Goal: Task Accomplishment & Management: Use online tool/utility

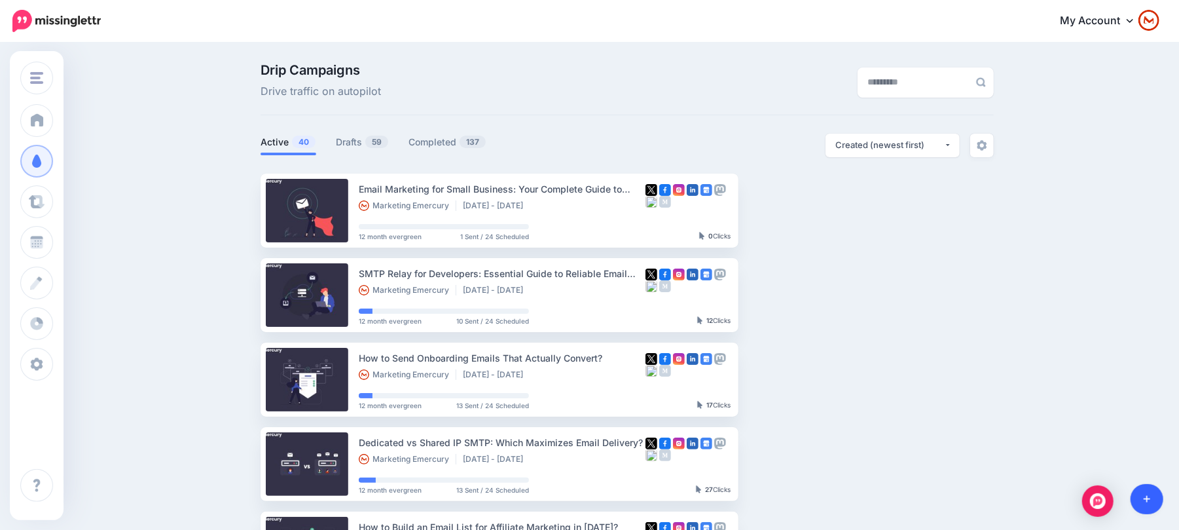
click at [1149, 491] on link at bounding box center [1147, 499] width 33 height 30
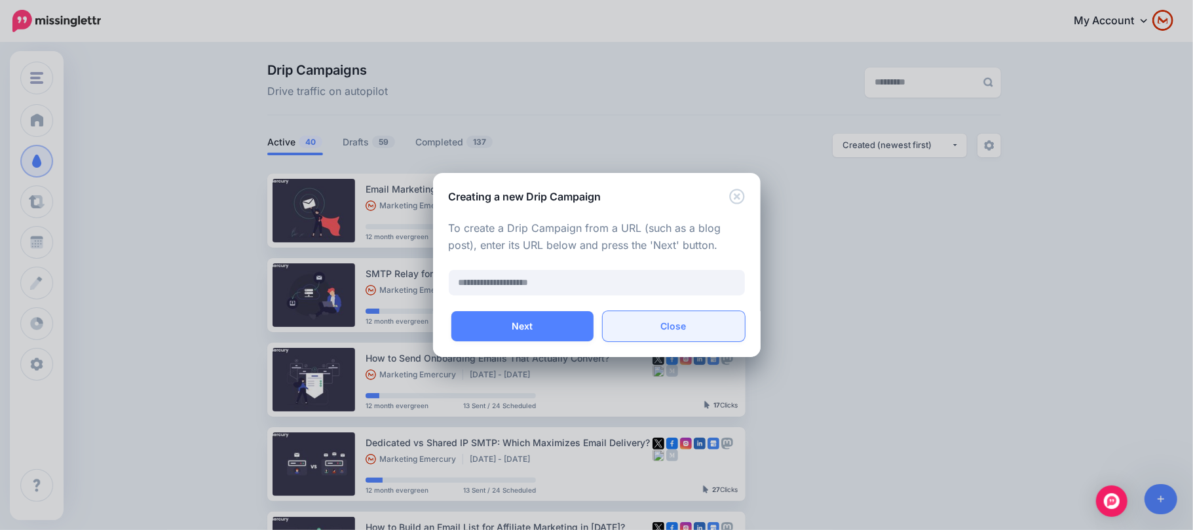
click at [688, 333] on button "Close" at bounding box center [673, 326] width 142 height 30
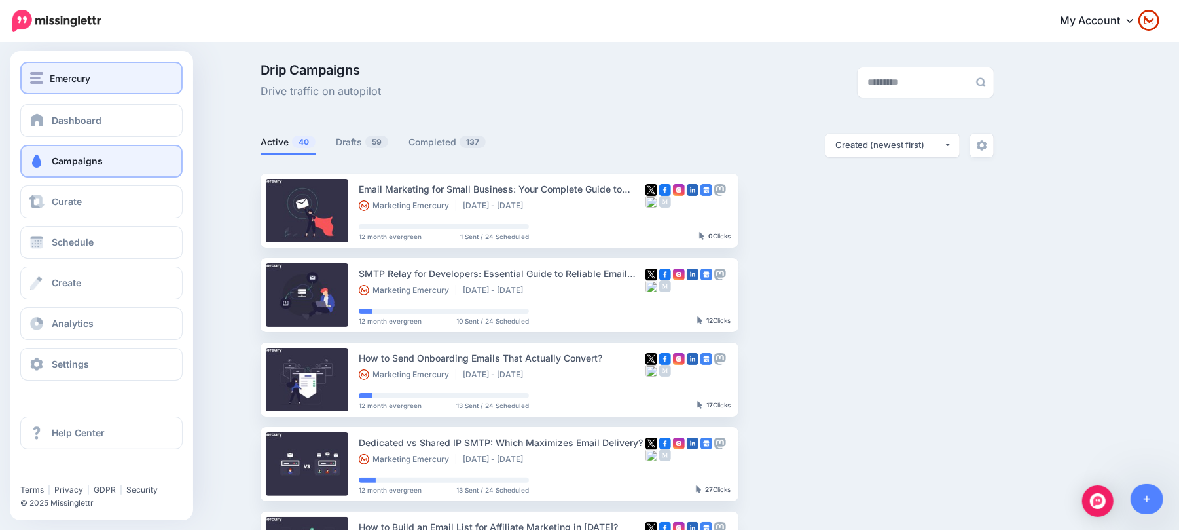
click at [71, 81] on span "Emercury" at bounding box center [70, 78] width 41 height 15
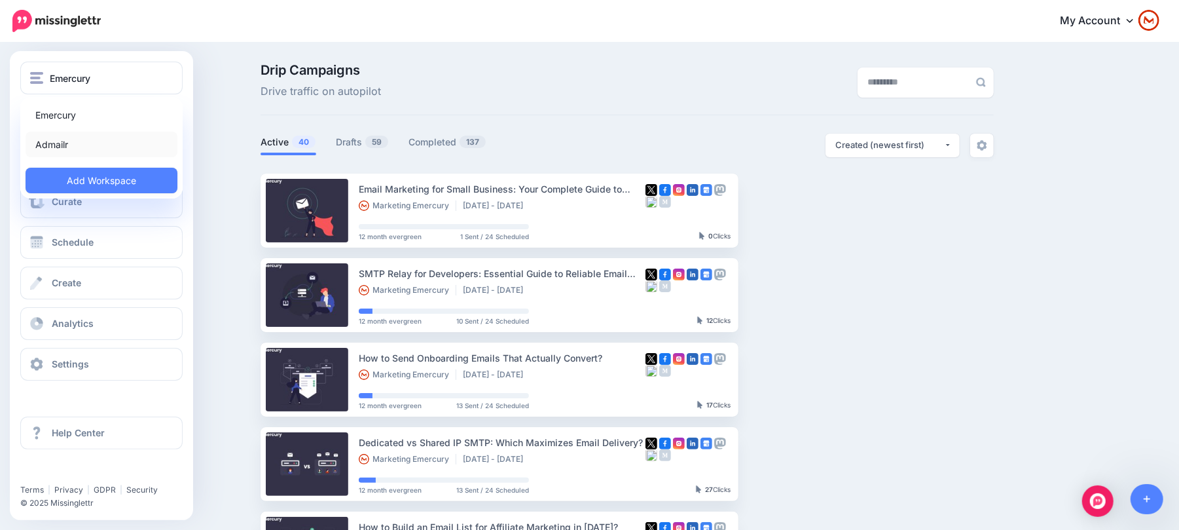
click at [75, 134] on link "Admailr" at bounding box center [102, 145] width 152 height 26
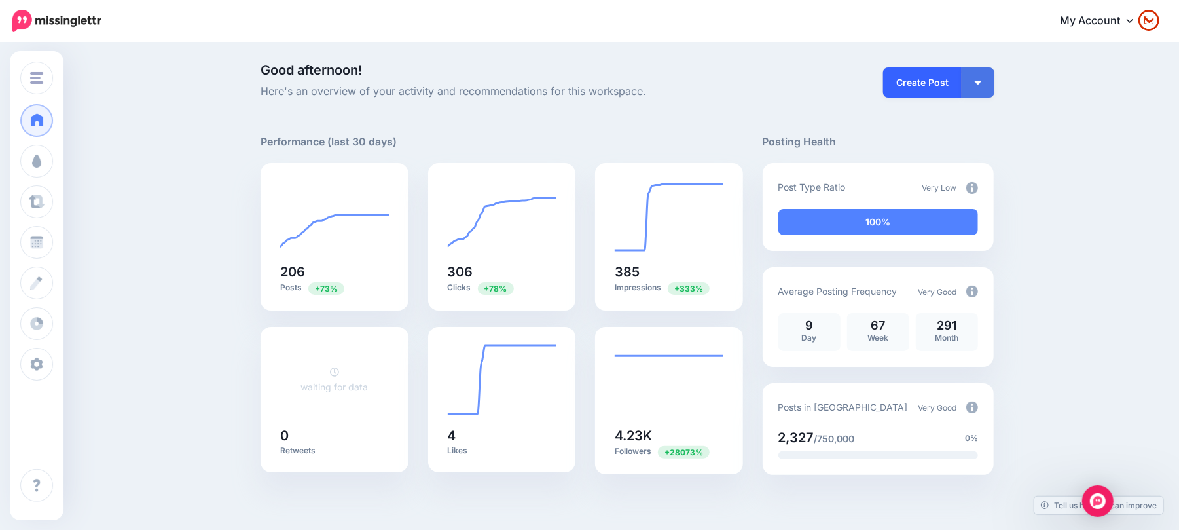
click at [944, 79] on link "Create Post" at bounding box center [922, 82] width 79 height 30
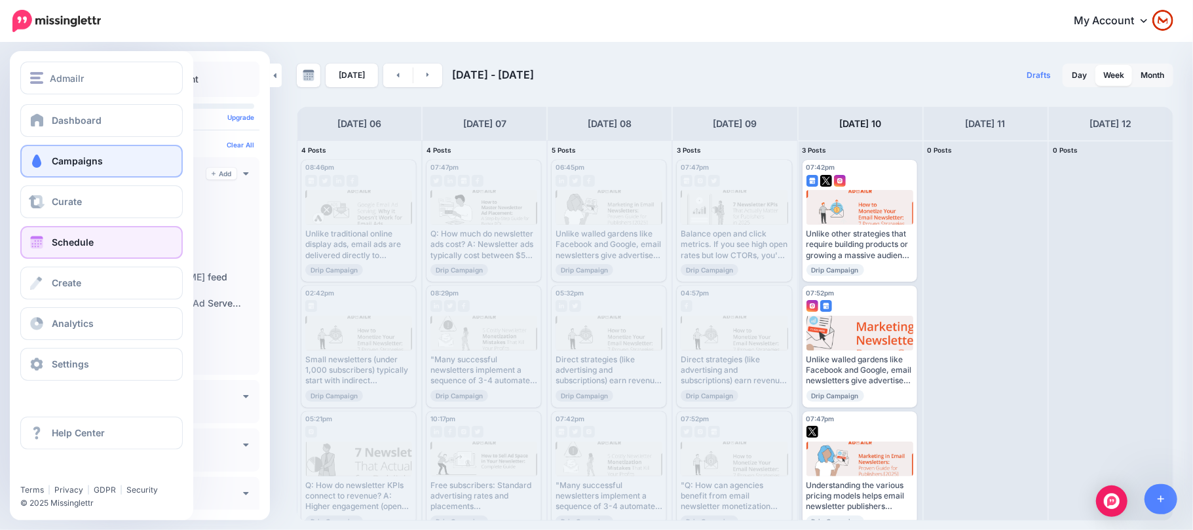
click at [90, 160] on span "Campaigns" at bounding box center [77, 160] width 51 height 11
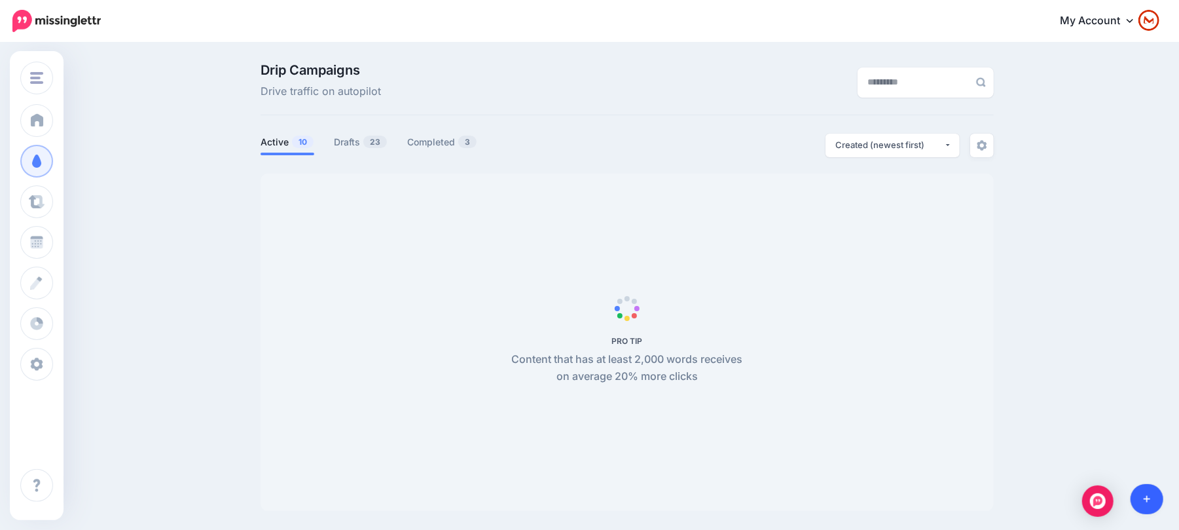
click at [1145, 509] on link at bounding box center [1147, 499] width 33 height 30
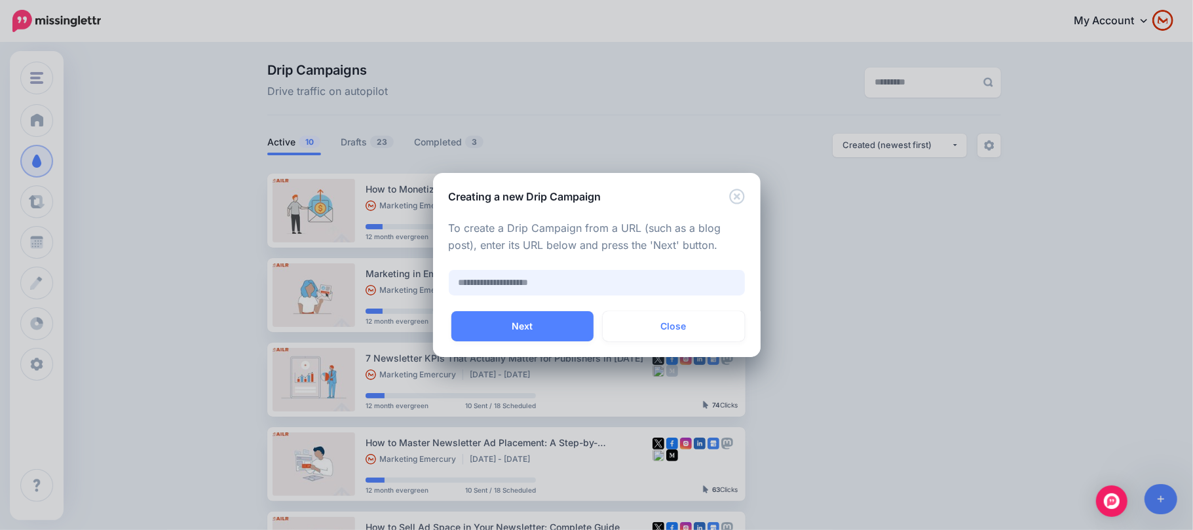
paste input "**********"
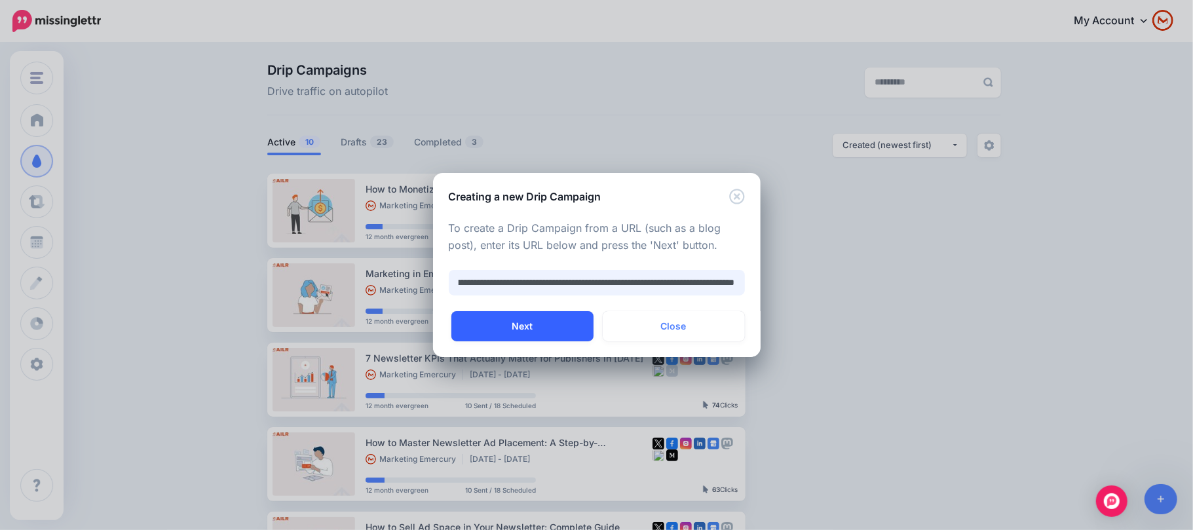
type input "**********"
click at [558, 327] on button "Next" at bounding box center [522, 326] width 142 height 30
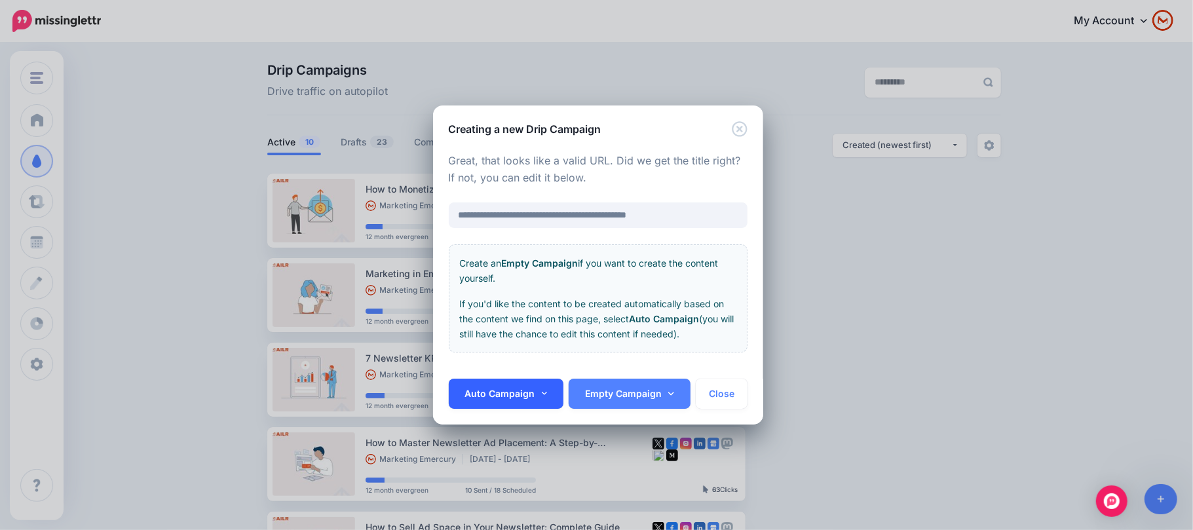
click at [527, 386] on link "Auto Campaign" at bounding box center [506, 394] width 115 height 30
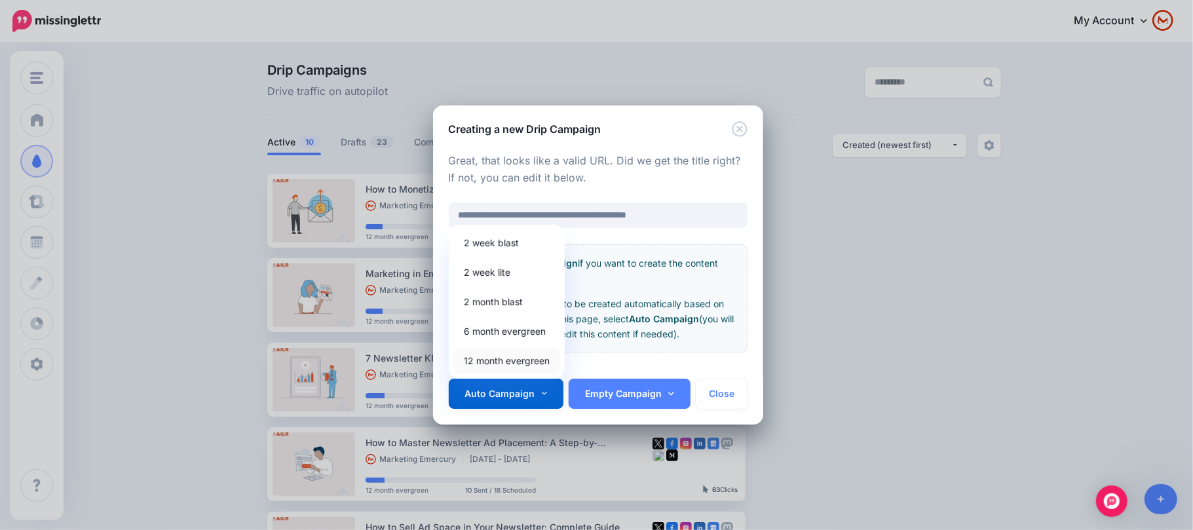
click at [525, 360] on link "12 month evergreen" at bounding box center [506, 361] width 105 height 26
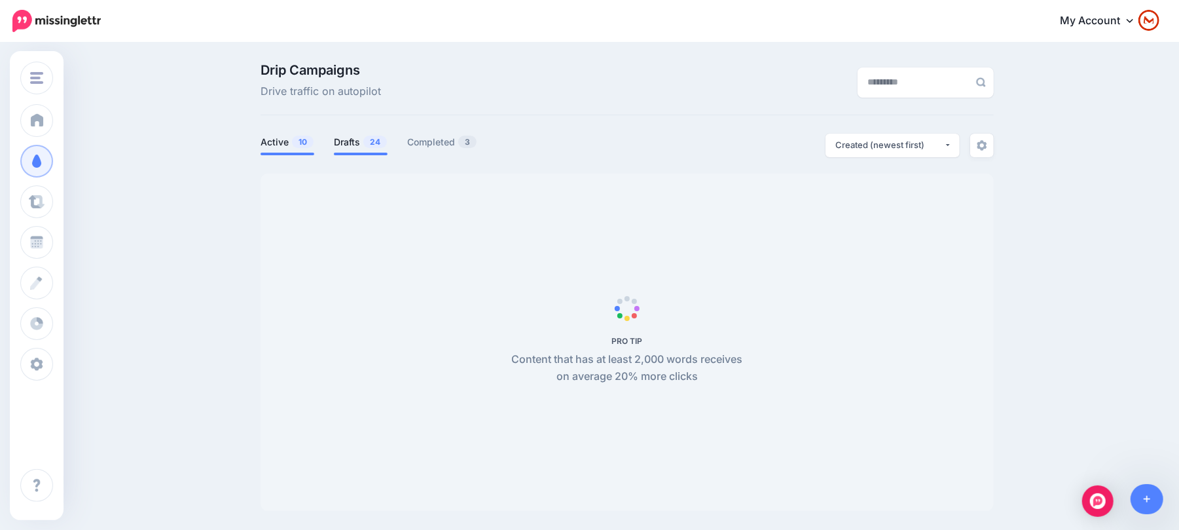
click at [341, 138] on link "Drafts 24" at bounding box center [361, 142] width 54 height 16
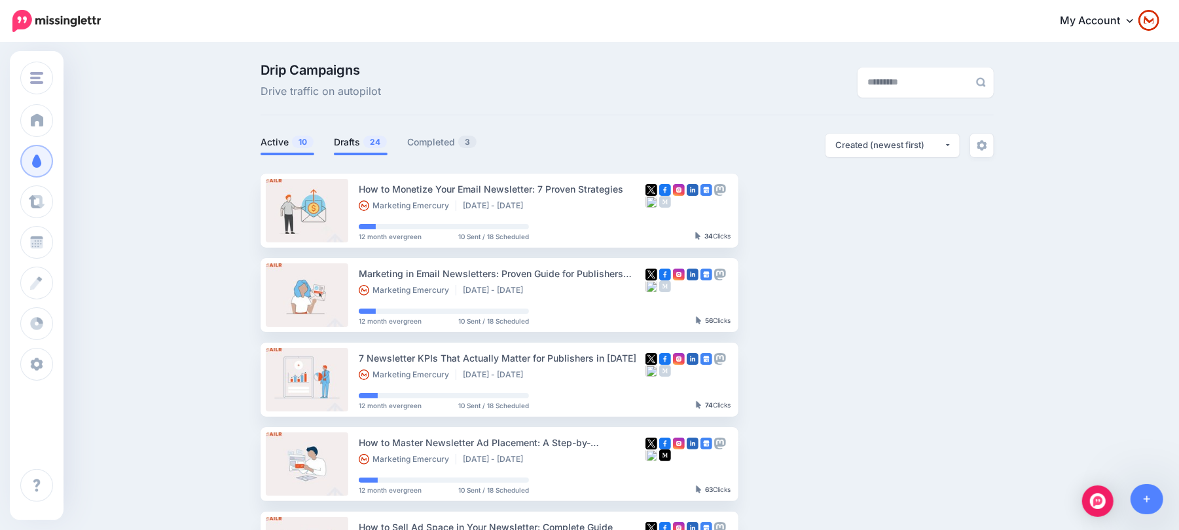
click at [355, 139] on link "Drafts 24" at bounding box center [361, 142] width 54 height 16
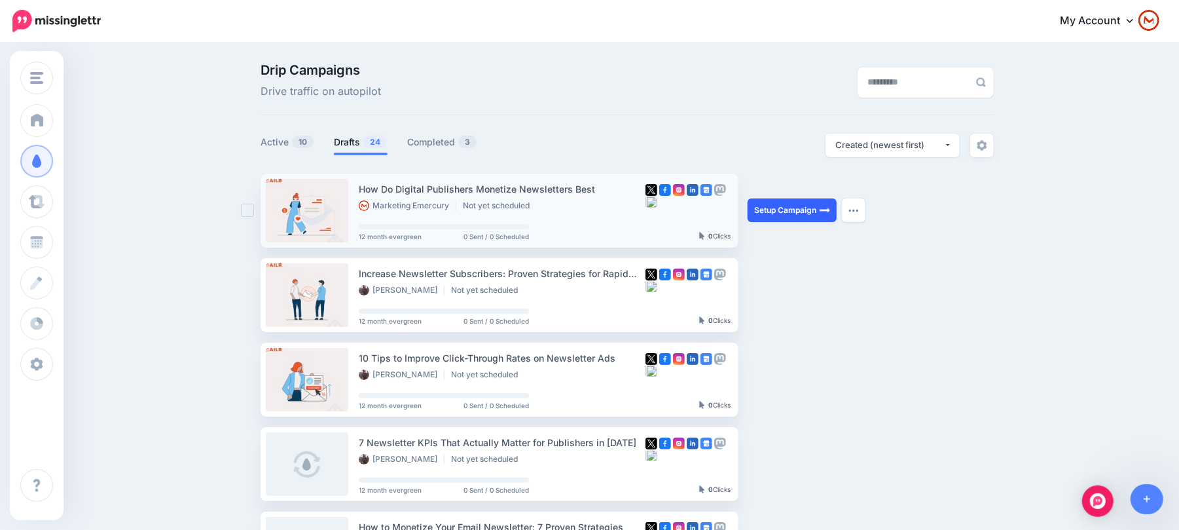
click at [819, 212] on link "Setup Campaign" at bounding box center [792, 210] width 89 height 24
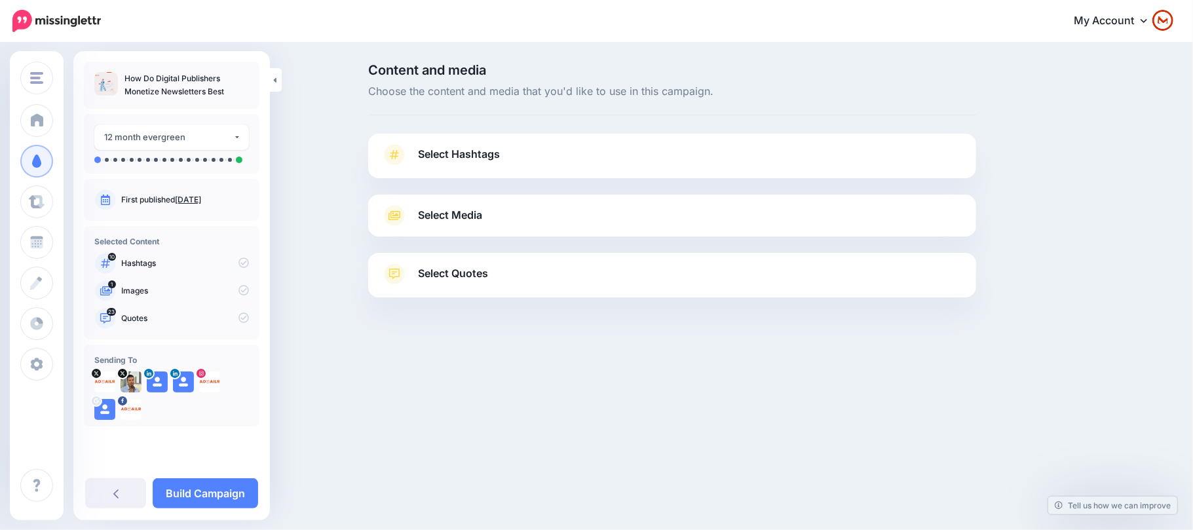
click at [601, 163] on link "Select Hashtags" at bounding box center [672, 161] width 582 height 34
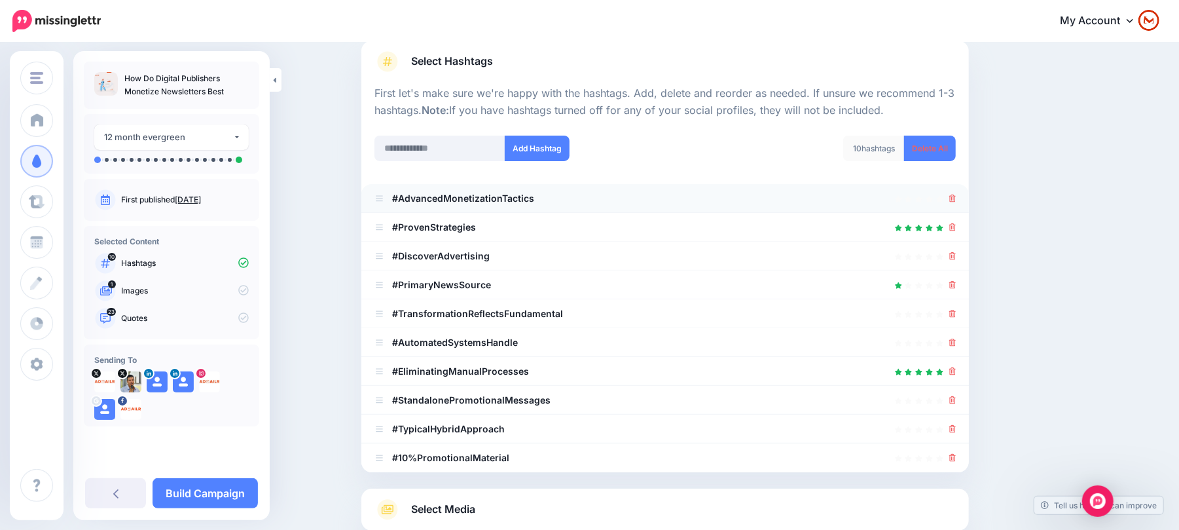
scroll to position [239, 0]
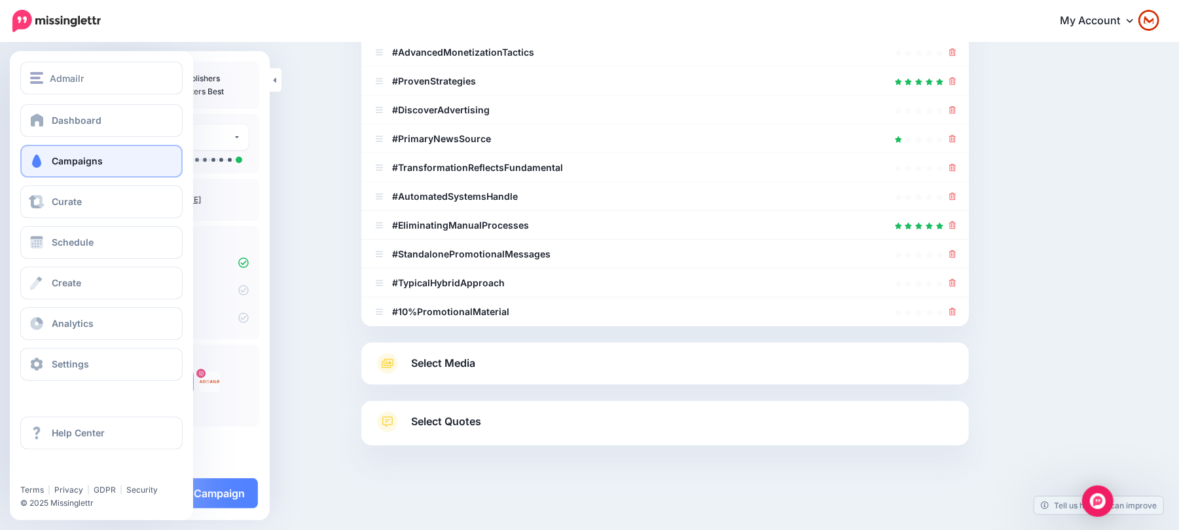
click at [62, 157] on span "Campaigns" at bounding box center [77, 160] width 51 height 11
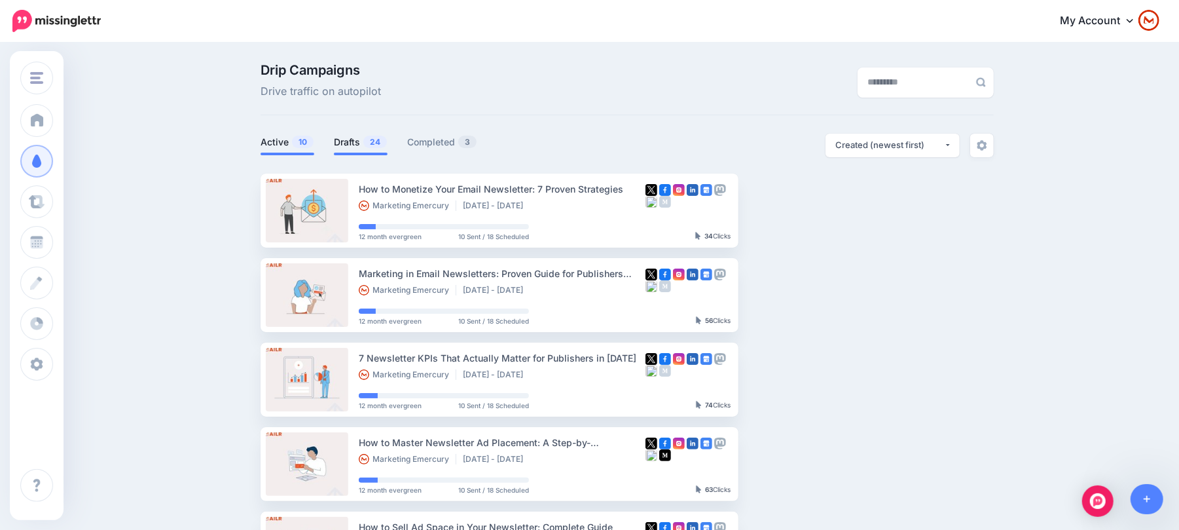
click at [352, 153] on li "Drafts 24" at bounding box center [361, 145] width 54 height 22
click at [363, 145] on link "Drafts 24" at bounding box center [361, 142] width 54 height 16
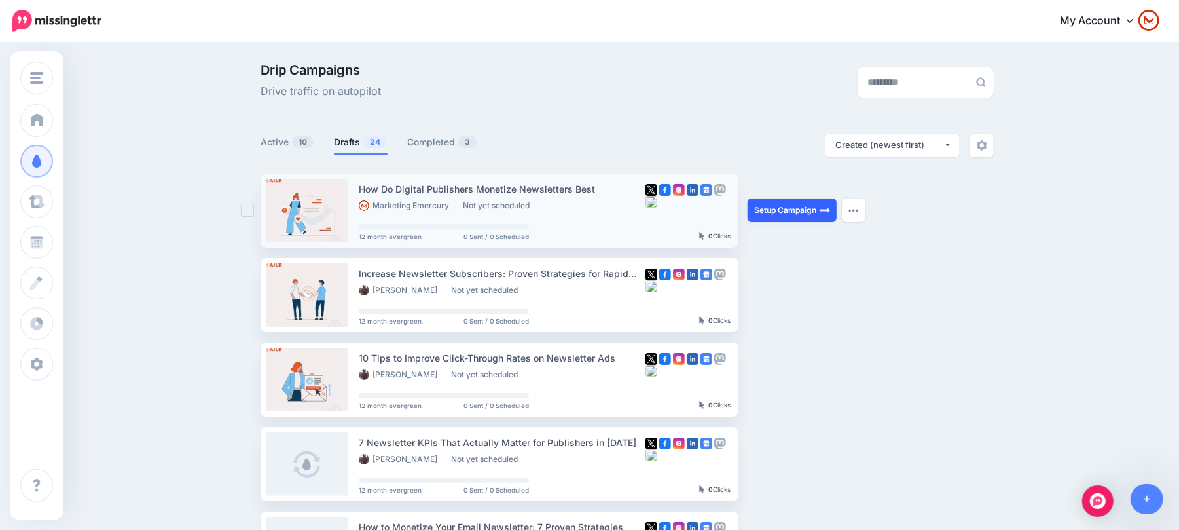
click at [805, 216] on link "Setup Campaign" at bounding box center [792, 210] width 89 height 24
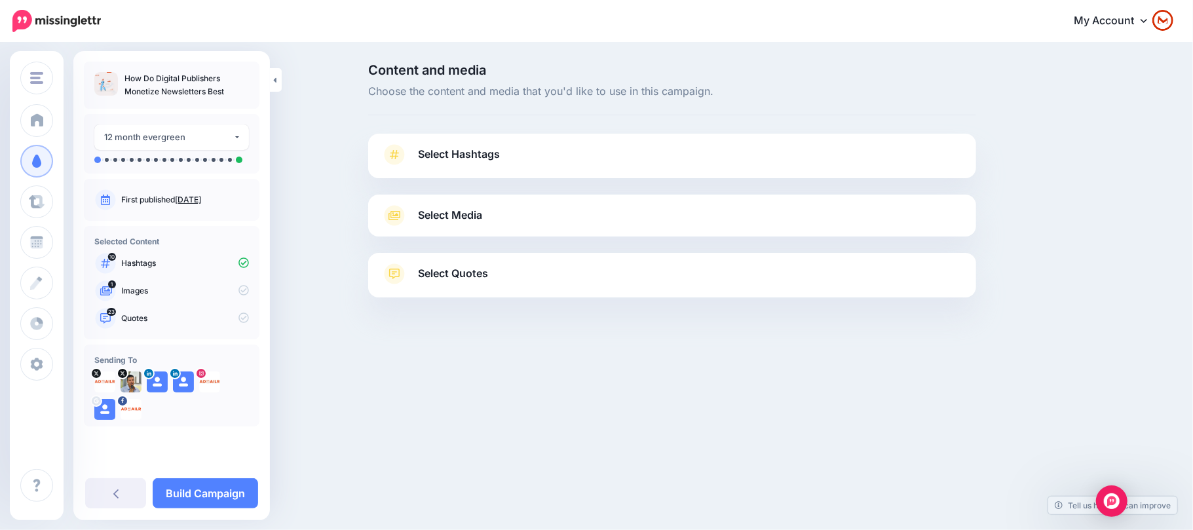
click at [541, 160] on link "Select Hashtags" at bounding box center [672, 161] width 582 height 34
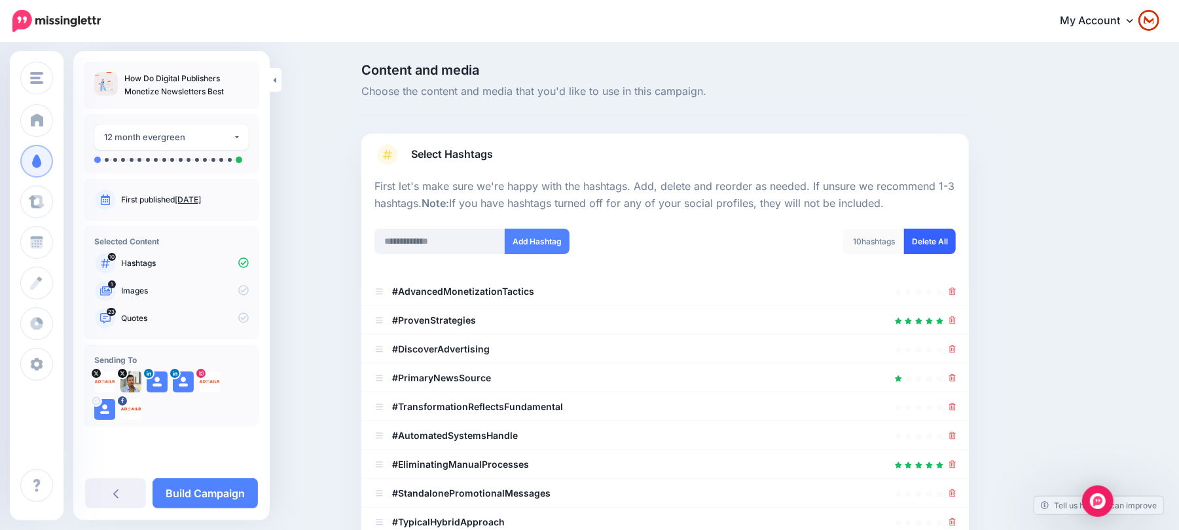
click at [931, 250] on link "Delete All" at bounding box center [930, 242] width 52 height 26
click at [478, 244] on input "text" at bounding box center [440, 242] width 131 height 26
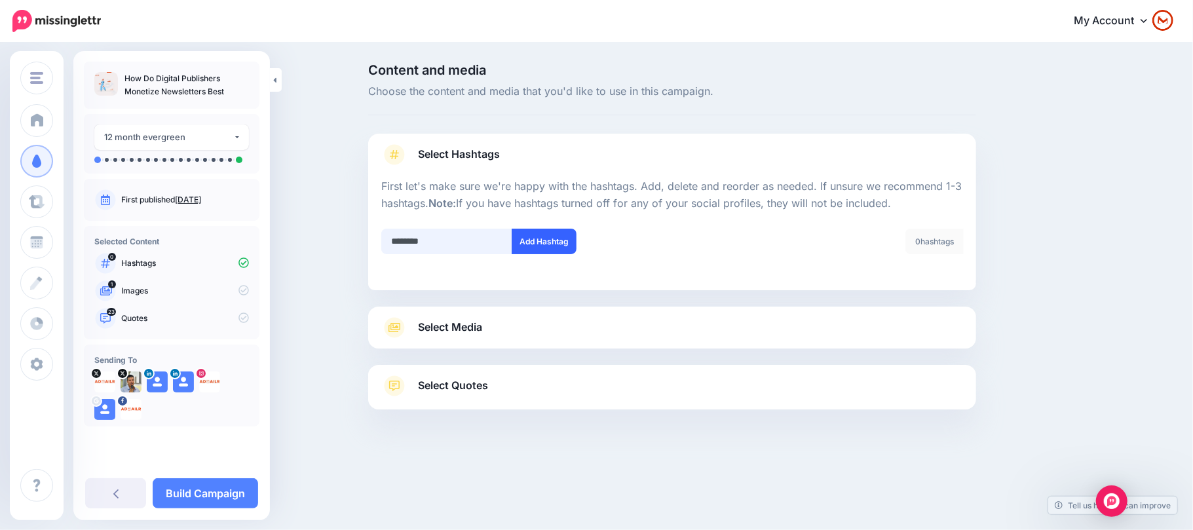
type input "********"
click at [550, 245] on button "Add Hashtag" at bounding box center [543, 242] width 65 height 26
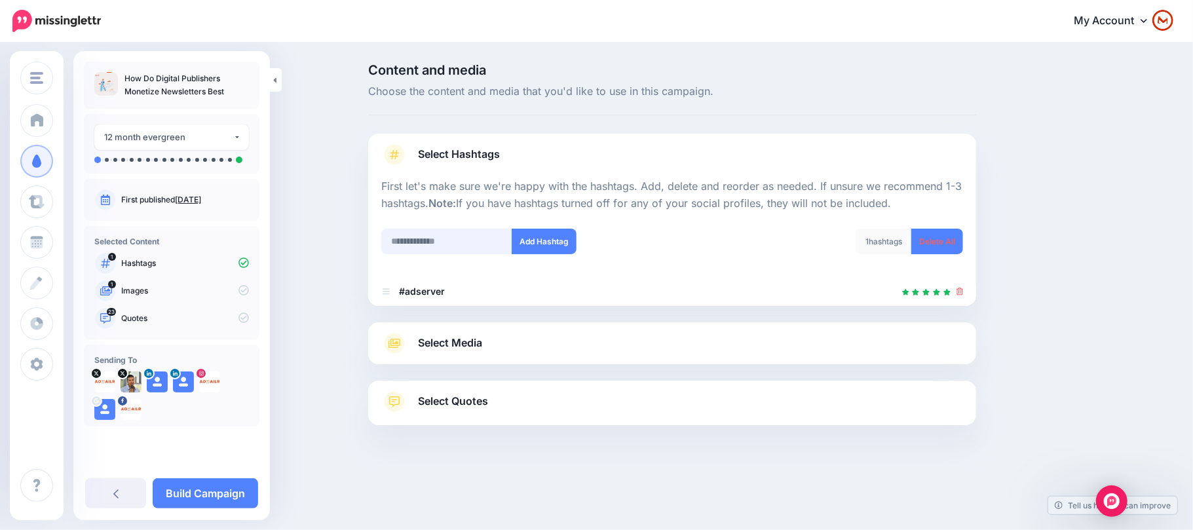
click at [498, 234] on input "text" at bounding box center [446, 242] width 131 height 26
paste input "**********"
type input "**********"
click at [541, 248] on button "Add Hashtag" at bounding box center [543, 242] width 65 height 26
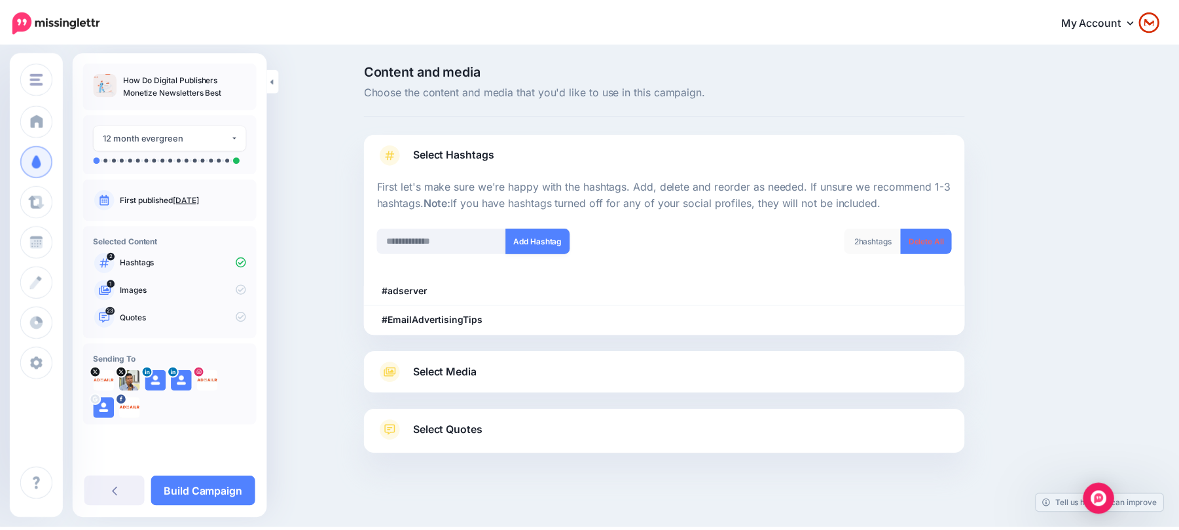
scroll to position [9, 0]
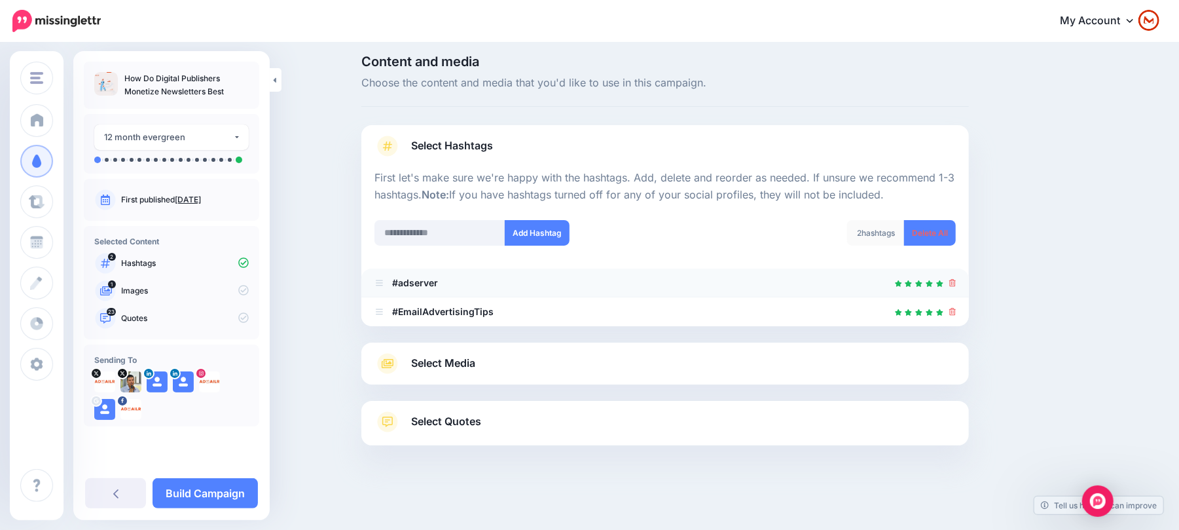
click at [954, 286] on div at bounding box center [666, 283] width 582 height 16
click at [957, 284] on icon at bounding box center [953, 283] width 7 height 8
click at [415, 250] on div "Add Hashtag" at bounding box center [515, 241] width 301 height 42
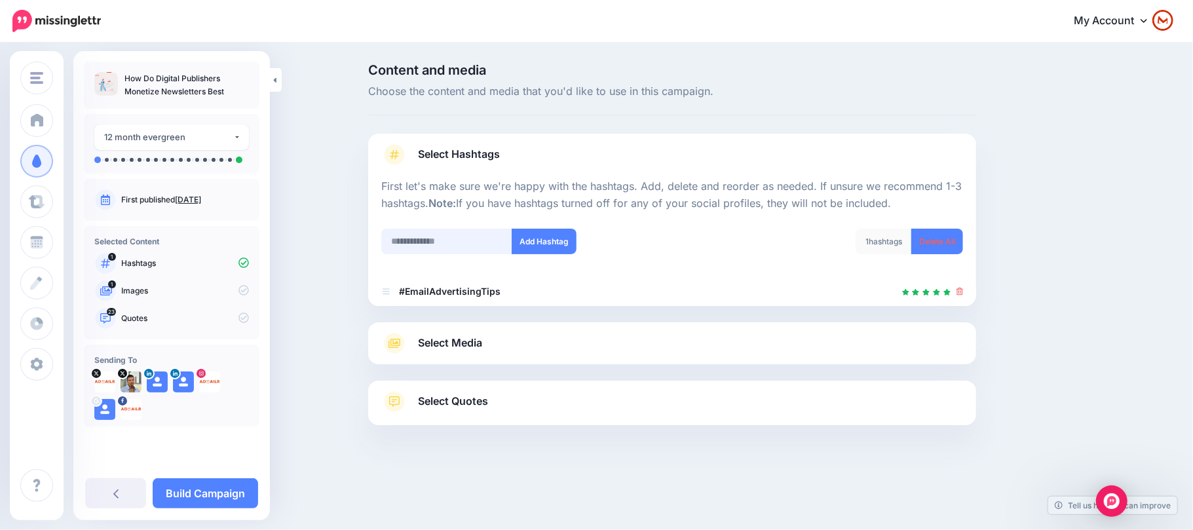
drag, startPoint x: 447, startPoint y: 247, endPoint x: 546, endPoint y: 262, distance: 100.0
click at [448, 247] on input "text" at bounding box center [446, 242] width 131 height 26
paste input "********"
type input "********"
click at [528, 249] on button "Add Hashtag" at bounding box center [543, 242] width 65 height 26
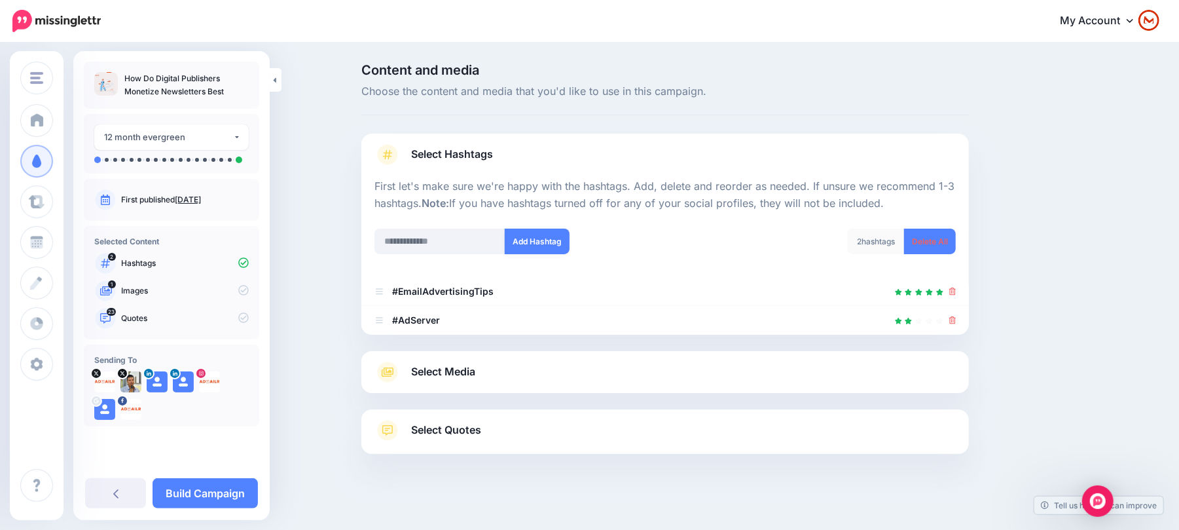
scroll to position [9, 0]
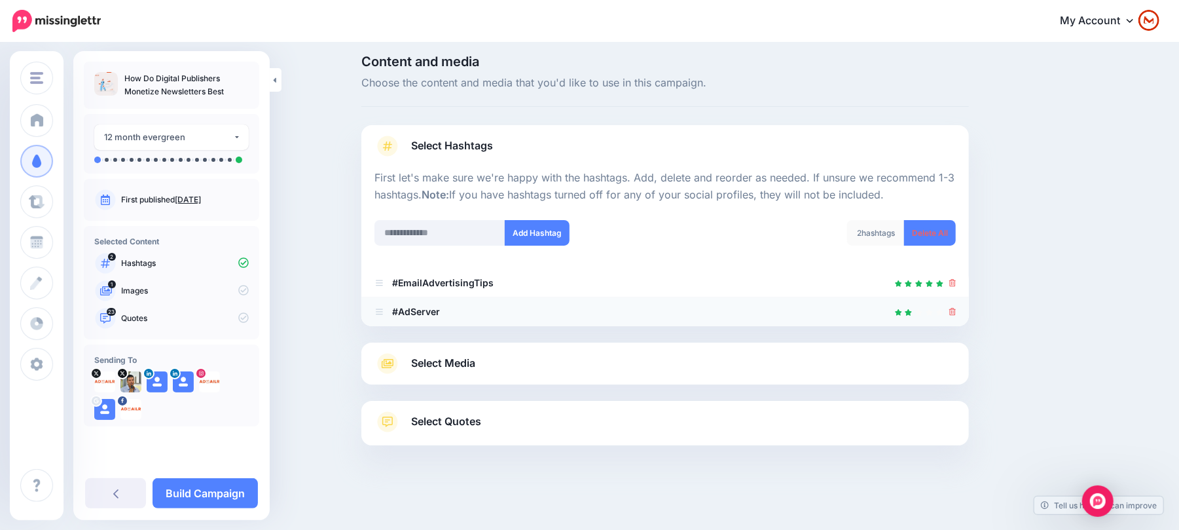
click at [440, 314] on b "#AdServer" at bounding box center [416, 311] width 48 height 11
click at [957, 313] on icon at bounding box center [953, 312] width 7 height 8
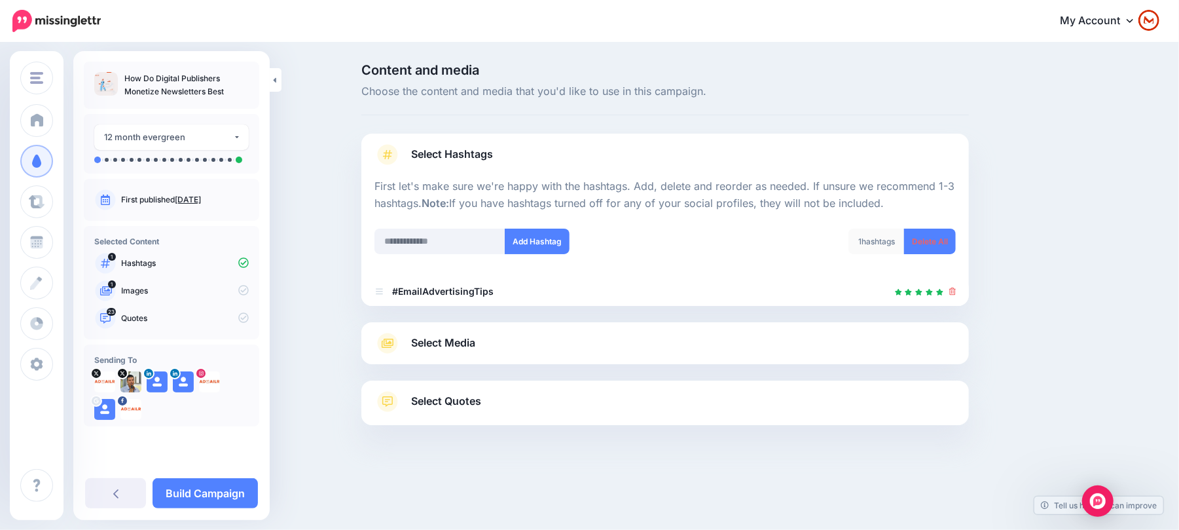
scroll to position [0, 0]
click at [462, 239] on input "text" at bounding box center [446, 242] width 131 height 26
paste input "********"
type input "********"
click at [529, 247] on button "Add Hashtag" at bounding box center [543, 242] width 65 height 26
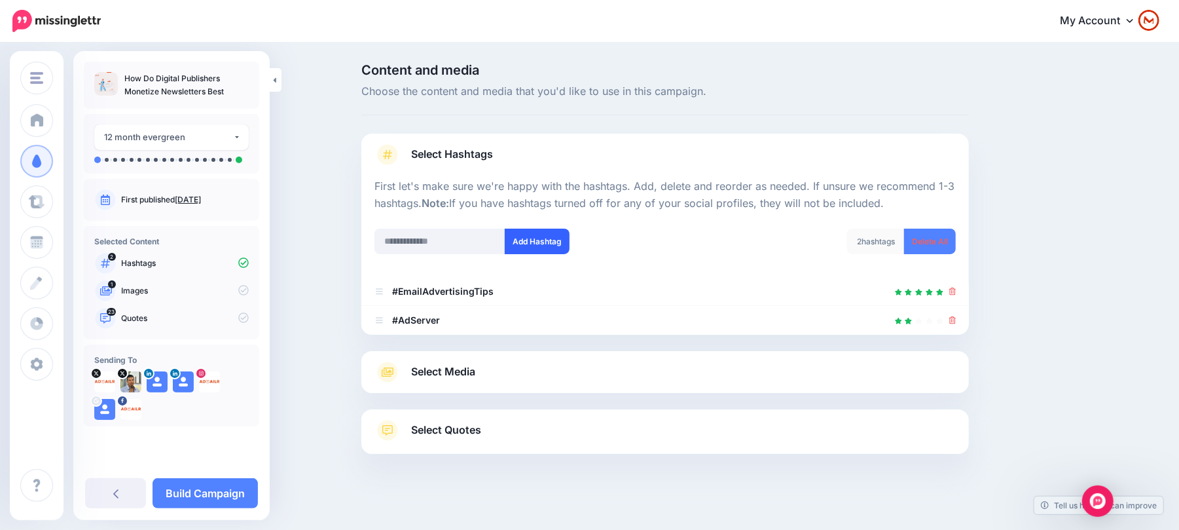
scroll to position [9, 0]
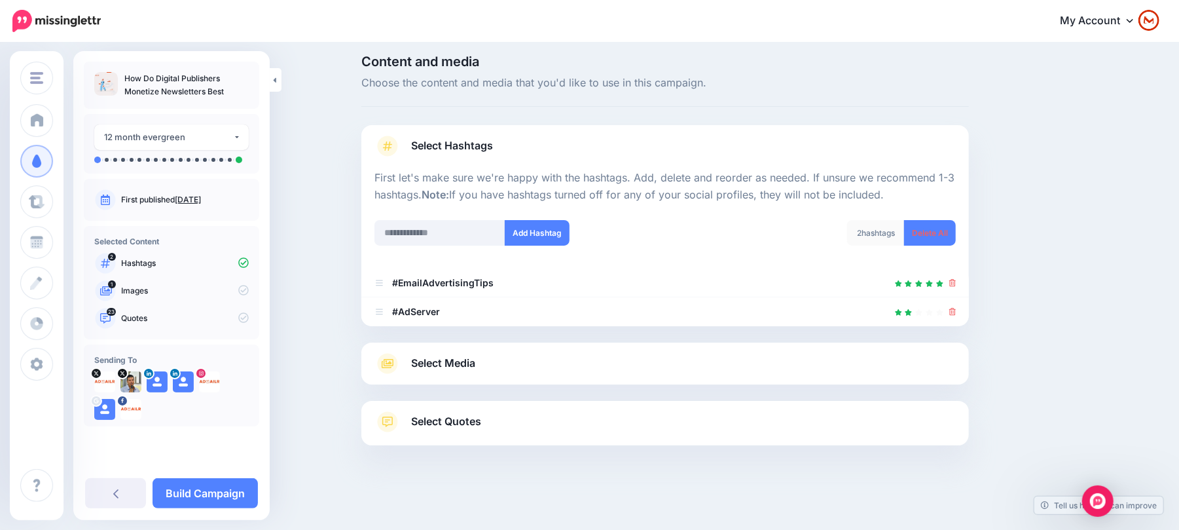
click at [528, 379] on div "Select Media Next, let's make sure we have the best media for this campaign. De…" at bounding box center [665, 363] width 608 height 42
click at [512, 365] on link "Select Media" at bounding box center [666, 363] width 582 height 21
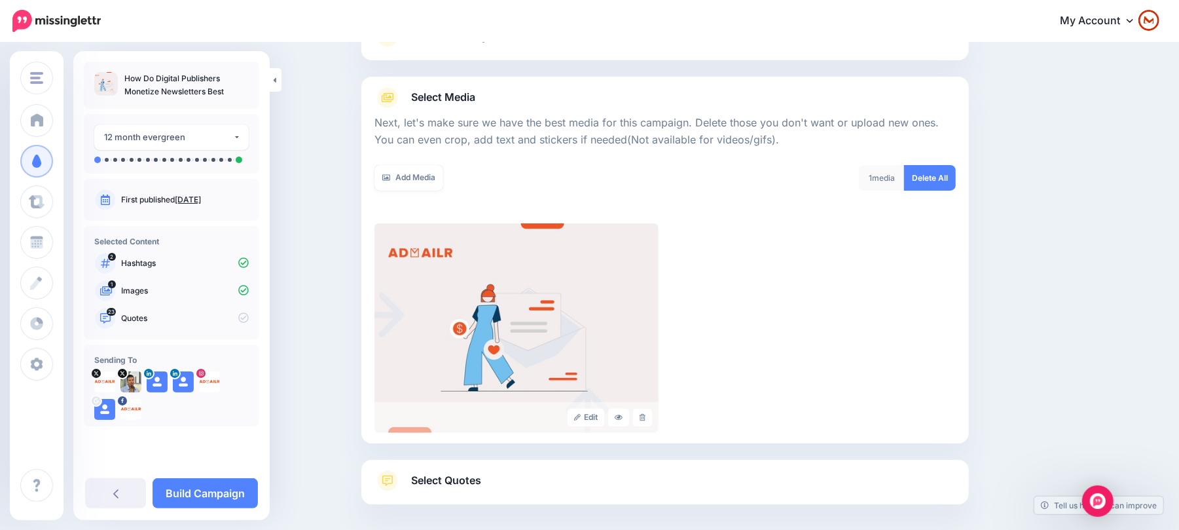
scroll to position [90, 0]
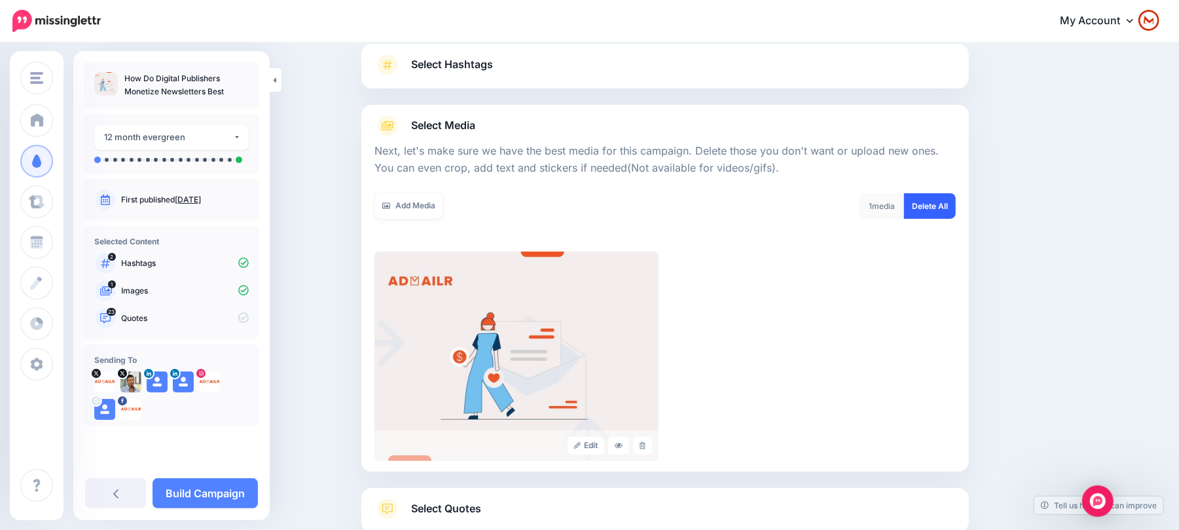
click at [942, 208] on link "Delete All" at bounding box center [930, 206] width 52 height 26
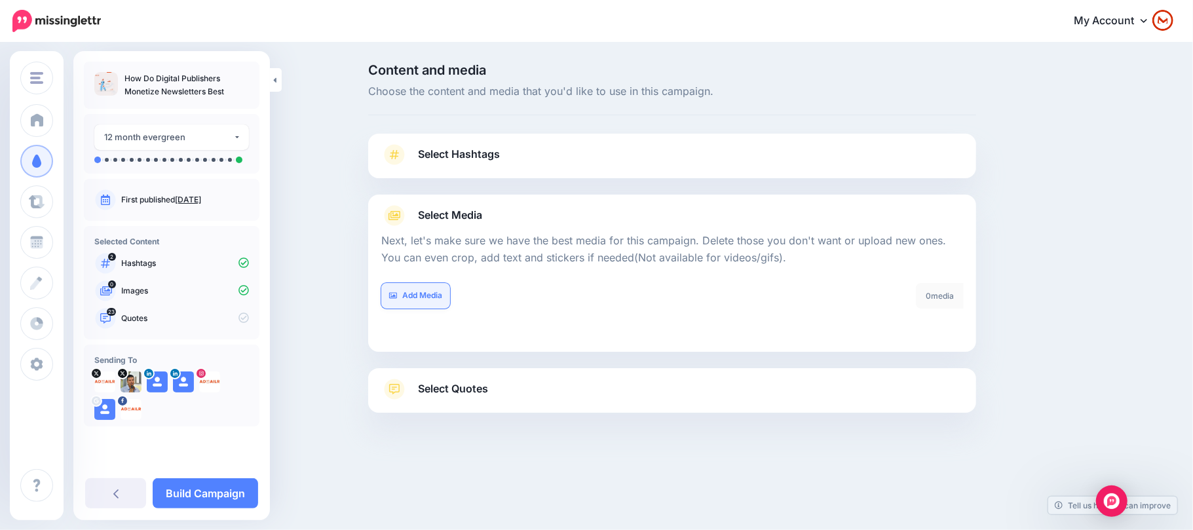
click at [436, 301] on link "Add Media" at bounding box center [415, 296] width 69 height 26
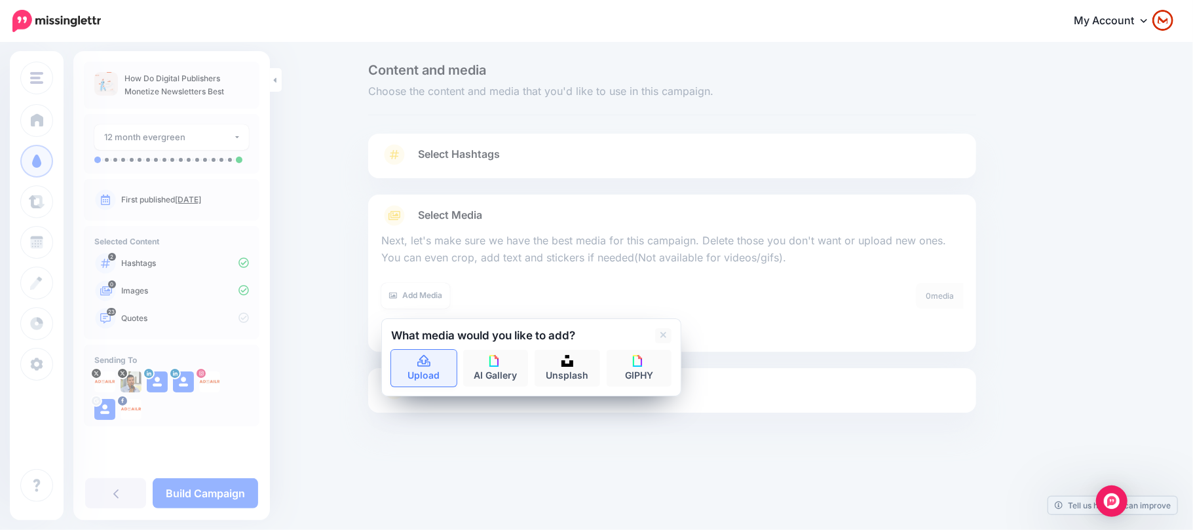
click at [420, 362] on icon at bounding box center [423, 361] width 13 height 12
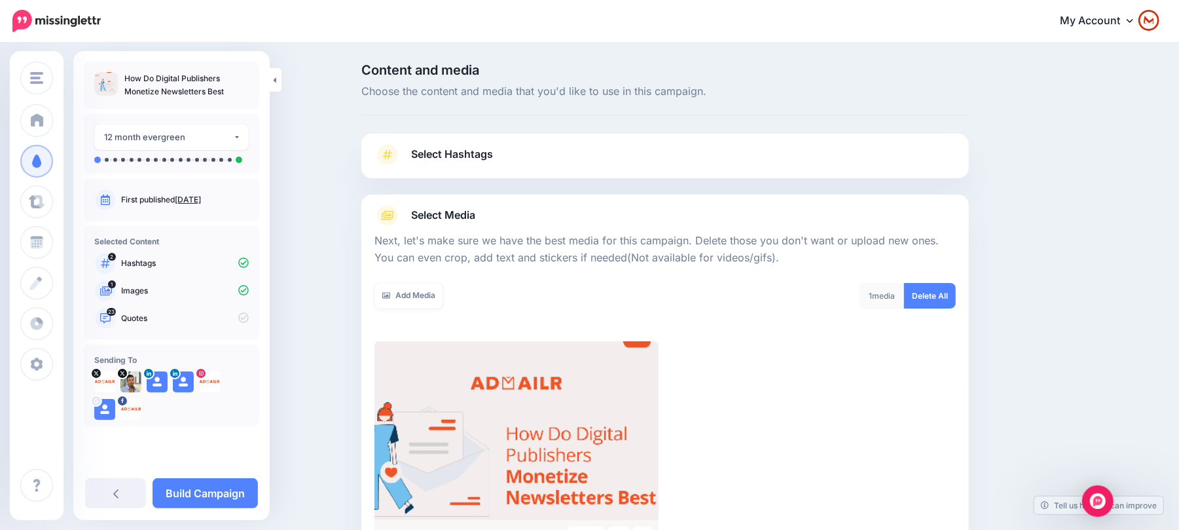
scroll to position [177, 0]
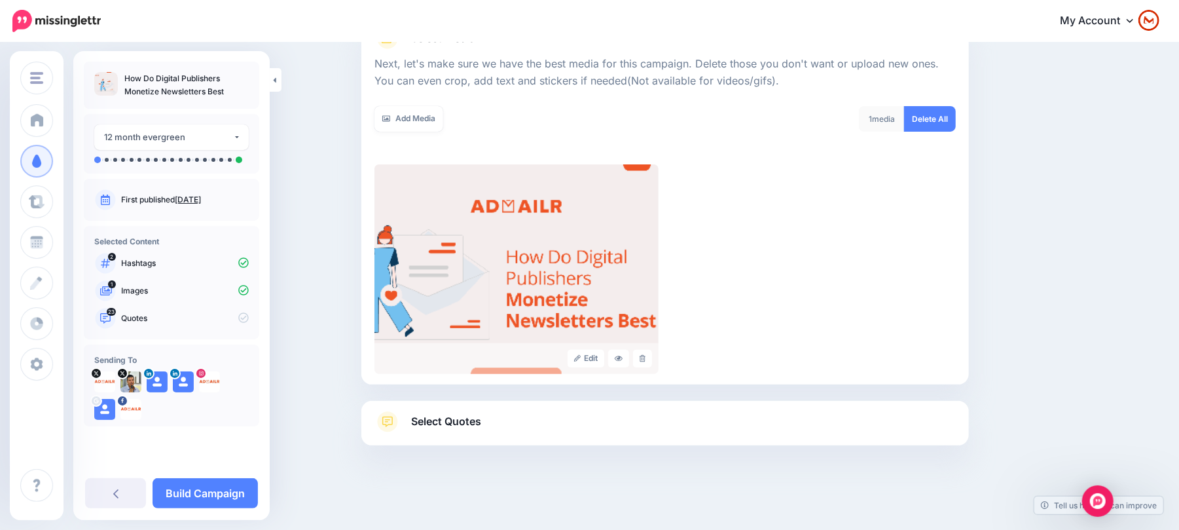
click at [449, 435] on link "Select Quotes" at bounding box center [666, 428] width 582 height 34
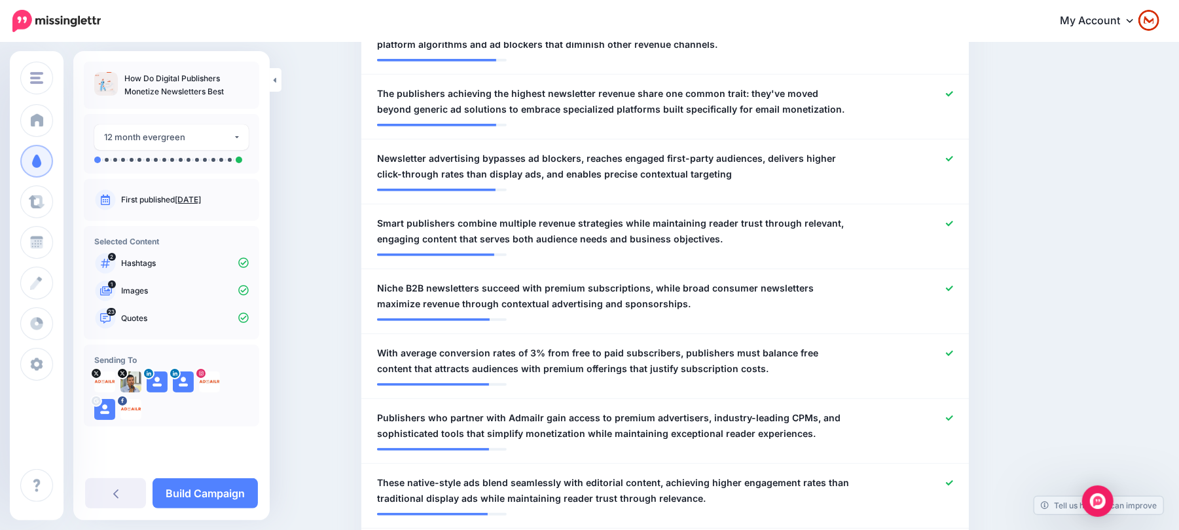
scroll to position [740, 0]
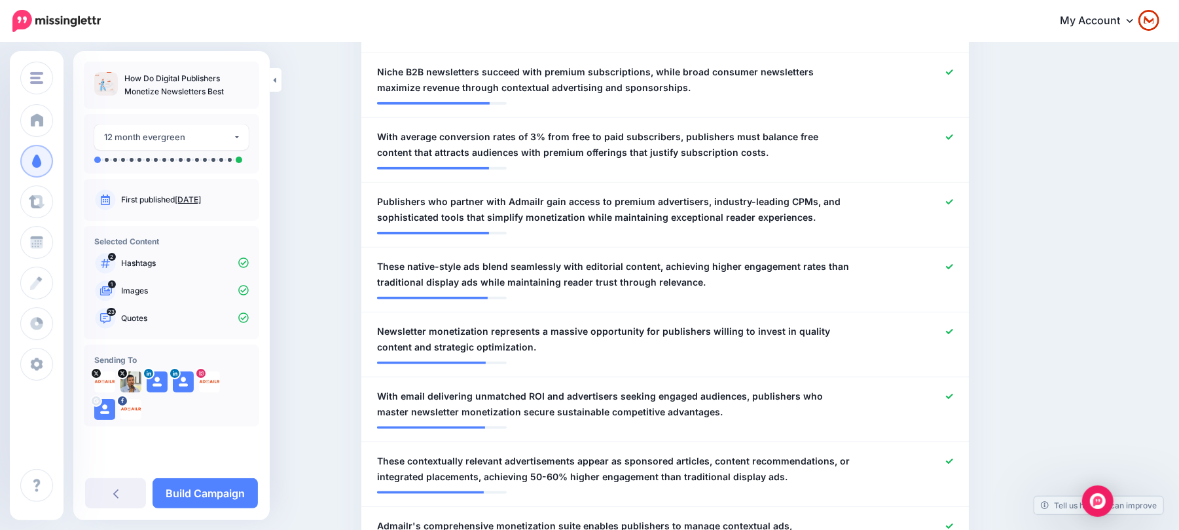
drag, startPoint x: 1135, startPoint y: 85, endPoint x: 1149, endPoint y: 100, distance: 20.4
click at [953, 266] on icon at bounding box center [949, 265] width 7 height 5
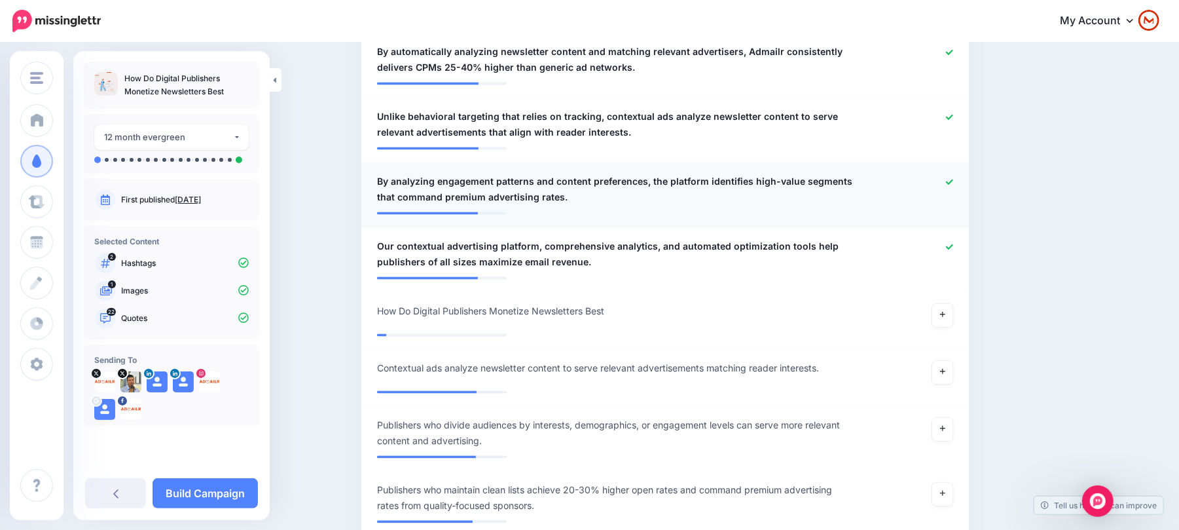
scroll to position [1742, 0]
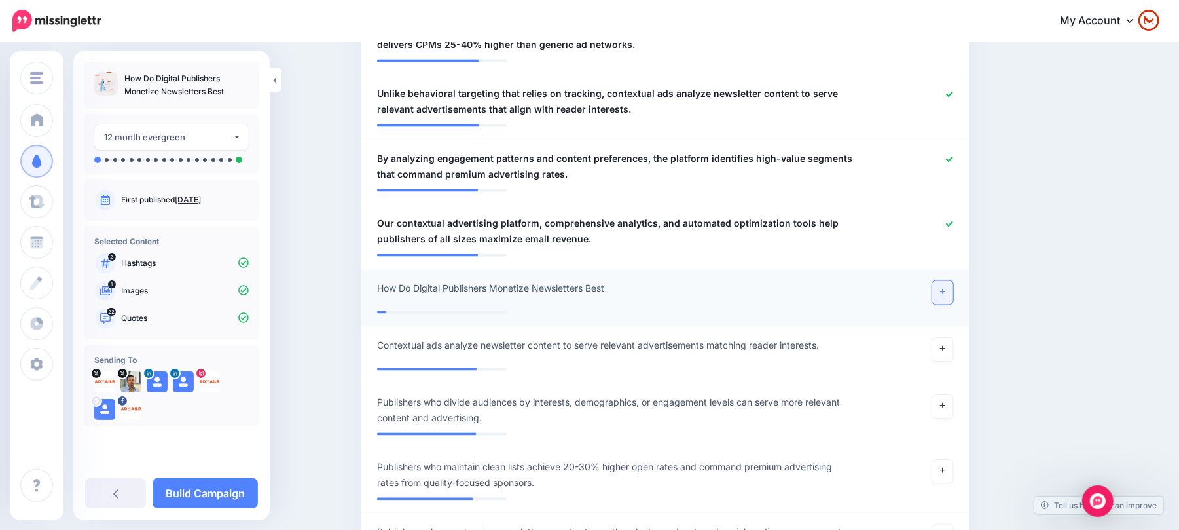
click at [953, 281] on link at bounding box center [943, 293] width 21 height 24
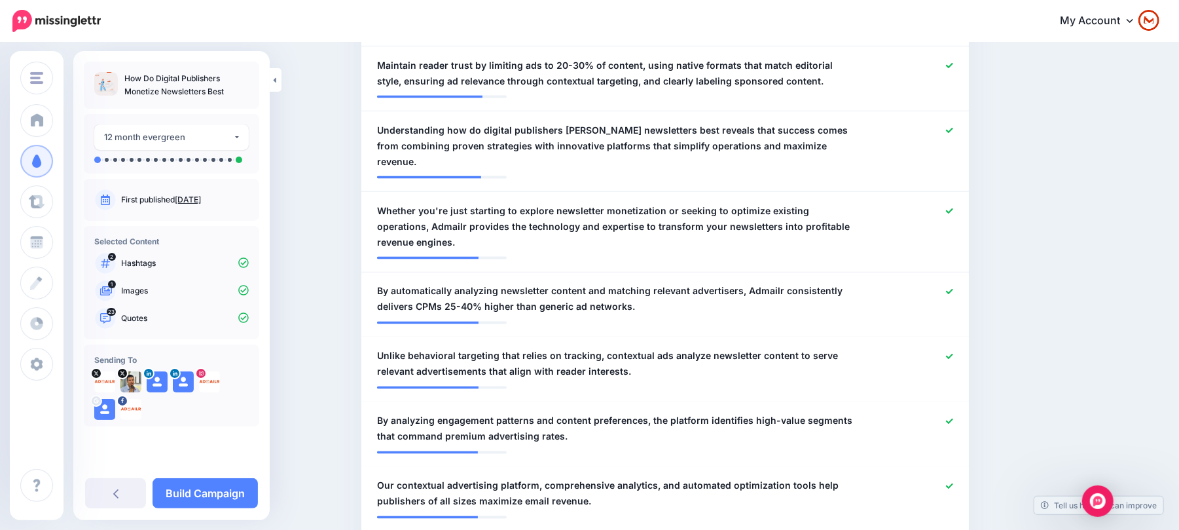
scroll to position [0, 0]
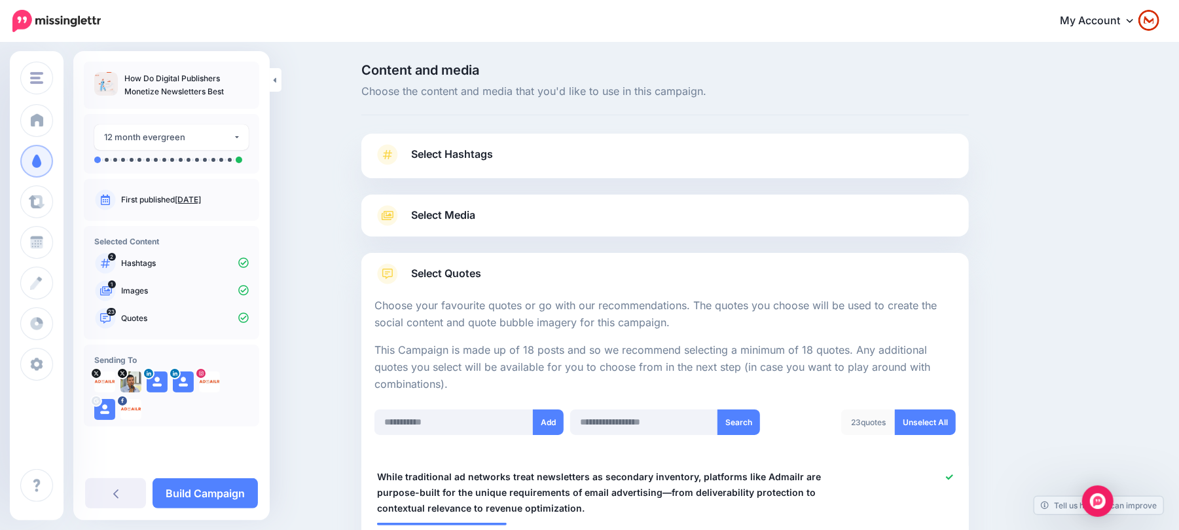
drag, startPoint x: 1085, startPoint y: -39, endPoint x: 1085, endPoint y: -106, distance: 67.5
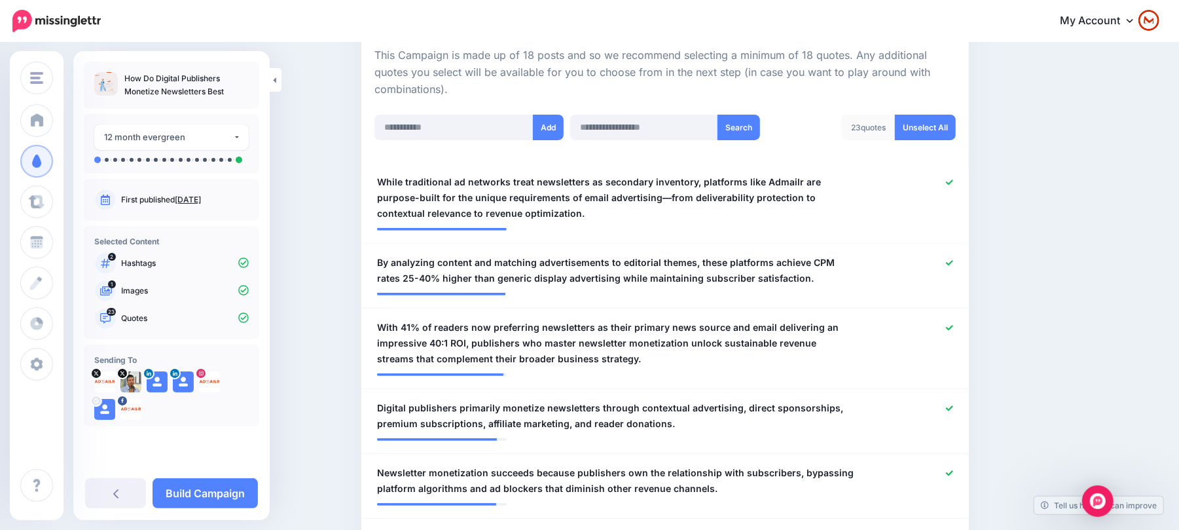
scroll to position [307, 0]
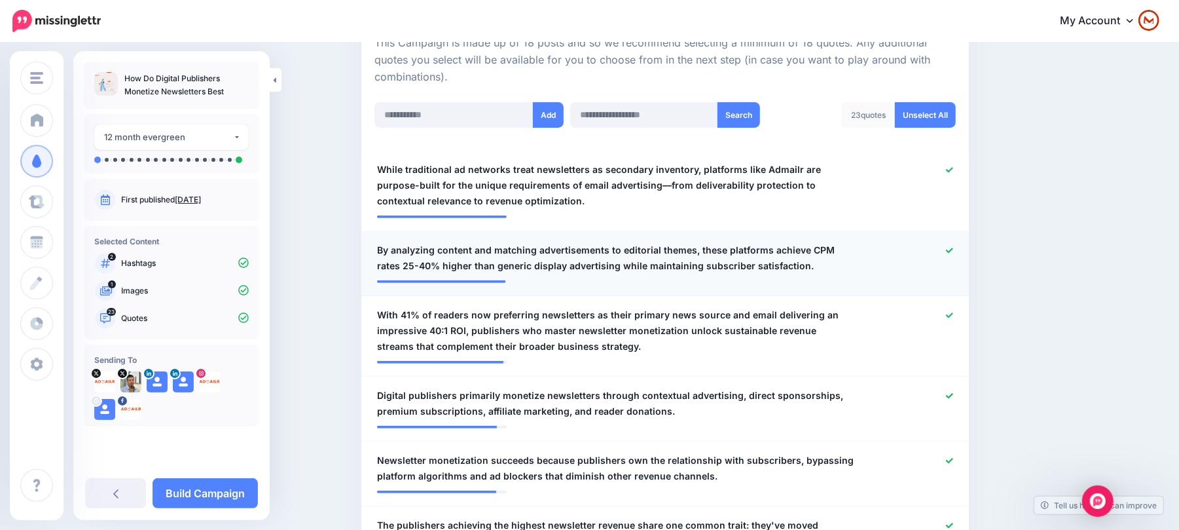
click at [953, 250] on icon at bounding box center [949, 250] width 7 height 5
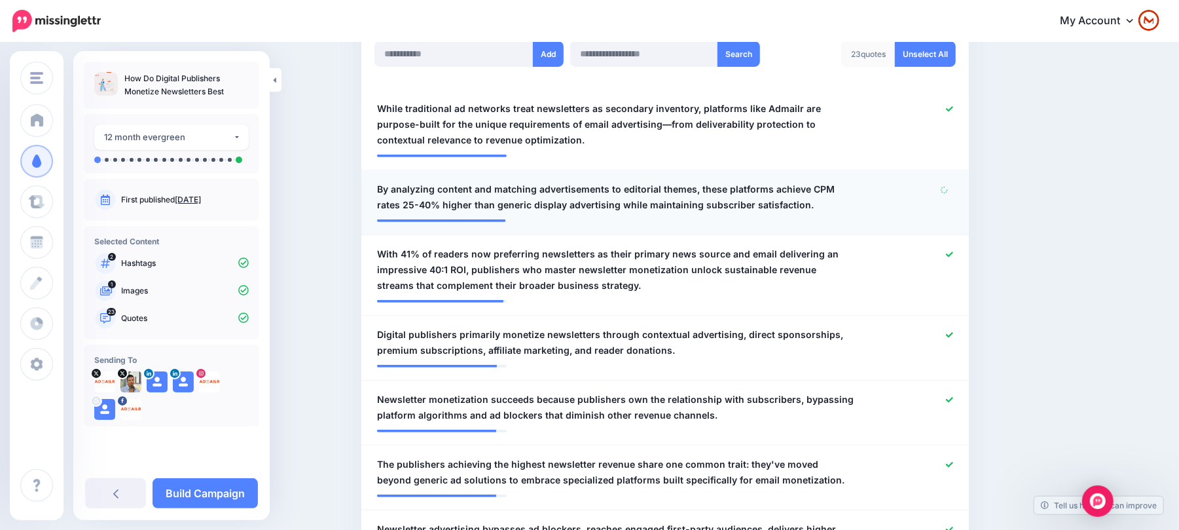
scroll to position [378, 0]
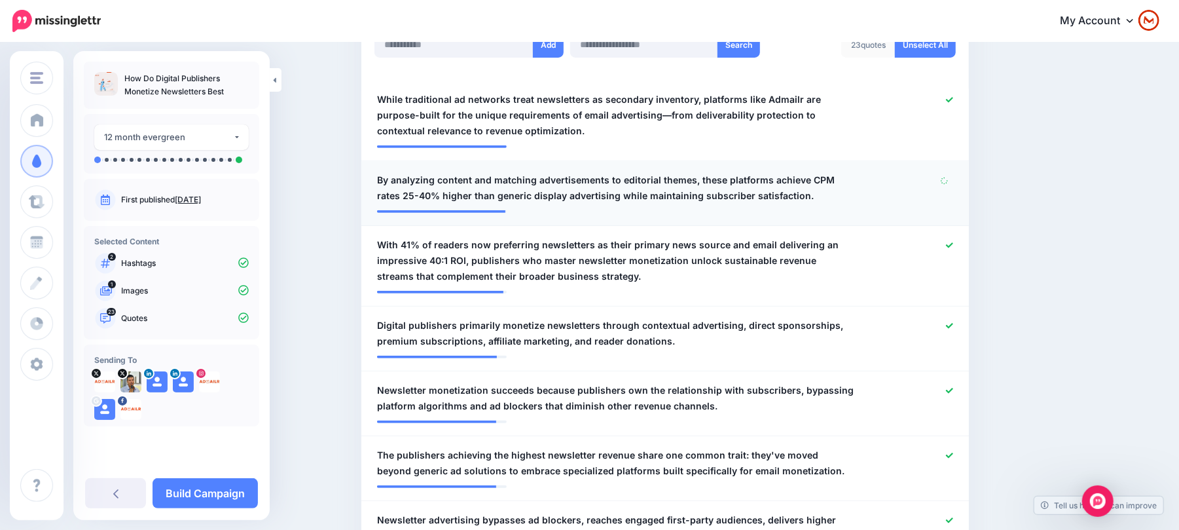
drag, startPoint x: 1084, startPoint y: 184, endPoint x: 1083, endPoint y: 205, distance: 21.0
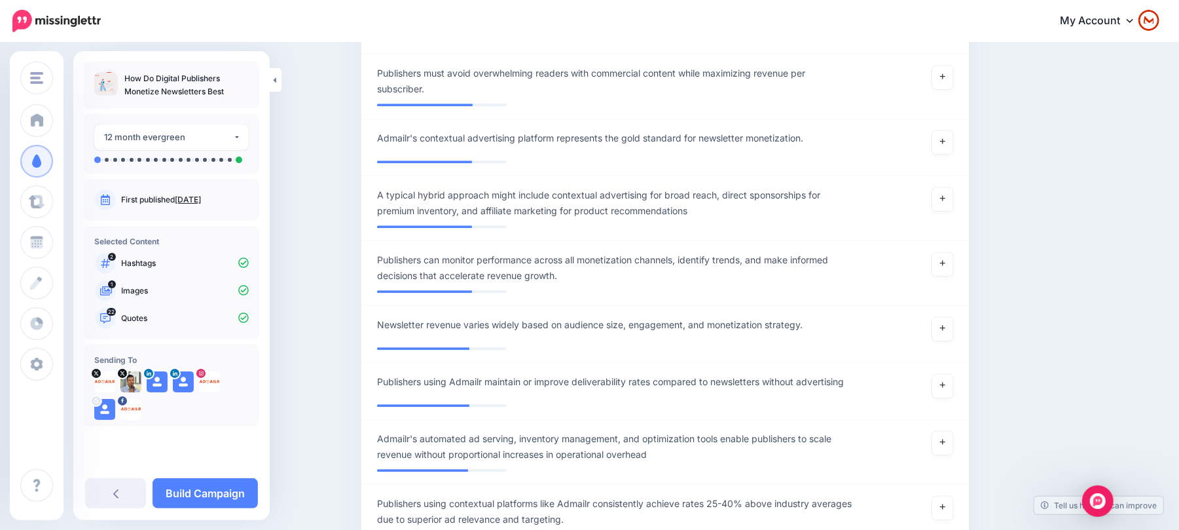
scroll to position [2830, 0]
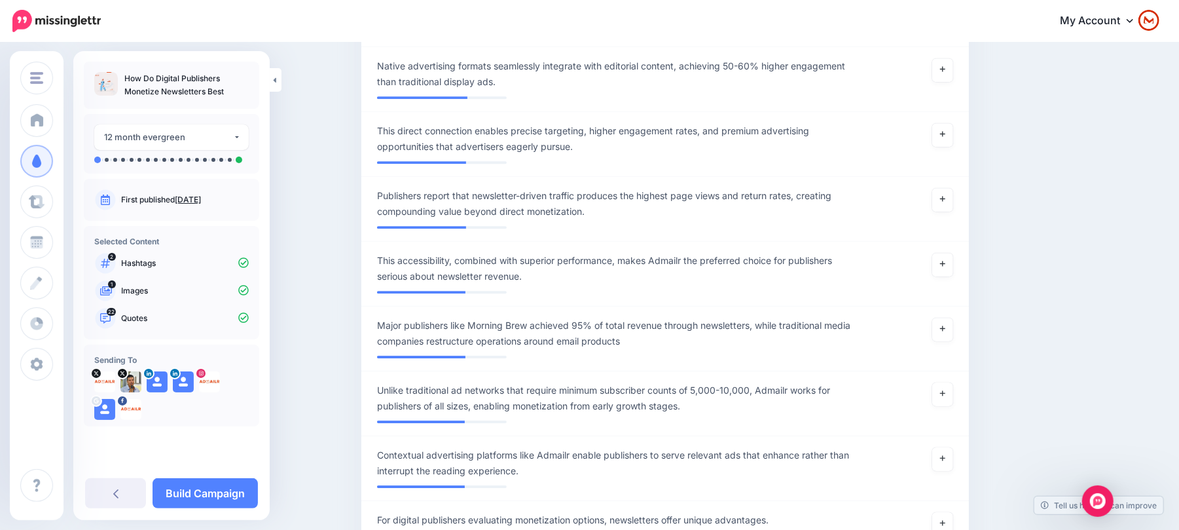
drag, startPoint x: 1011, startPoint y: 194, endPoint x: 1043, endPoint y: 326, distance: 136.0
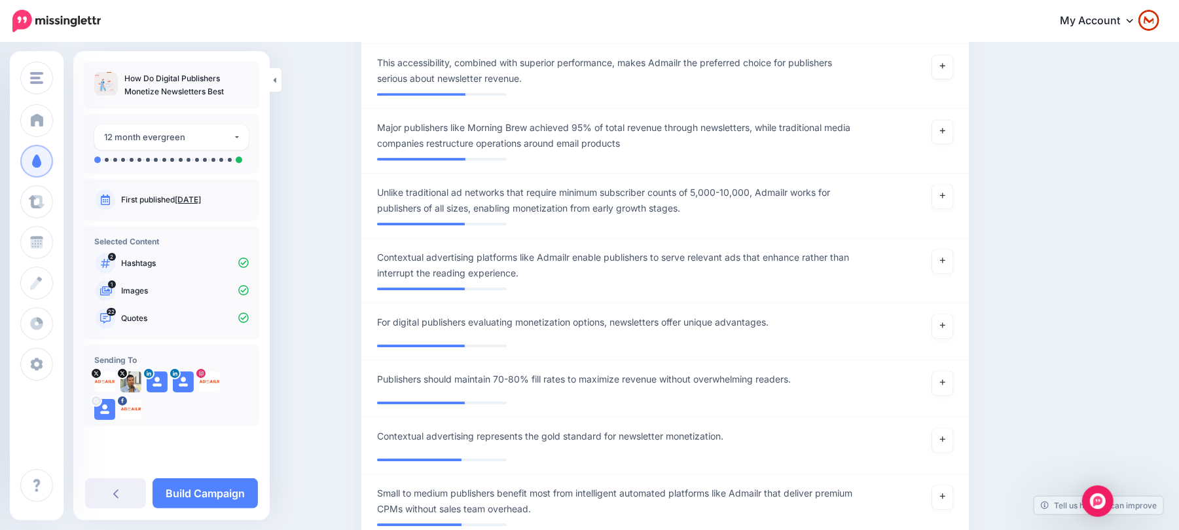
scroll to position [3179, 0]
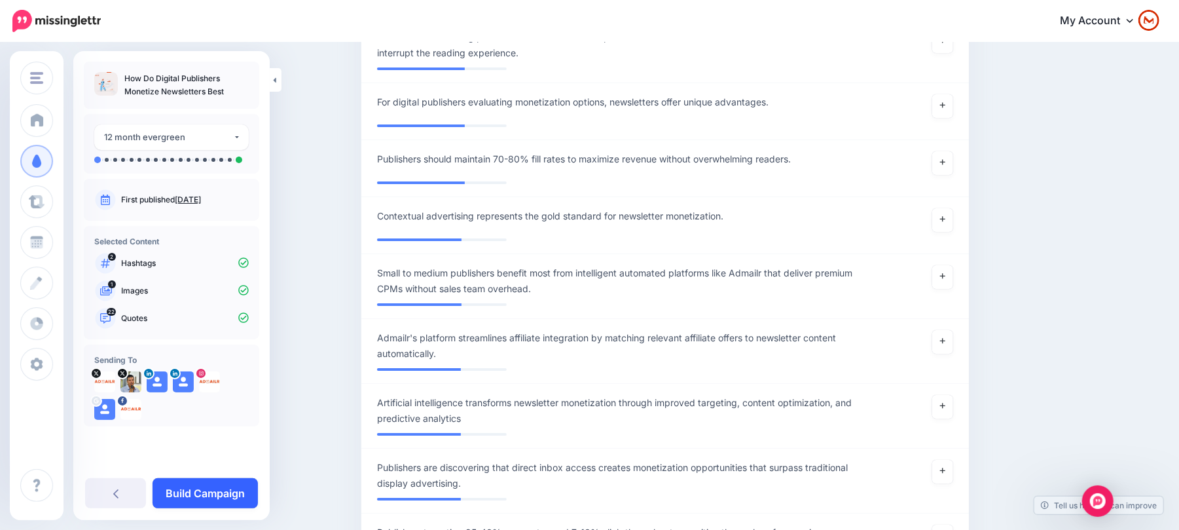
click at [210, 481] on link "Build Campaign" at bounding box center [205, 493] width 105 height 30
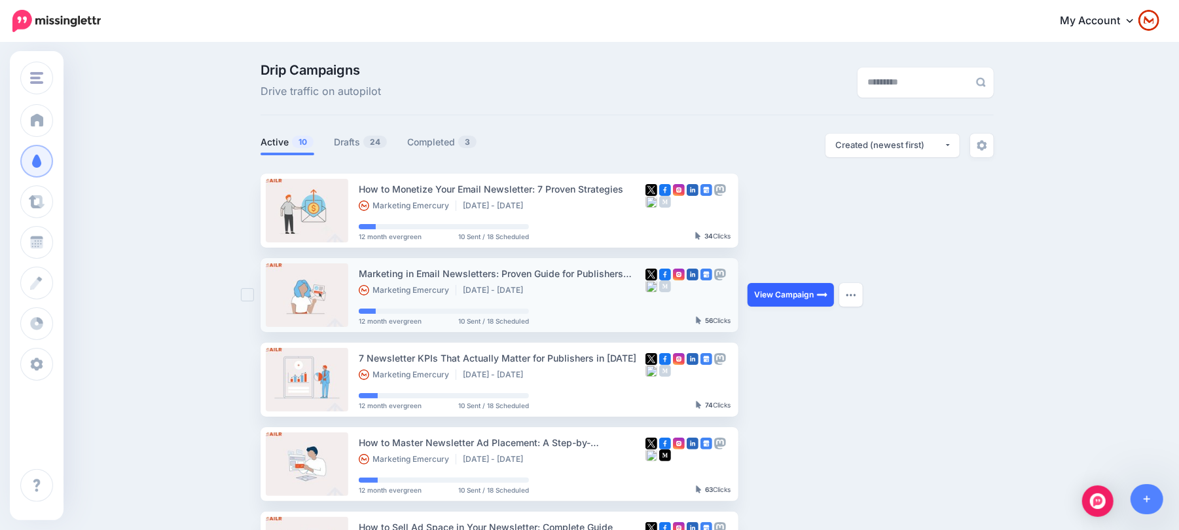
click at [773, 299] on link "View Campaign" at bounding box center [791, 295] width 86 height 24
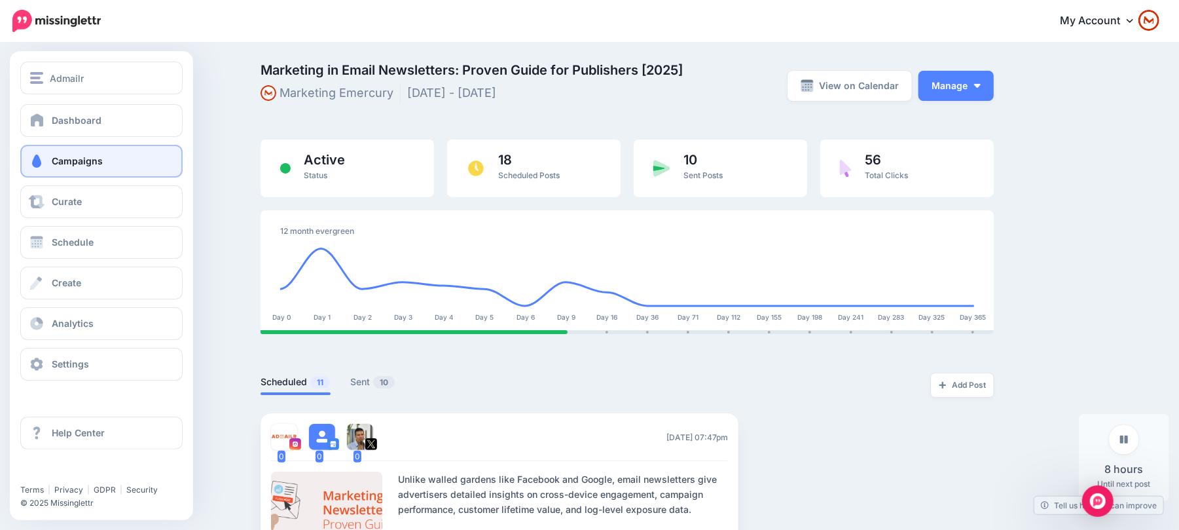
click at [53, 161] on span "Campaigns" at bounding box center [77, 160] width 51 height 11
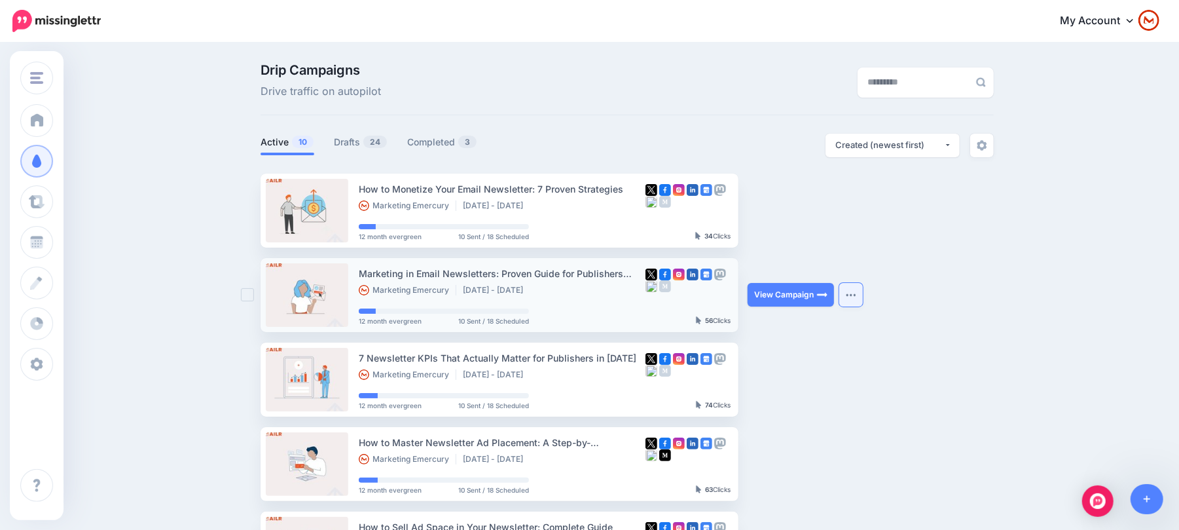
click at [863, 295] on button "button" at bounding box center [852, 295] width 24 height 24
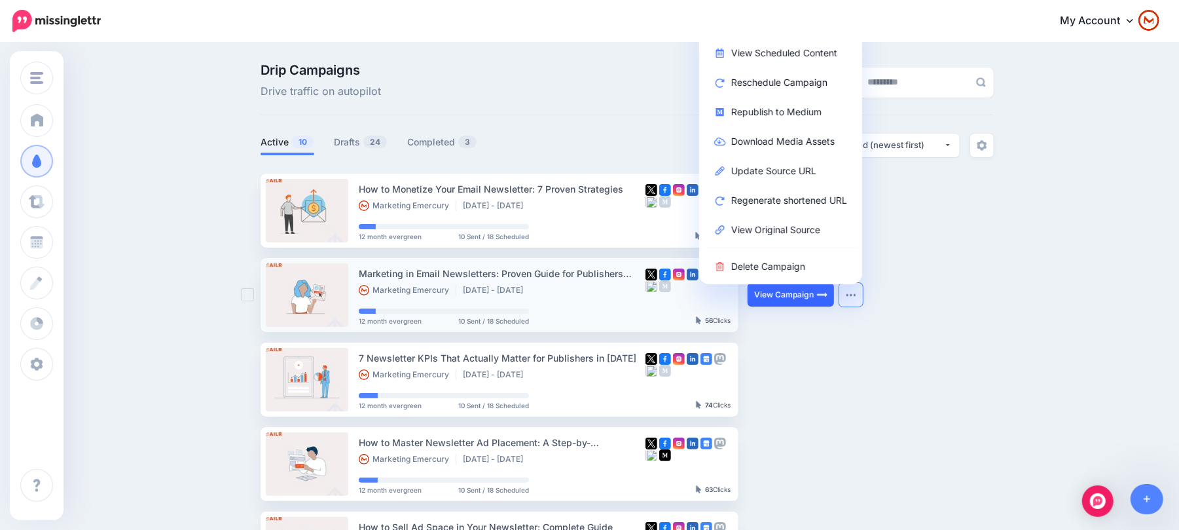
click at [805, 297] on link "View Campaign" at bounding box center [791, 295] width 86 height 24
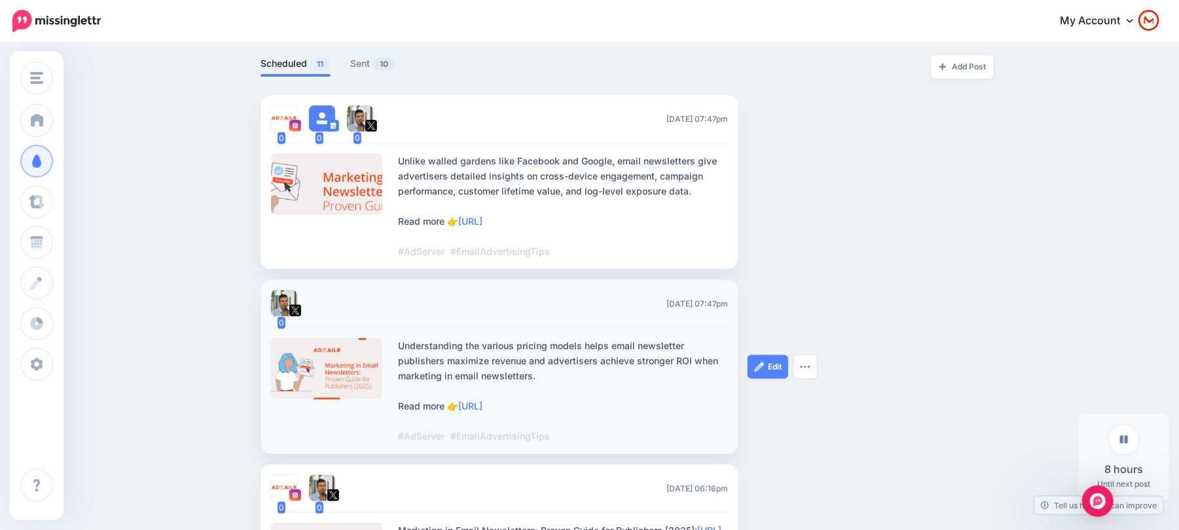
scroll to position [349, 0]
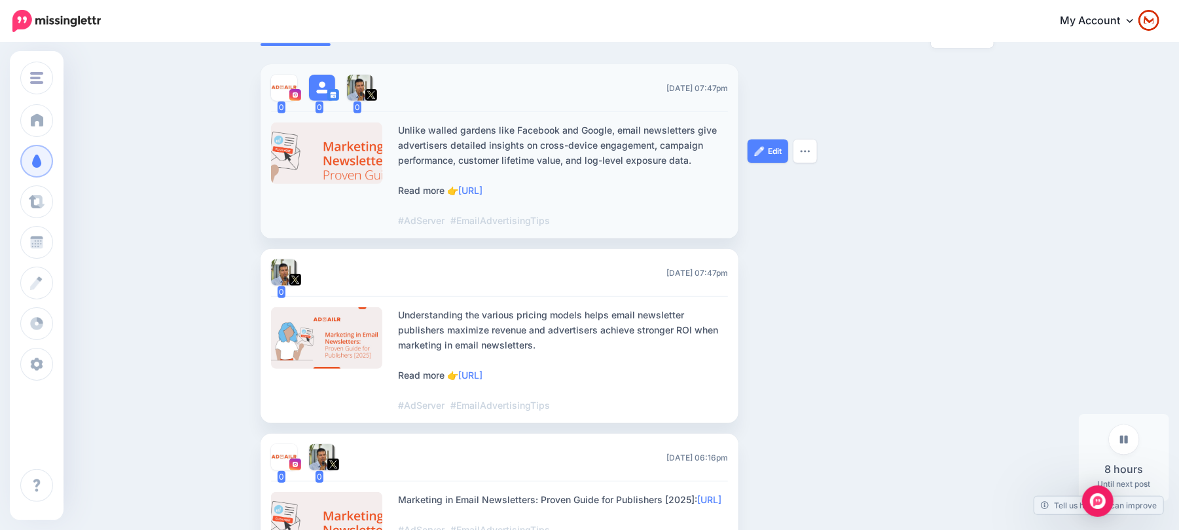
click at [516, 223] on span "#EmailAdvertisingTips" at bounding box center [501, 220] width 100 height 11
copy ul "#AdServer #EmailAdvertisingTips Edit Delete Post"
click at [532, 223] on span "#EmailAdvertisingTips" at bounding box center [501, 220] width 100 height 11
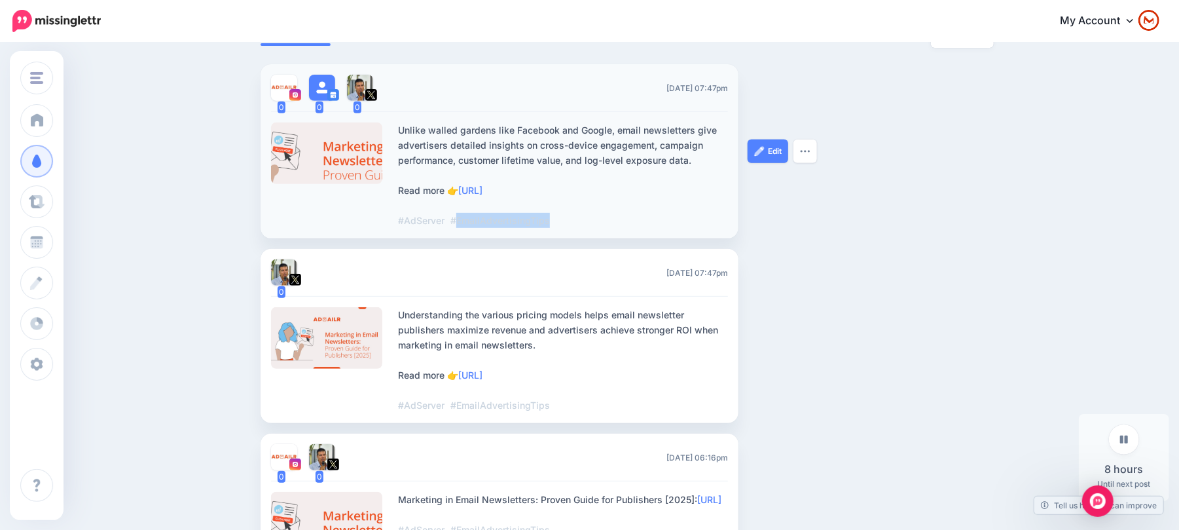
click at [532, 223] on span "#EmailAdvertisingTips" at bounding box center [501, 220] width 100 height 11
click at [422, 231] on li "0 0 0 Thu, October 30, 2025 07:47pm Unlike walled gardens like Facebook and Goo…" at bounding box center [500, 151] width 478 height 174
click at [424, 221] on span "#AdServer" at bounding box center [421, 220] width 46 height 11
copy div "AdServer"
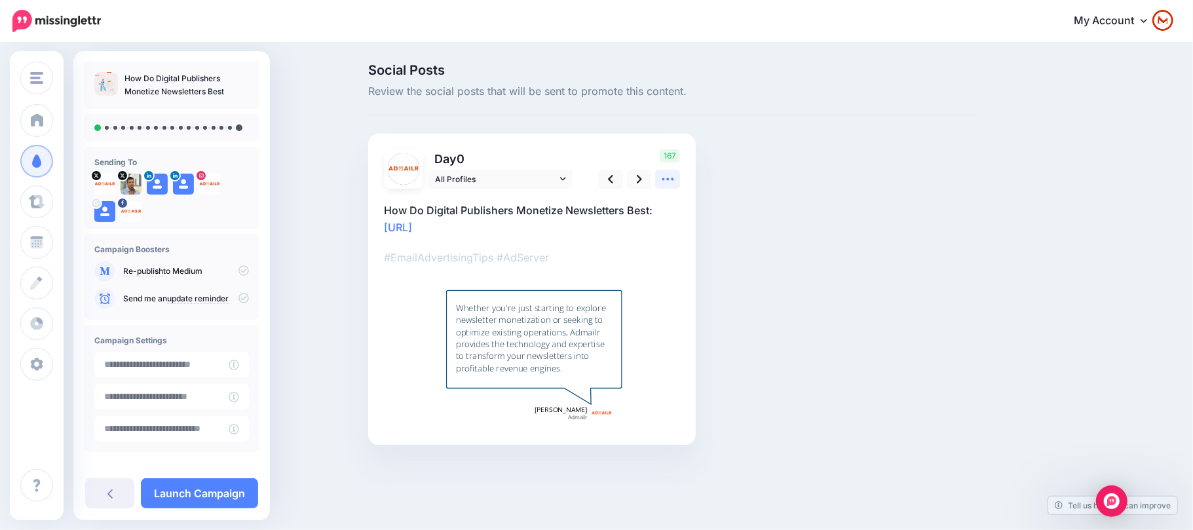
click at [664, 172] on icon at bounding box center [668, 179] width 14 height 14
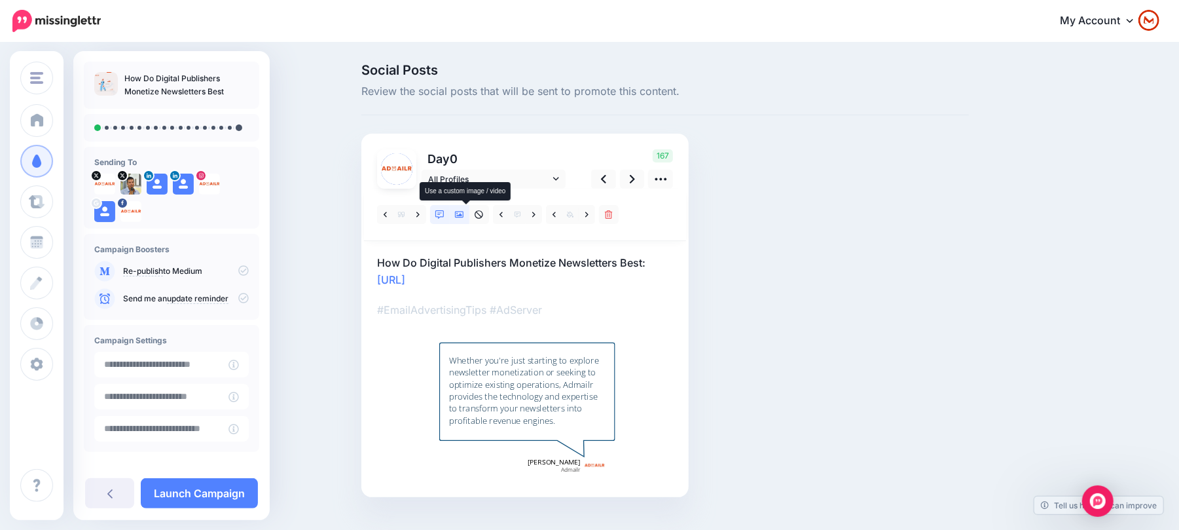
click at [458, 208] on link at bounding box center [460, 214] width 20 height 19
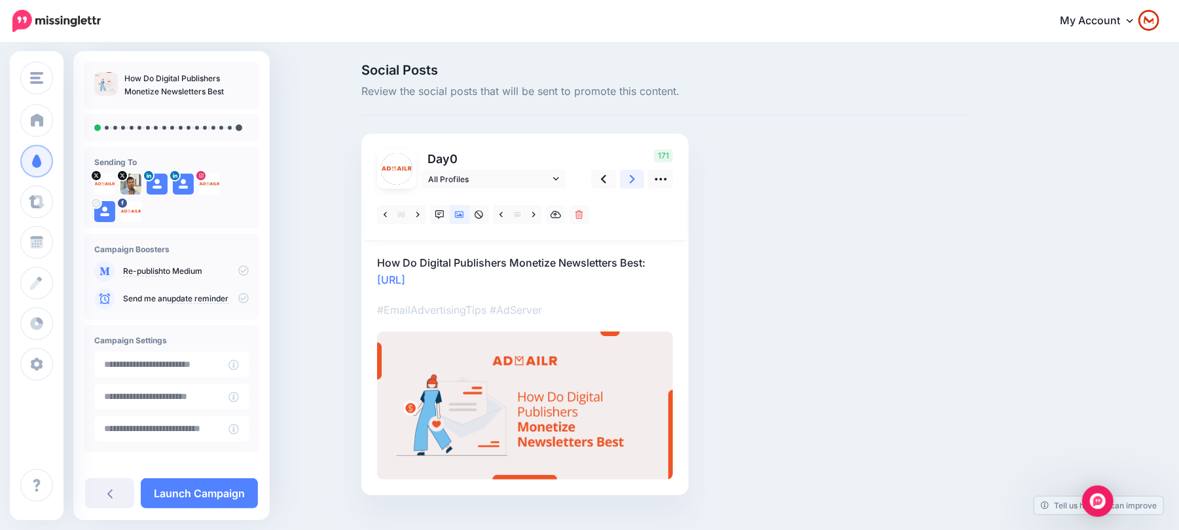
click at [645, 176] on link at bounding box center [632, 179] width 25 height 19
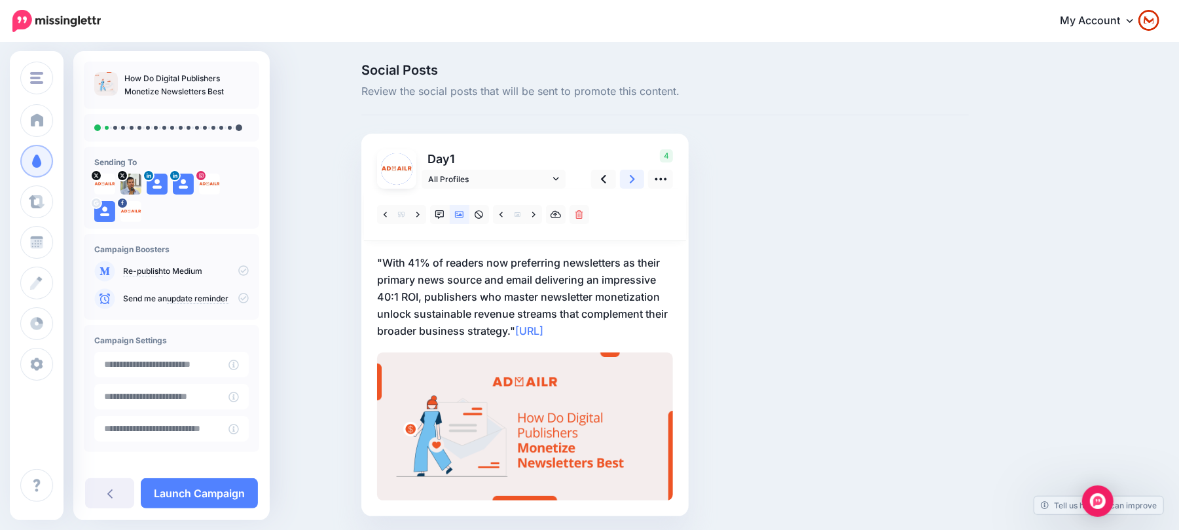
click at [642, 176] on link at bounding box center [632, 179] width 25 height 19
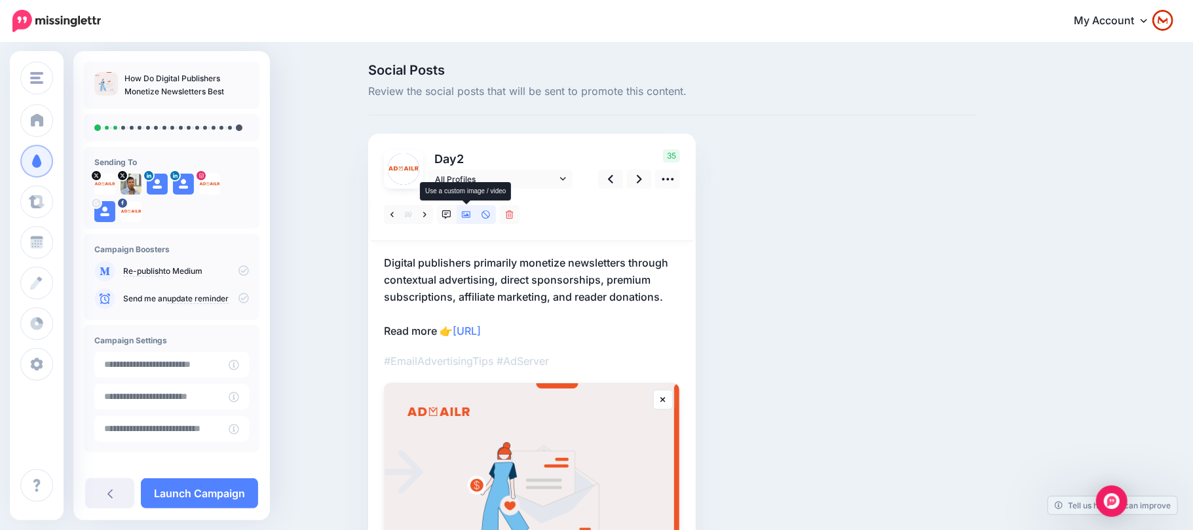
click at [469, 215] on icon at bounding box center [466, 215] width 9 height 7
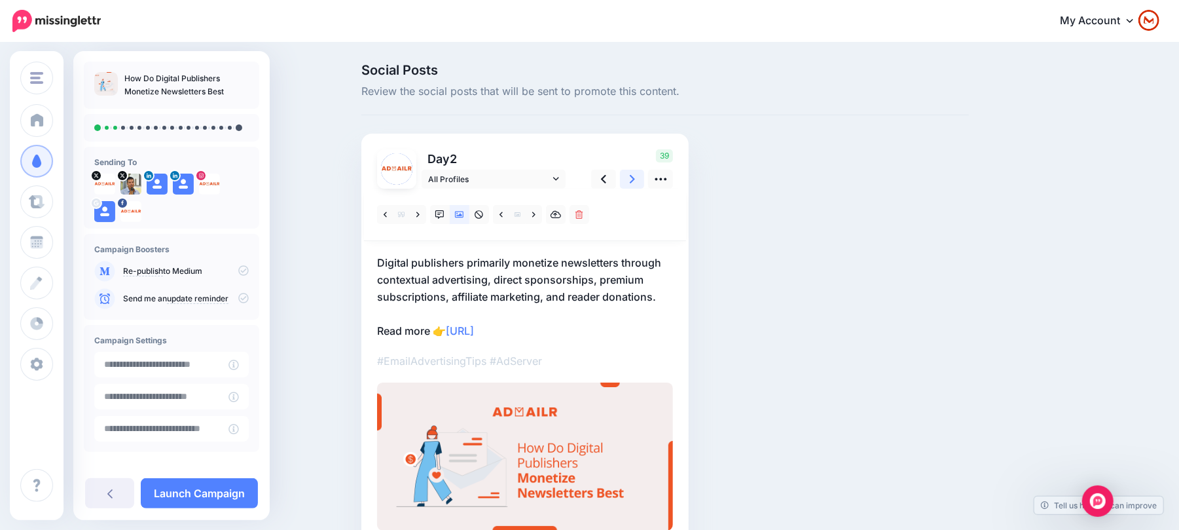
click at [645, 179] on link at bounding box center [632, 179] width 25 height 19
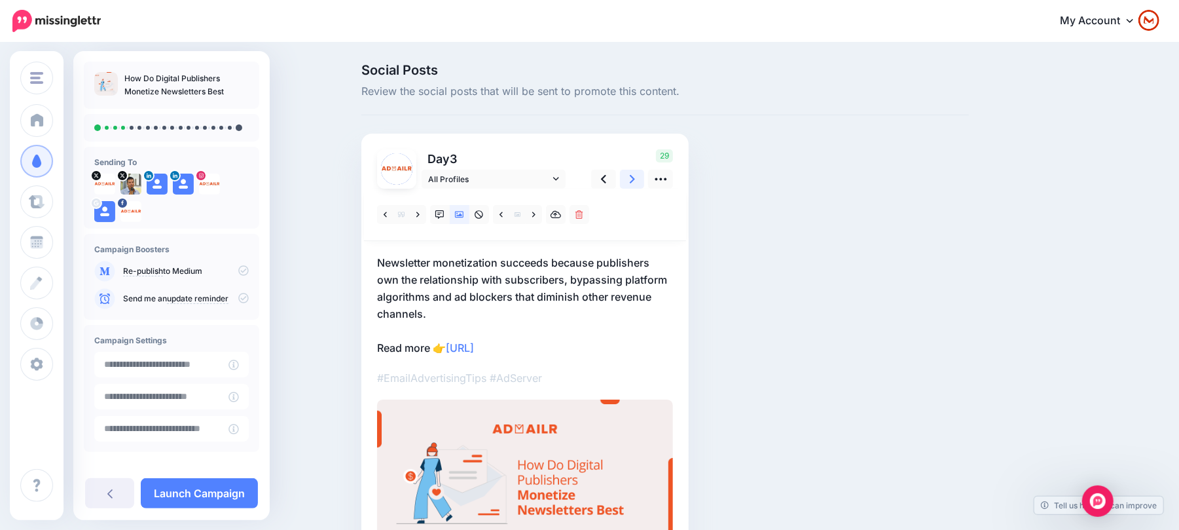
click at [642, 178] on link at bounding box center [632, 179] width 25 height 19
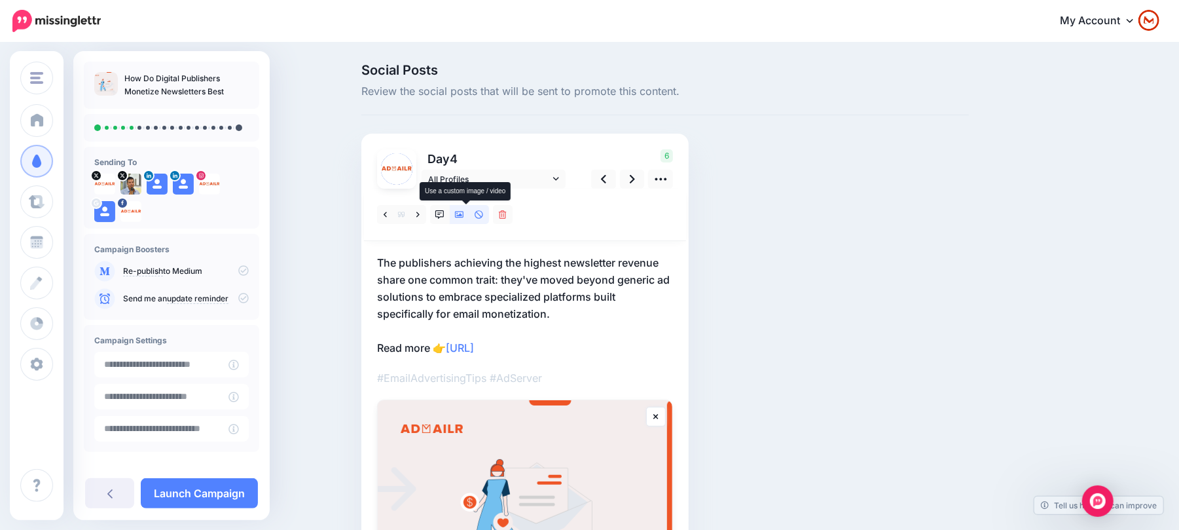
click at [470, 210] on link at bounding box center [460, 214] width 20 height 19
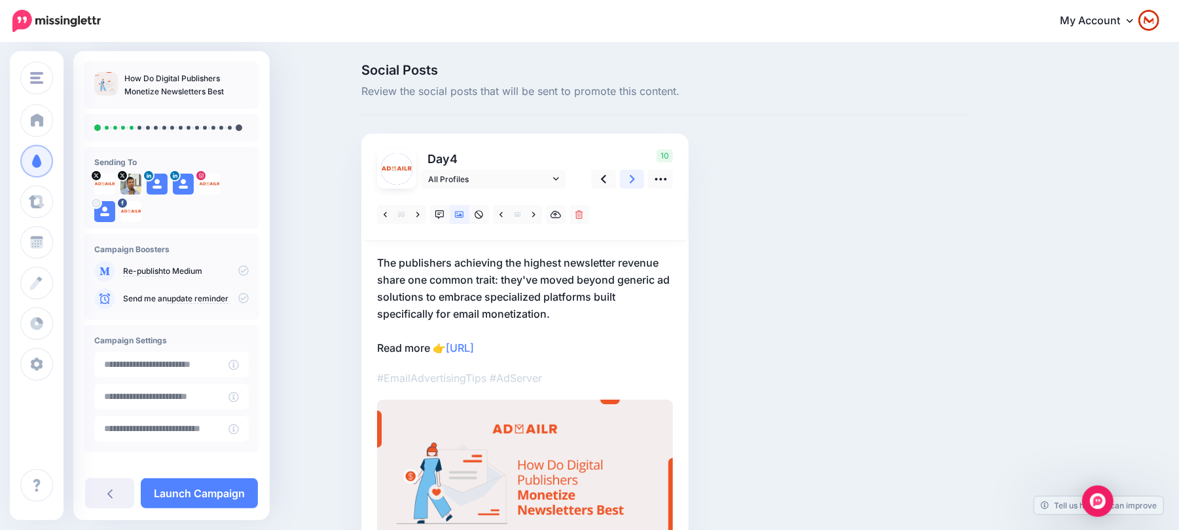
click at [642, 179] on link at bounding box center [632, 179] width 25 height 19
click at [635, 181] on icon at bounding box center [632, 179] width 5 height 14
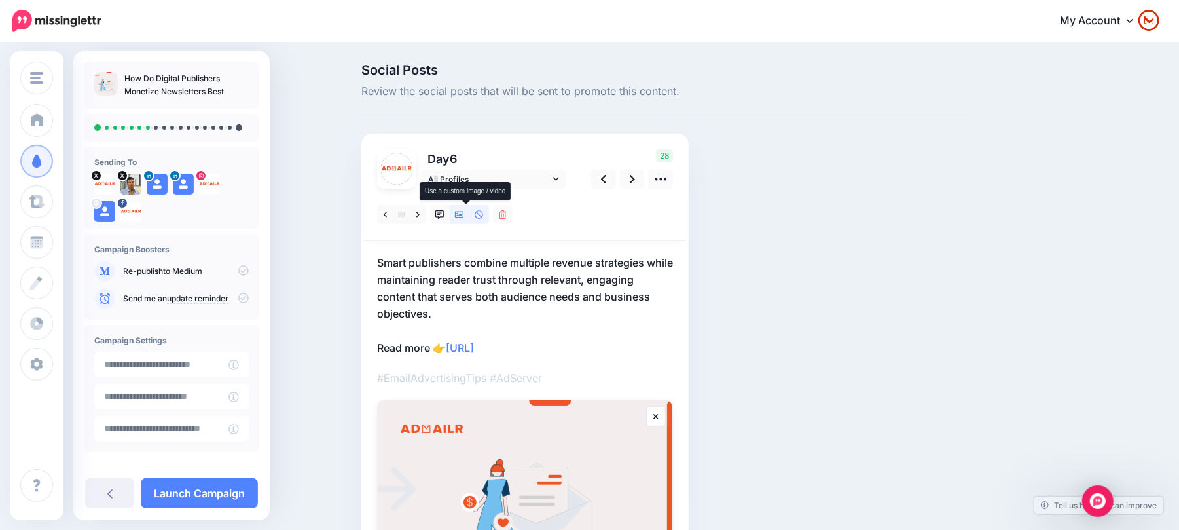
click at [456, 216] on link at bounding box center [460, 214] width 20 height 19
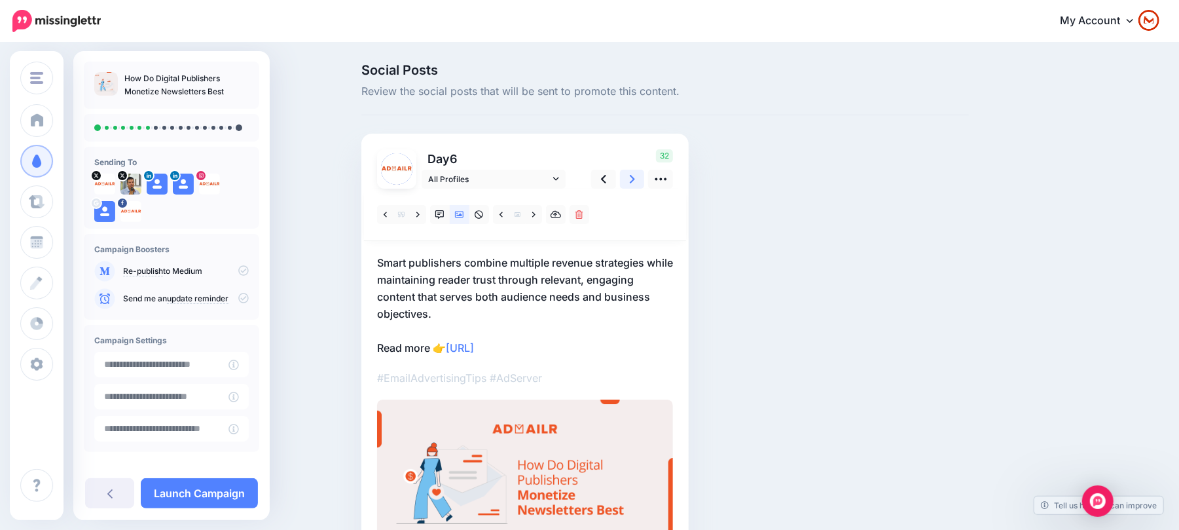
click at [635, 181] on link at bounding box center [632, 179] width 25 height 19
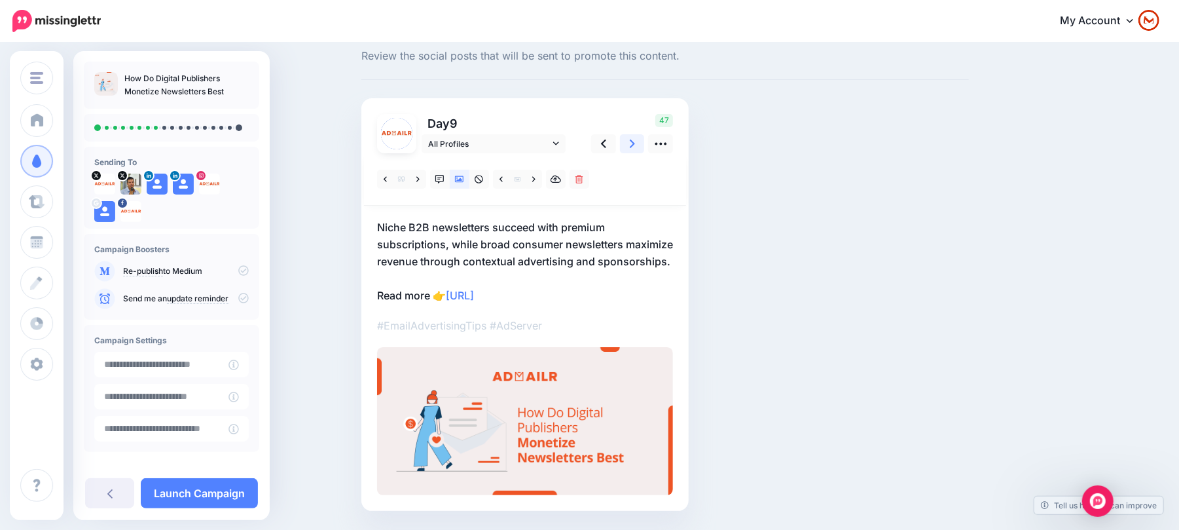
scroll to position [5, 0]
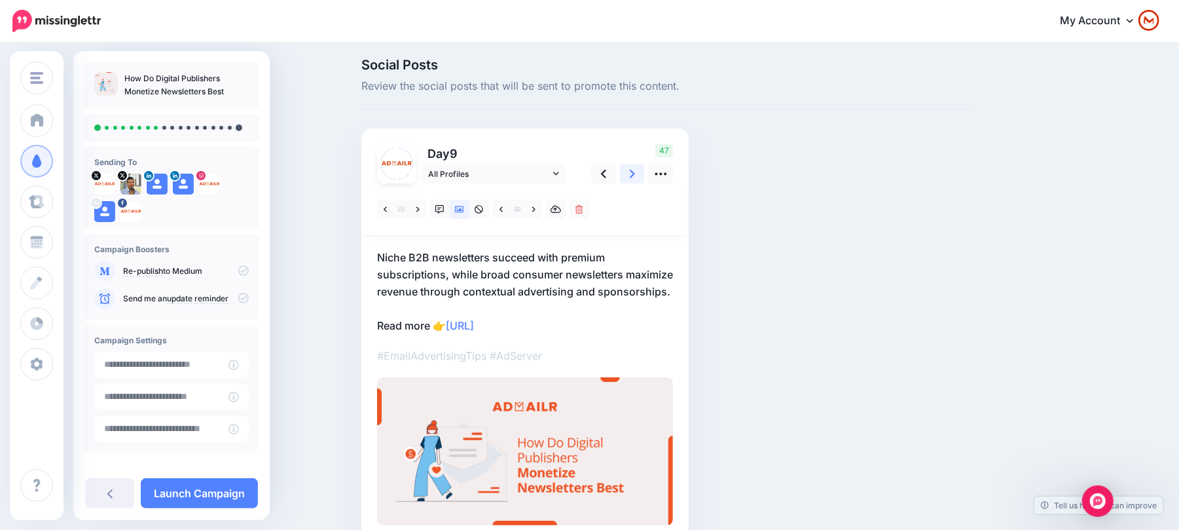
click at [635, 172] on icon at bounding box center [632, 174] width 5 height 9
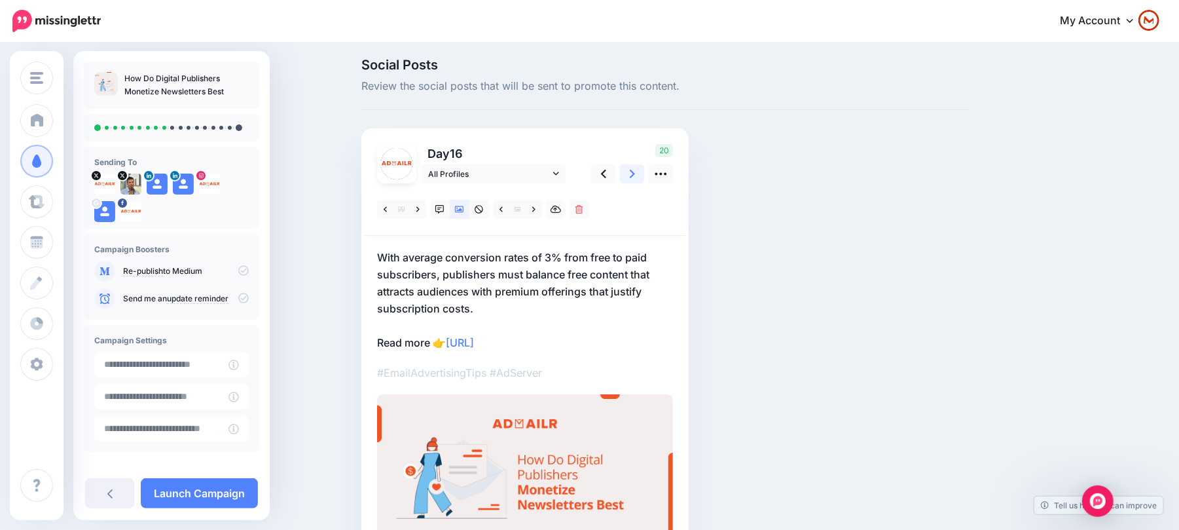
click at [635, 172] on icon at bounding box center [632, 174] width 5 height 9
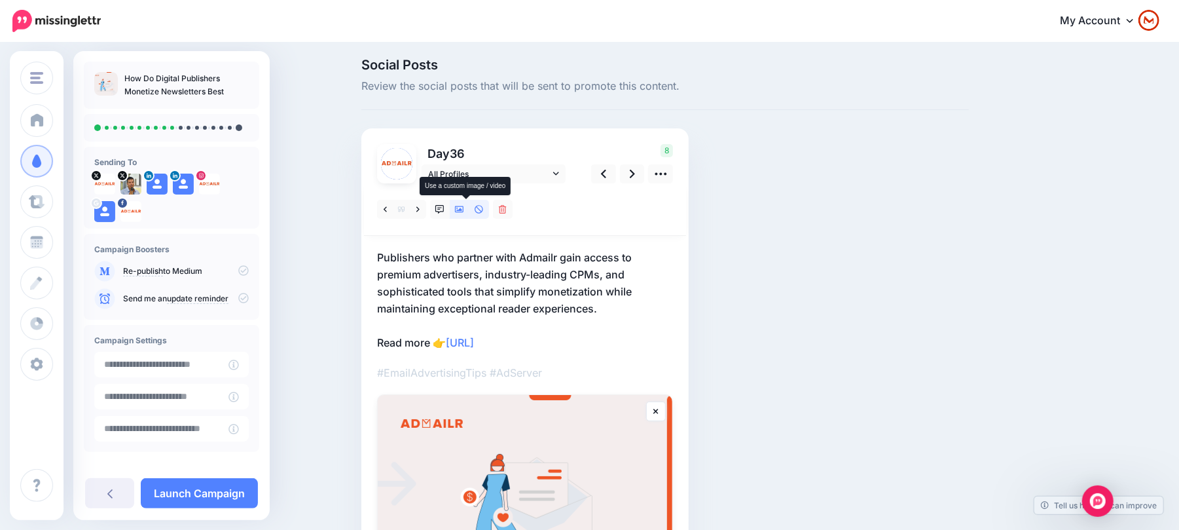
click at [459, 213] on link at bounding box center [460, 209] width 20 height 19
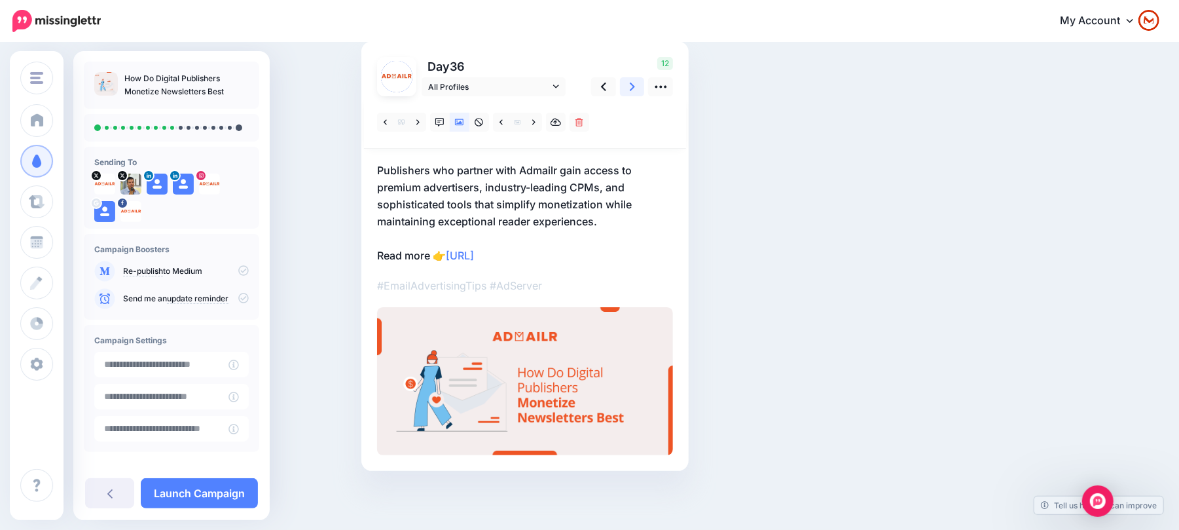
click at [635, 90] on icon at bounding box center [632, 87] width 5 height 9
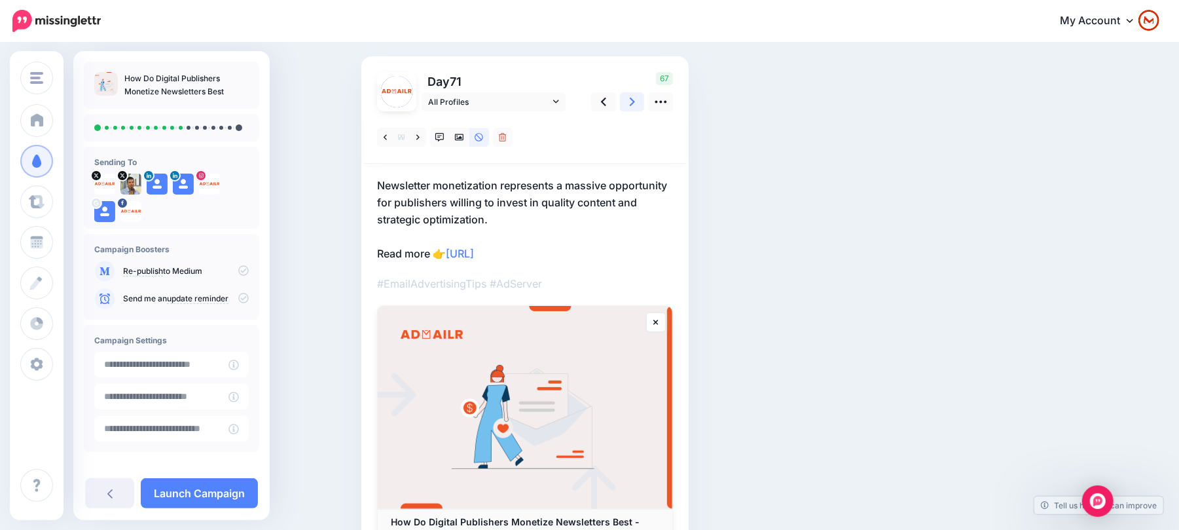
scroll to position [92, 0]
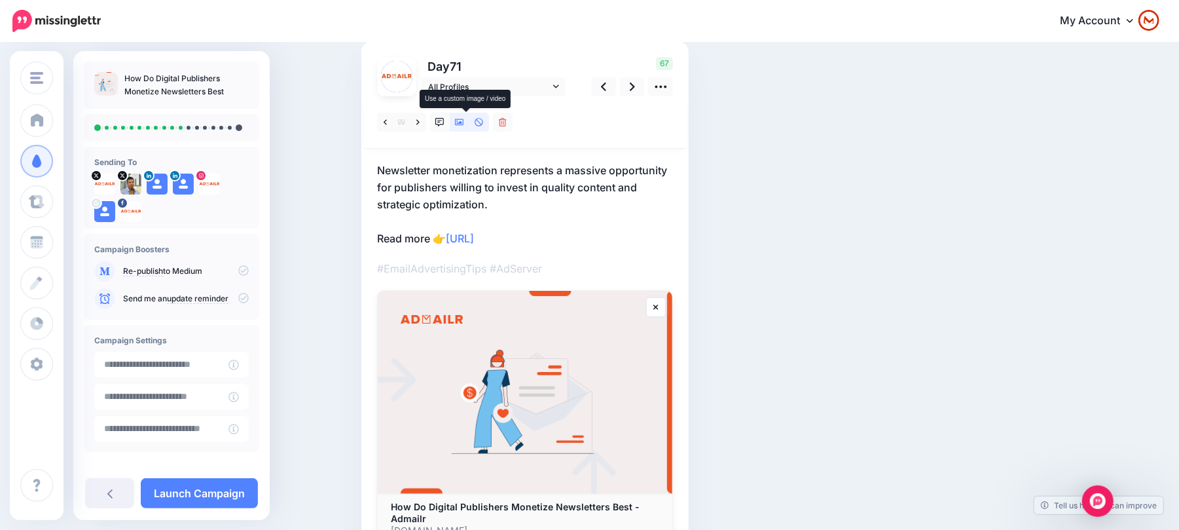
click at [464, 119] on icon at bounding box center [459, 122] width 9 height 9
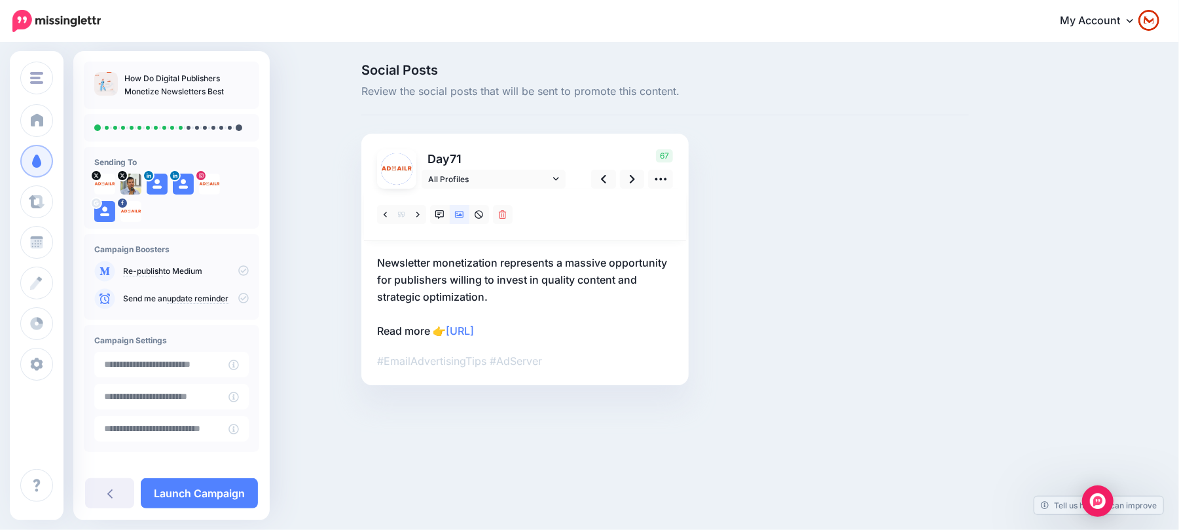
scroll to position [0, 0]
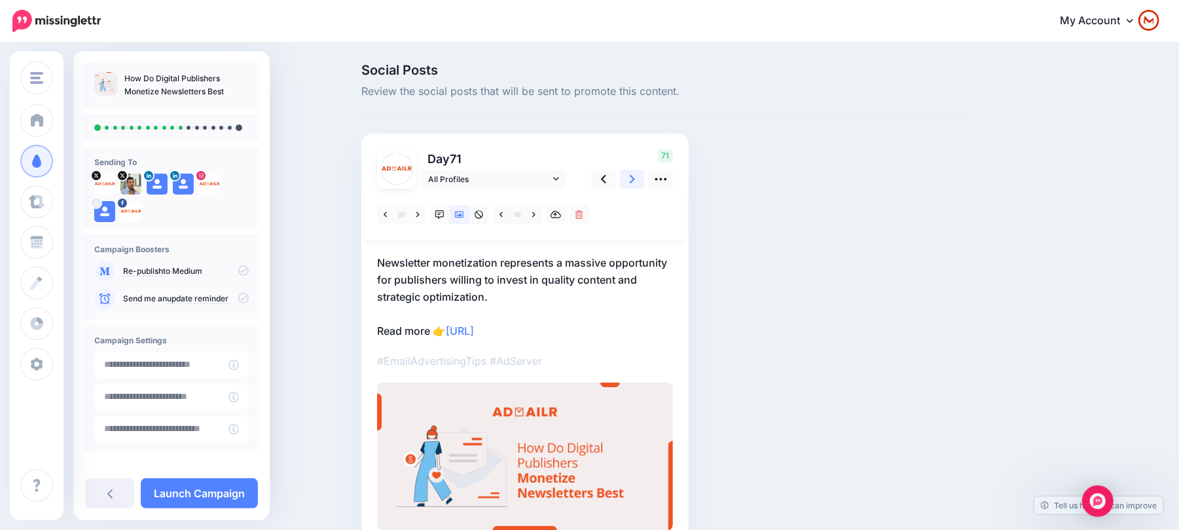
click at [635, 176] on icon at bounding box center [632, 179] width 5 height 14
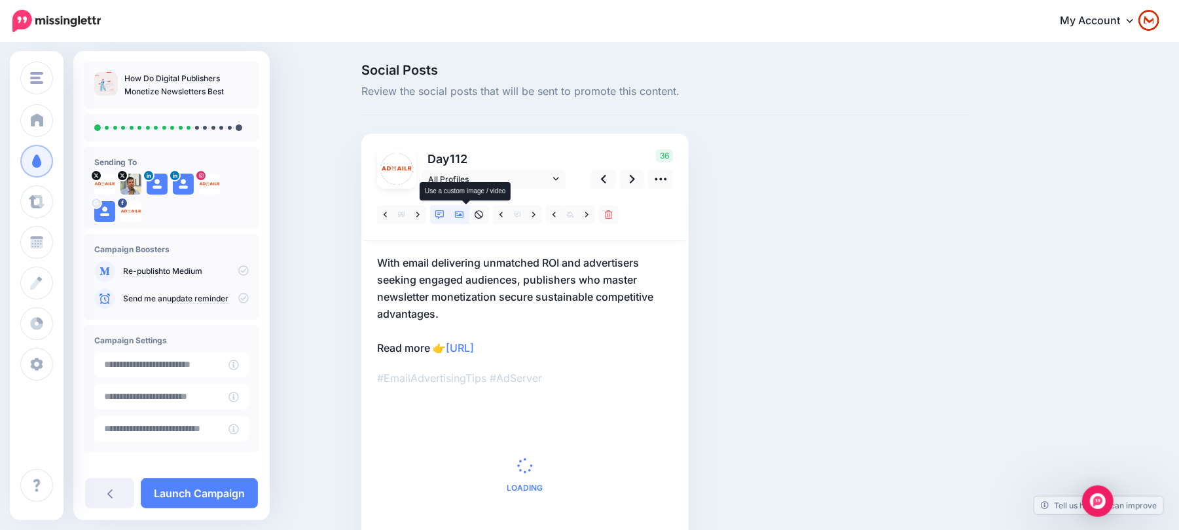
click at [464, 212] on icon at bounding box center [459, 214] width 9 height 9
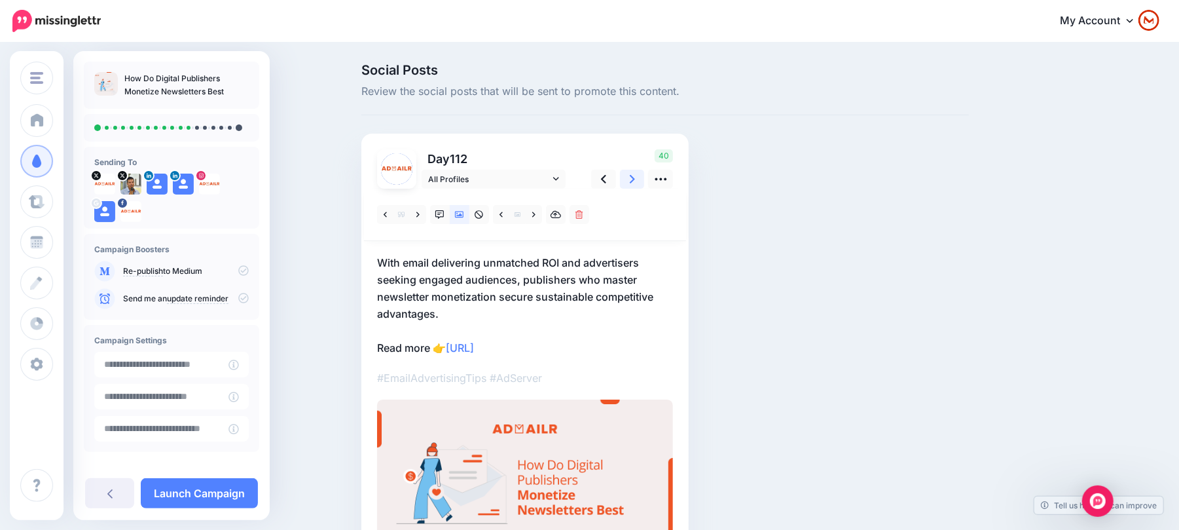
click at [635, 173] on icon at bounding box center [632, 179] width 5 height 14
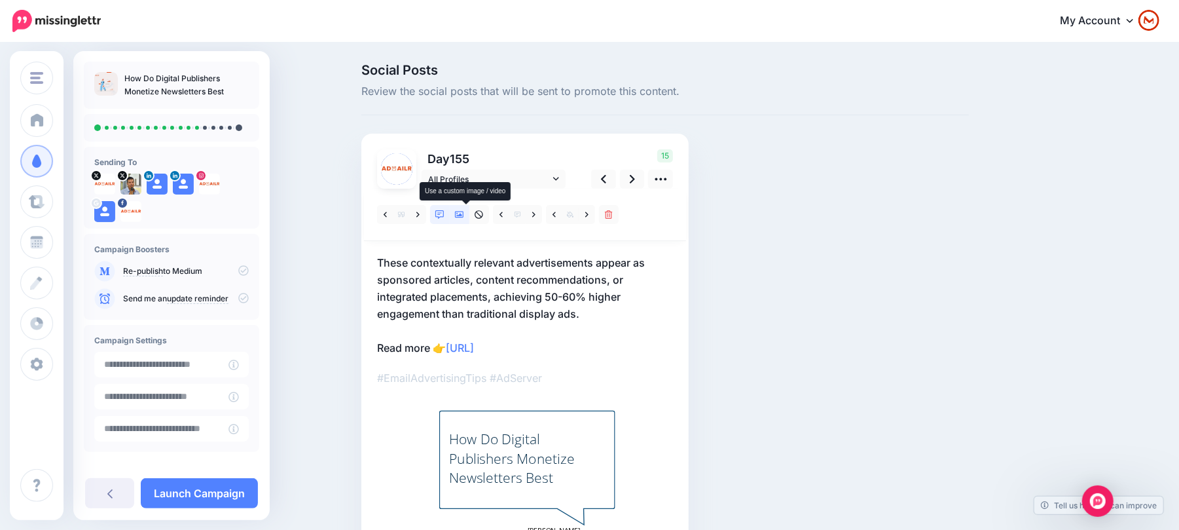
click at [470, 216] on link at bounding box center [460, 214] width 20 height 19
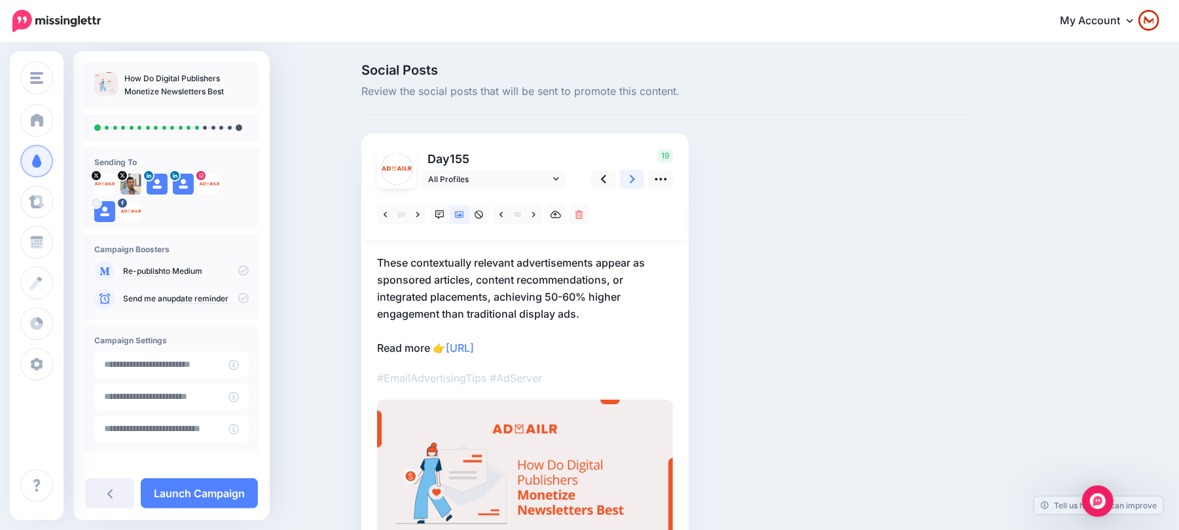
click at [633, 179] on link at bounding box center [632, 179] width 25 height 19
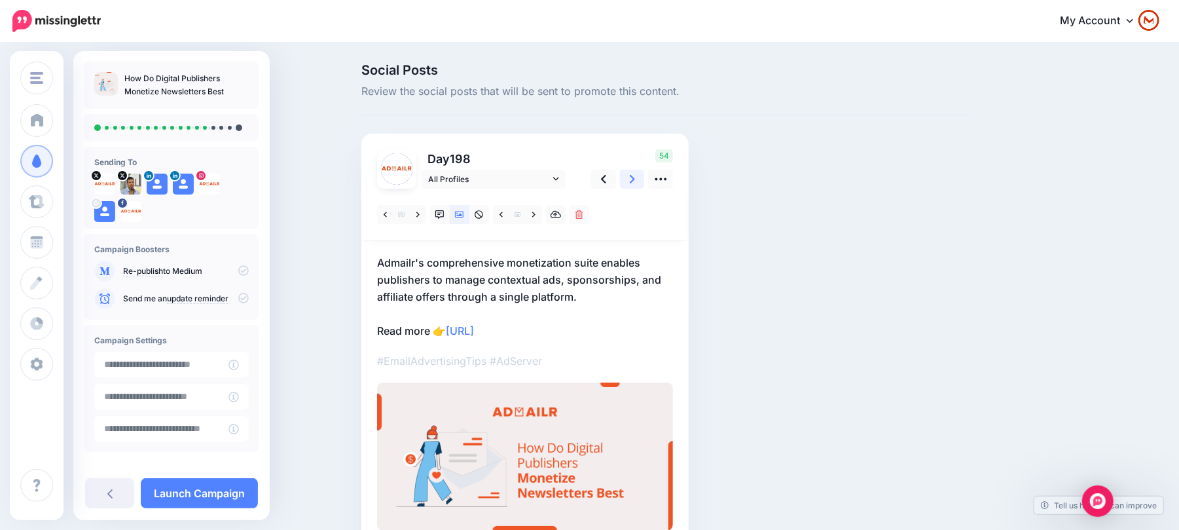
click at [633, 179] on link at bounding box center [632, 179] width 25 height 19
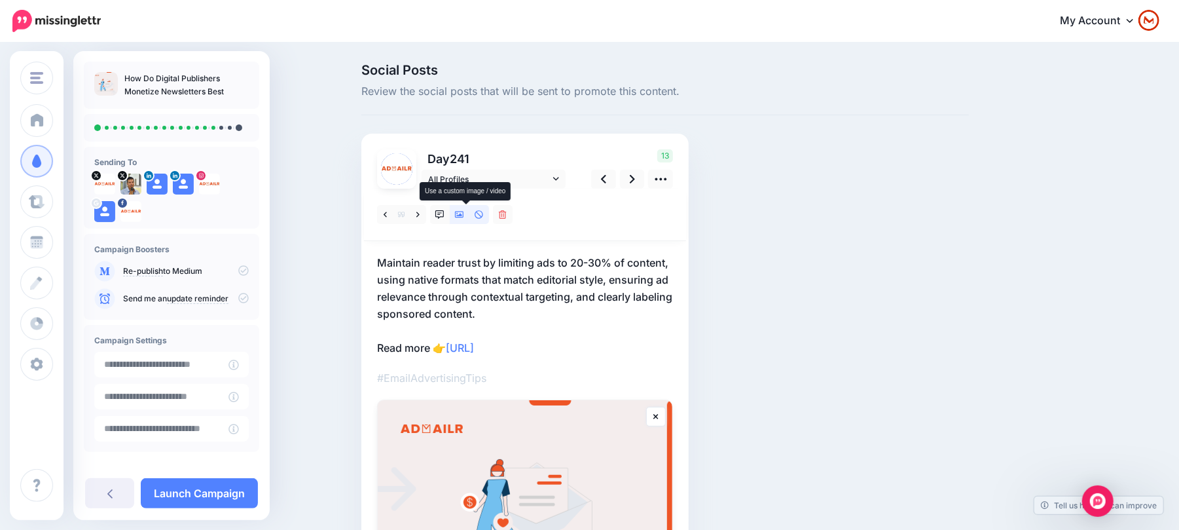
click at [470, 215] on link at bounding box center [460, 214] width 20 height 19
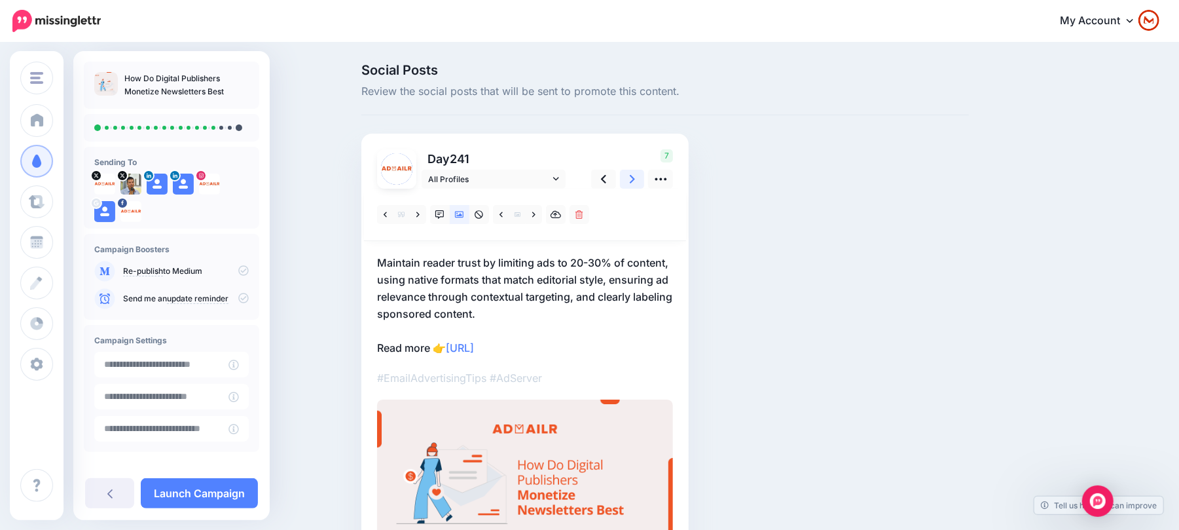
click at [635, 176] on icon at bounding box center [632, 179] width 5 height 14
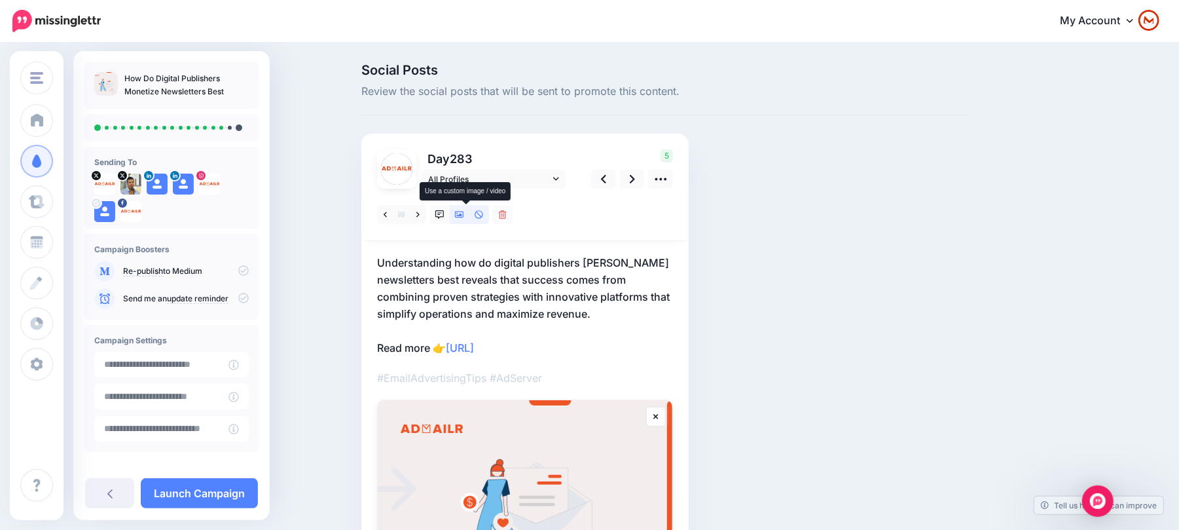
click at [464, 217] on icon at bounding box center [459, 215] width 9 height 7
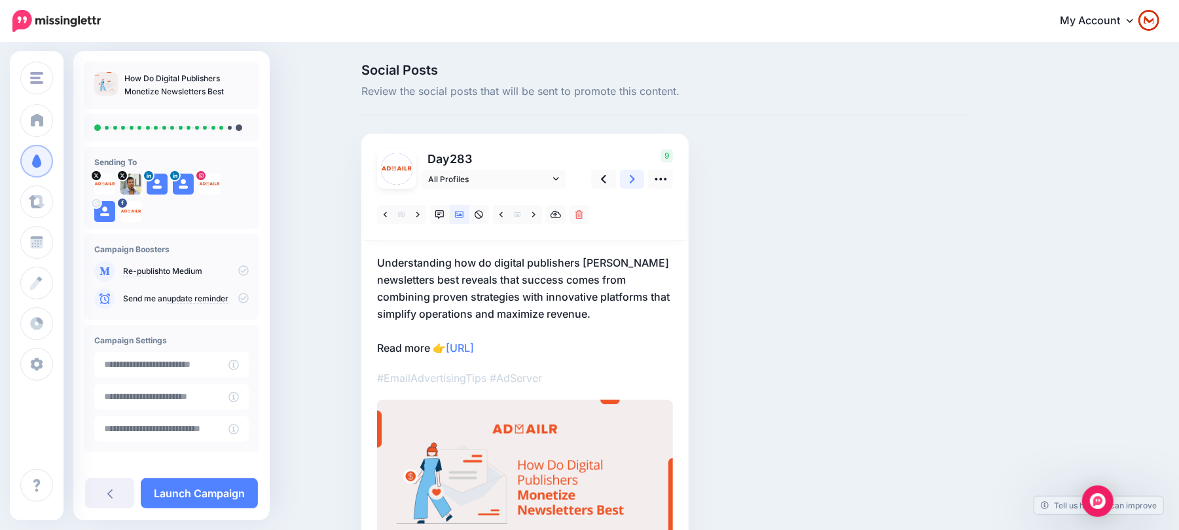
click at [635, 177] on icon at bounding box center [632, 179] width 5 height 14
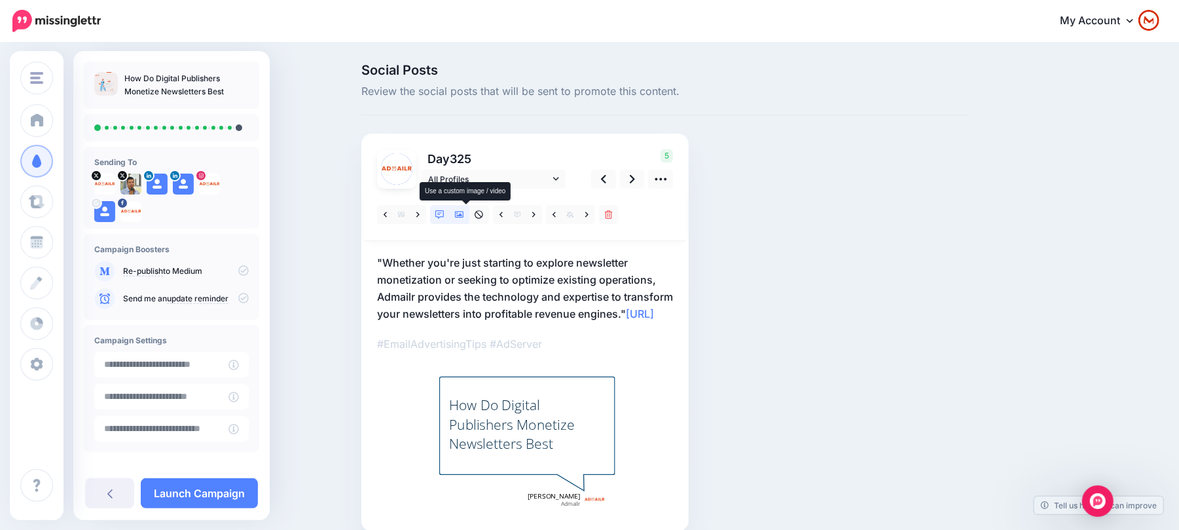
click at [470, 216] on link at bounding box center [460, 214] width 20 height 19
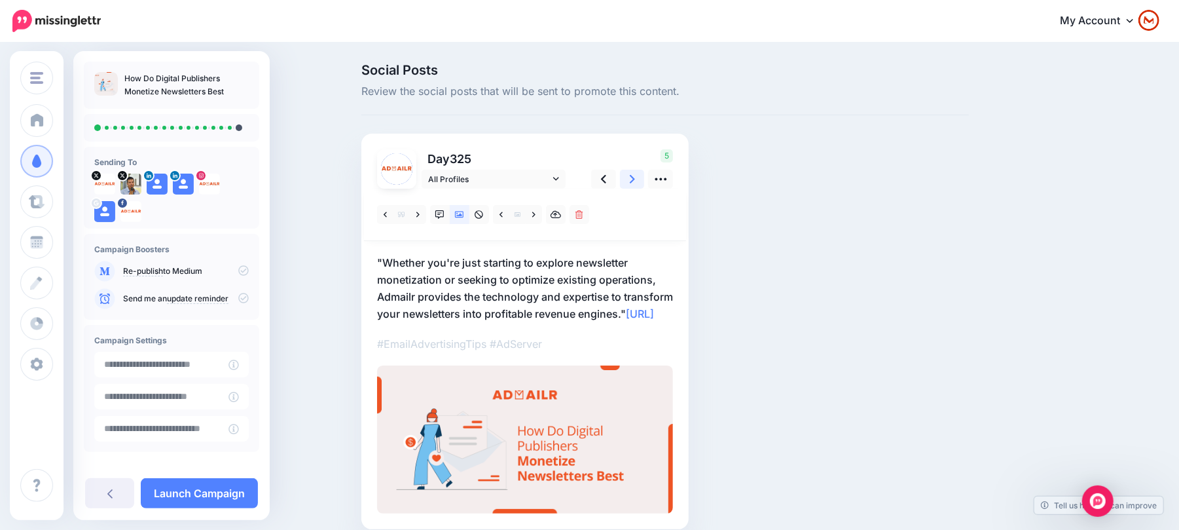
click at [635, 181] on icon at bounding box center [632, 179] width 5 height 14
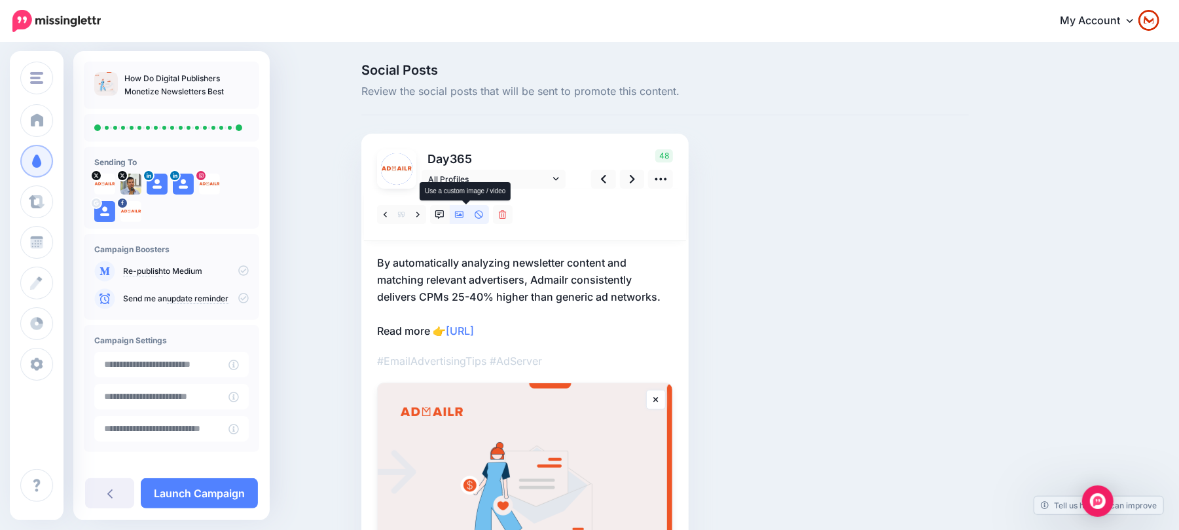
click at [464, 220] on link at bounding box center [460, 214] width 20 height 19
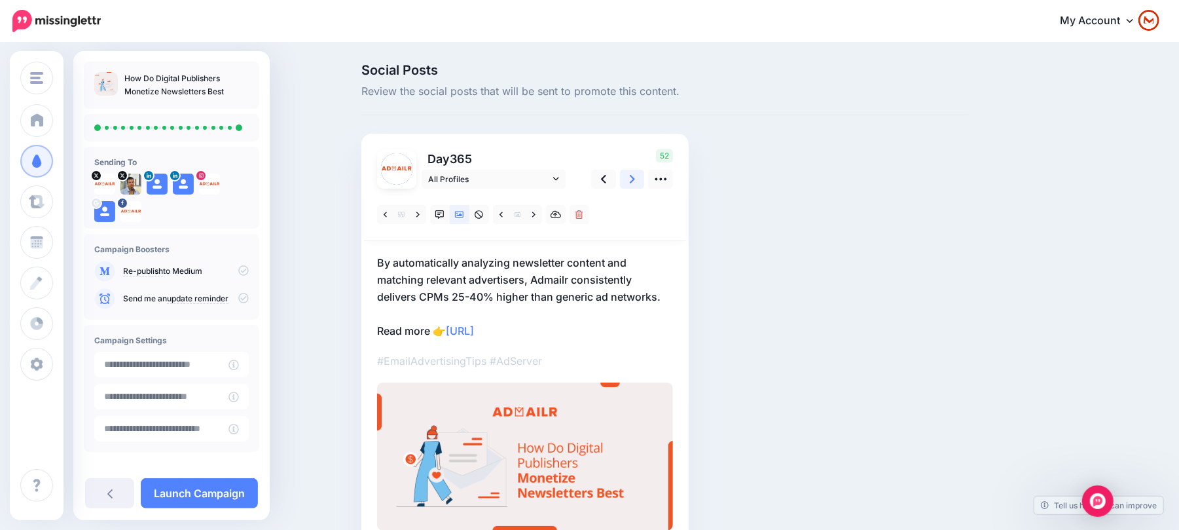
click at [643, 177] on link at bounding box center [632, 179] width 25 height 19
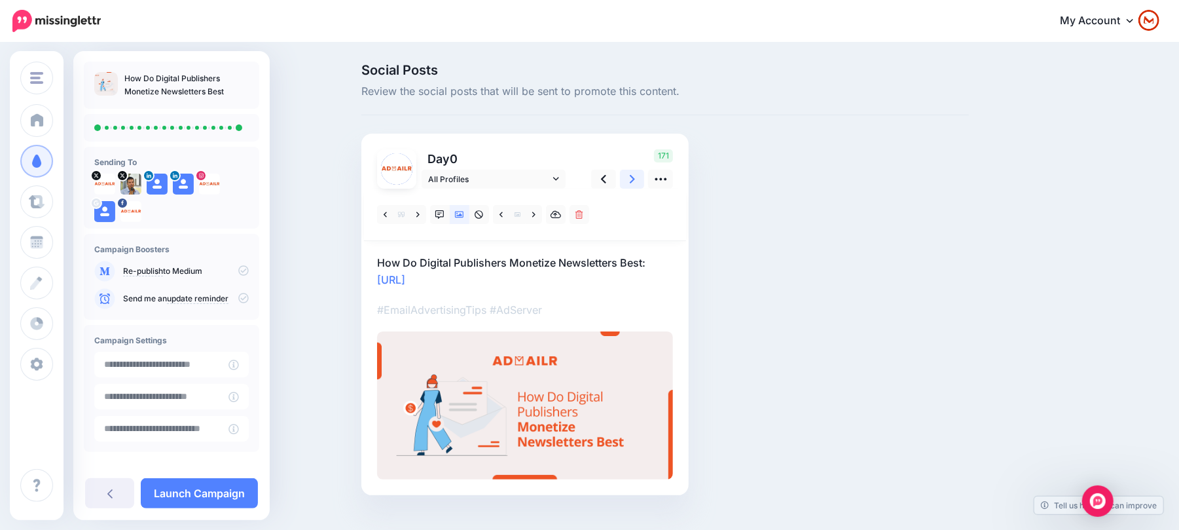
click at [643, 177] on link at bounding box center [632, 179] width 25 height 19
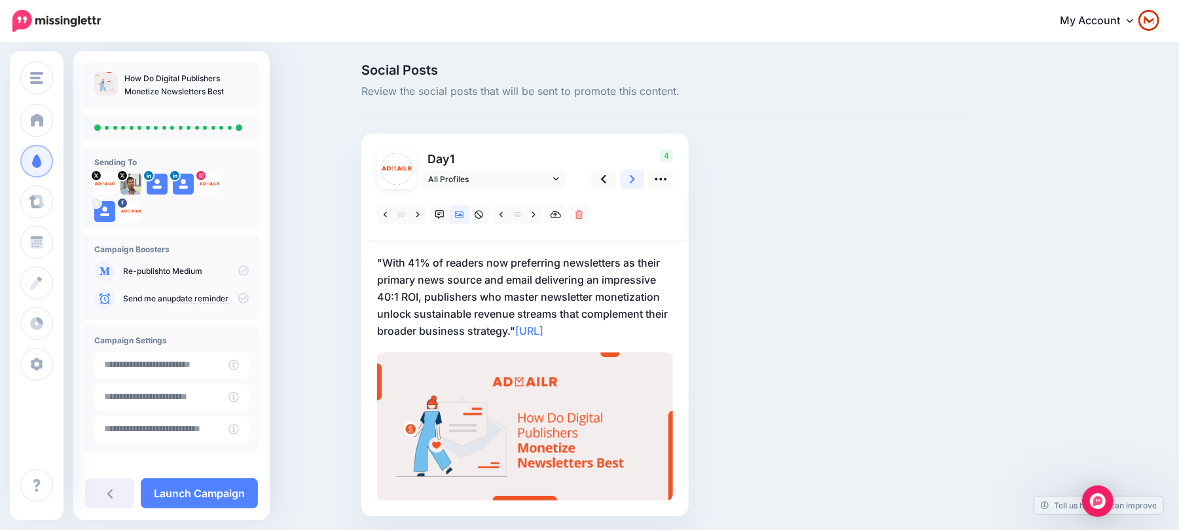
click at [643, 177] on link at bounding box center [632, 179] width 25 height 19
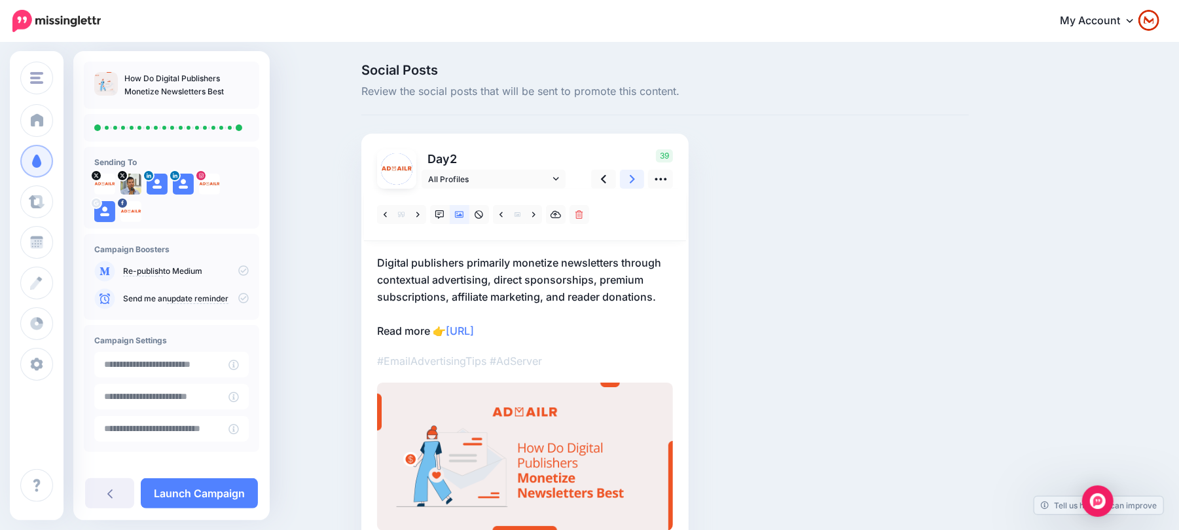
click at [643, 177] on link at bounding box center [632, 179] width 25 height 19
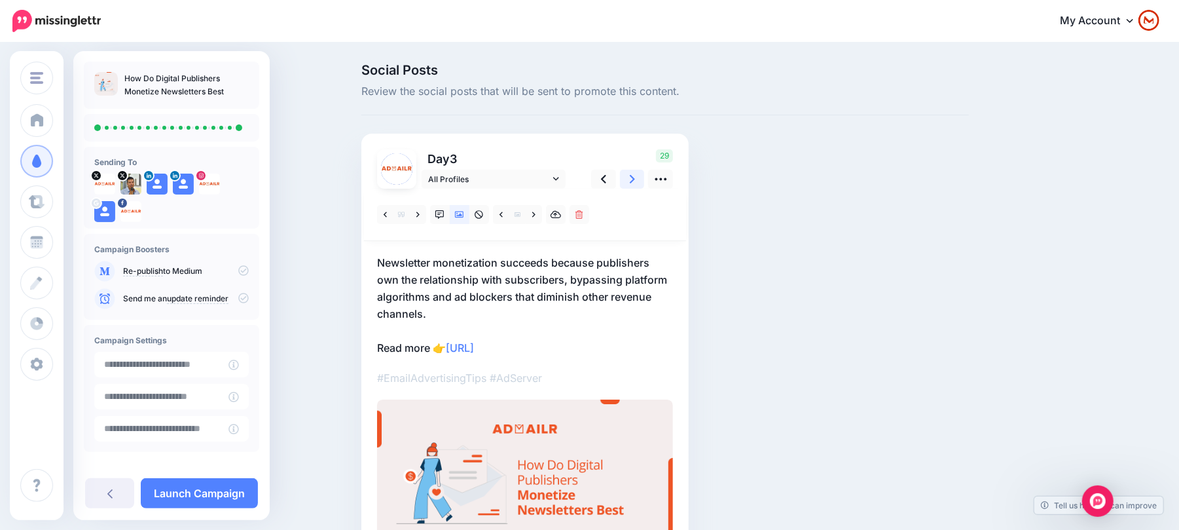
click at [643, 177] on link at bounding box center [632, 179] width 25 height 19
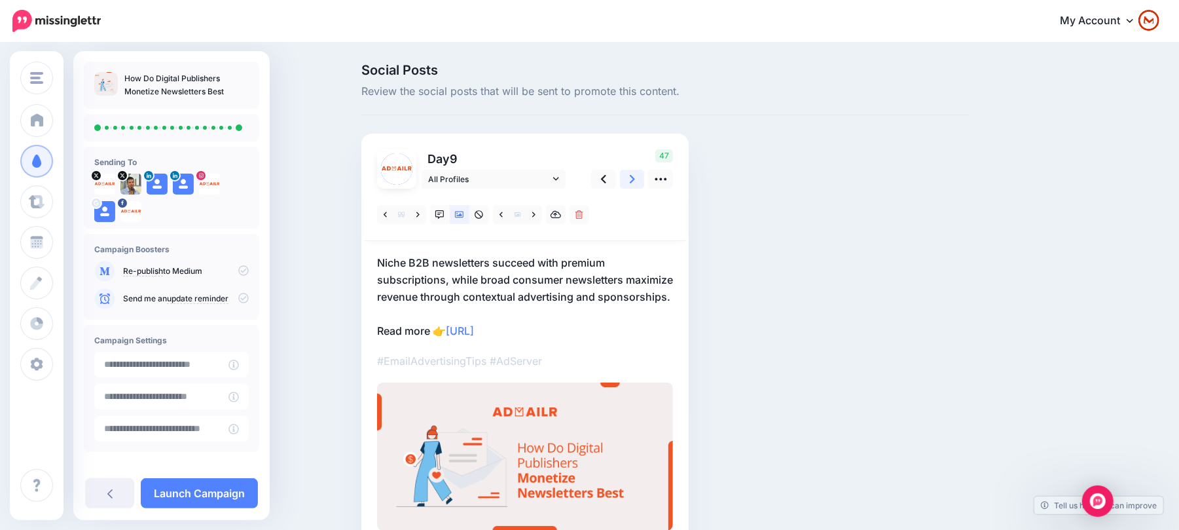
click at [643, 177] on link at bounding box center [632, 179] width 25 height 19
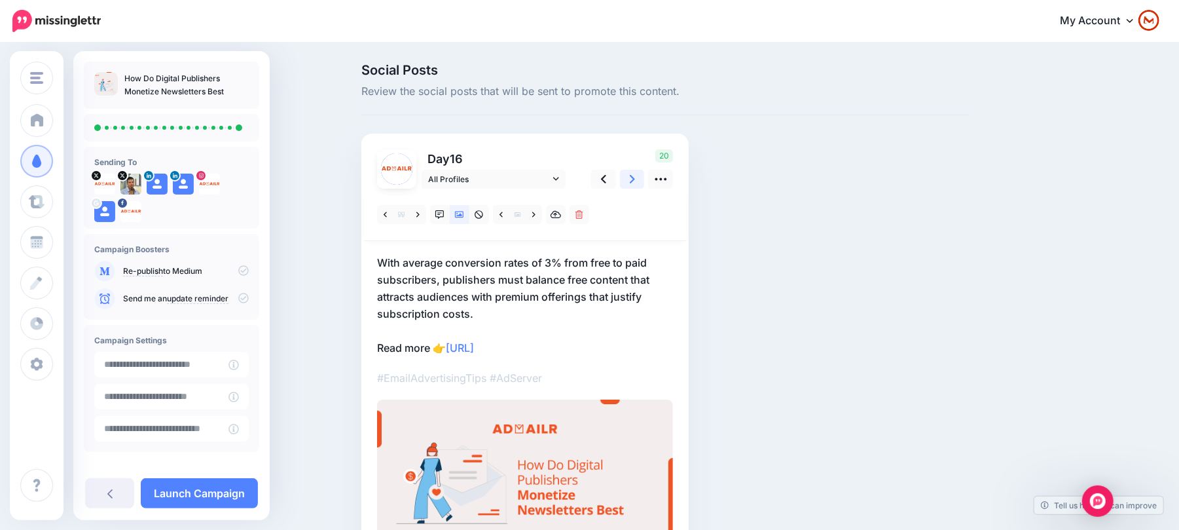
click at [643, 177] on link at bounding box center [632, 179] width 25 height 19
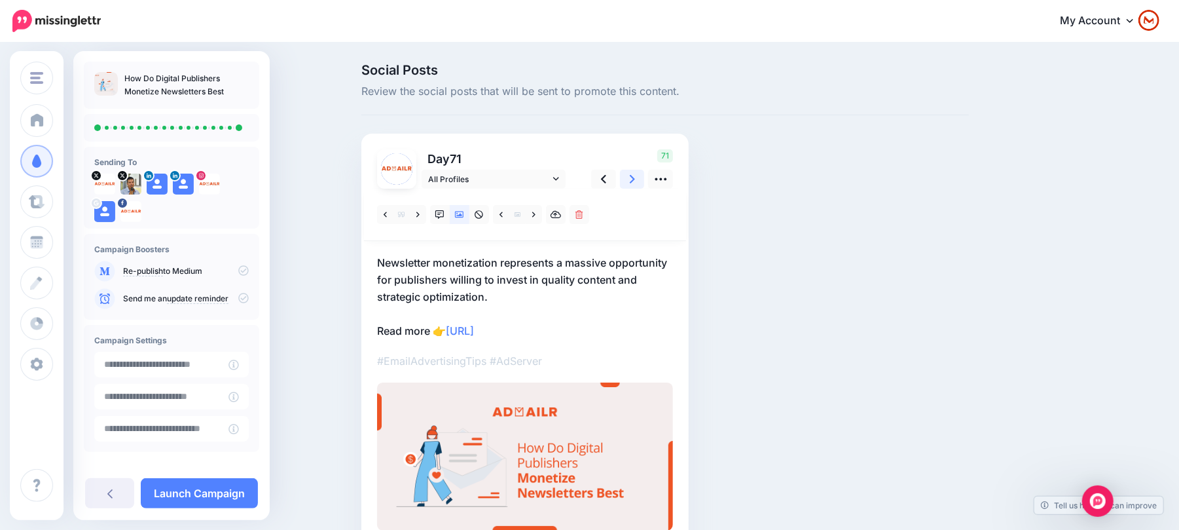
click at [643, 177] on link at bounding box center [632, 179] width 25 height 19
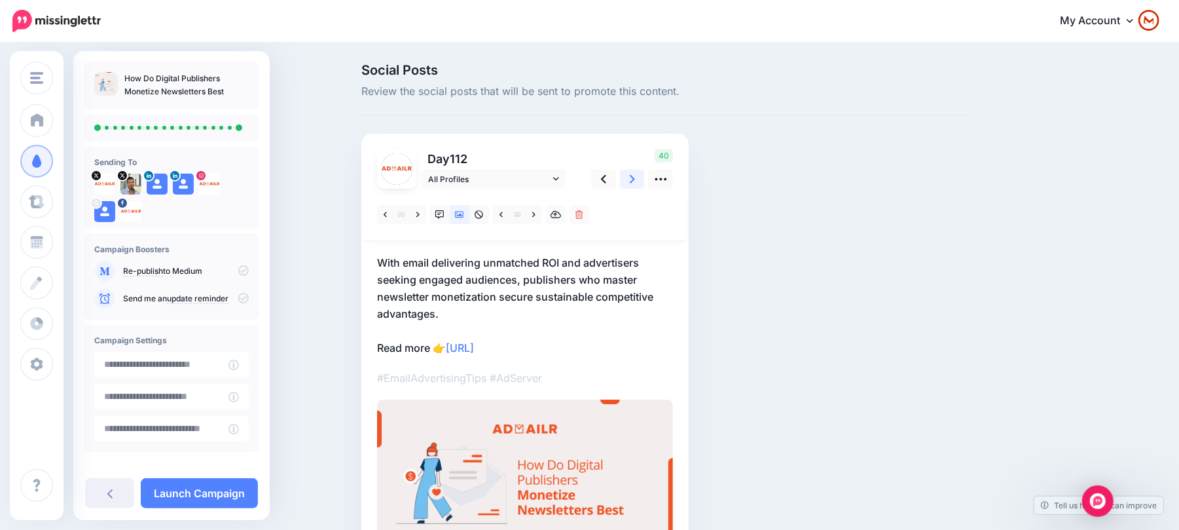
click at [643, 177] on link at bounding box center [632, 179] width 25 height 19
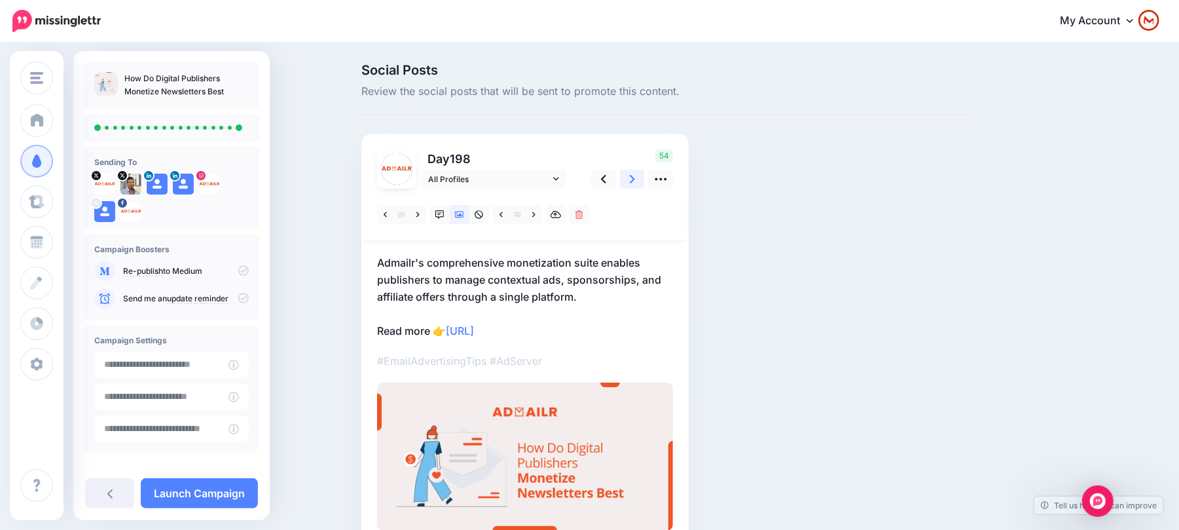
click at [643, 177] on link at bounding box center [632, 179] width 25 height 19
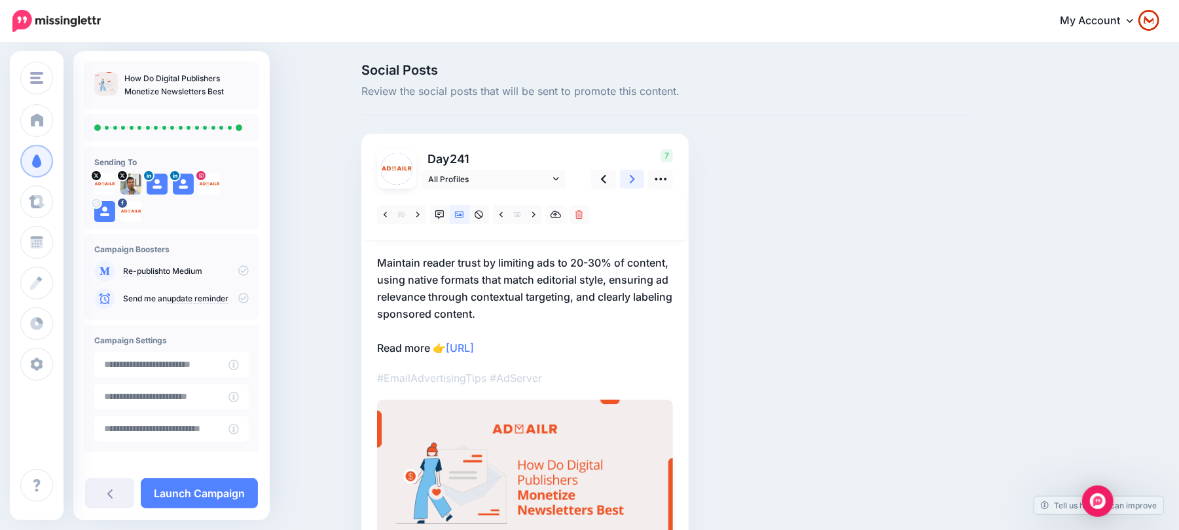
click at [643, 177] on link at bounding box center [632, 179] width 25 height 19
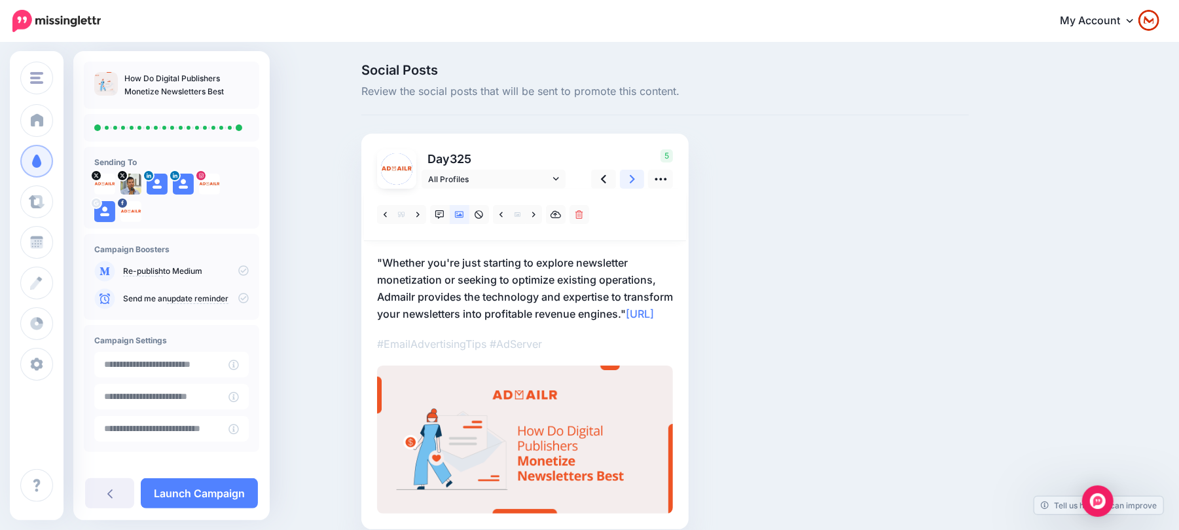
click at [643, 177] on link at bounding box center [632, 179] width 25 height 19
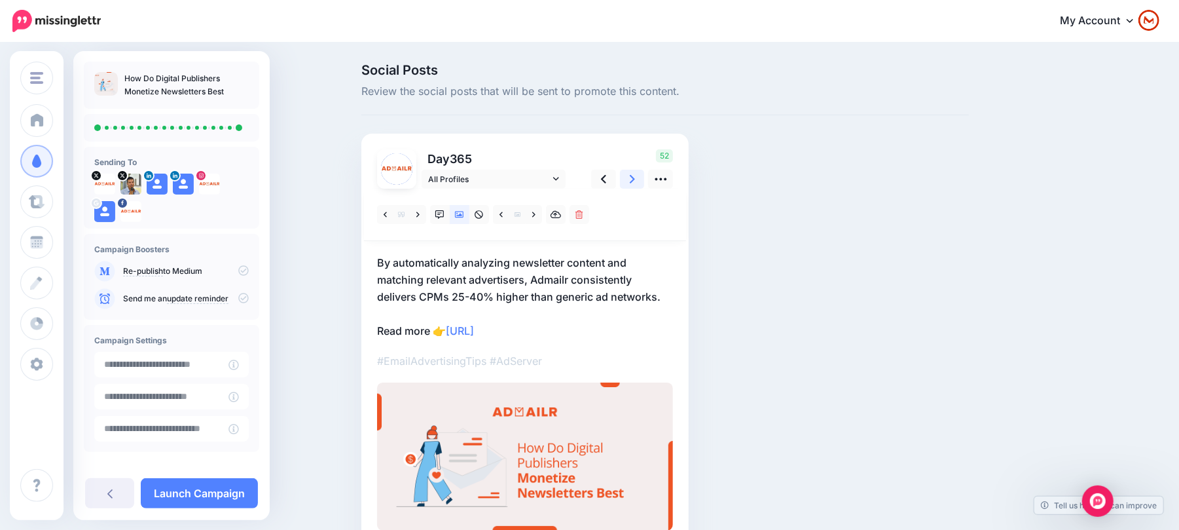
click at [643, 177] on link at bounding box center [632, 179] width 25 height 19
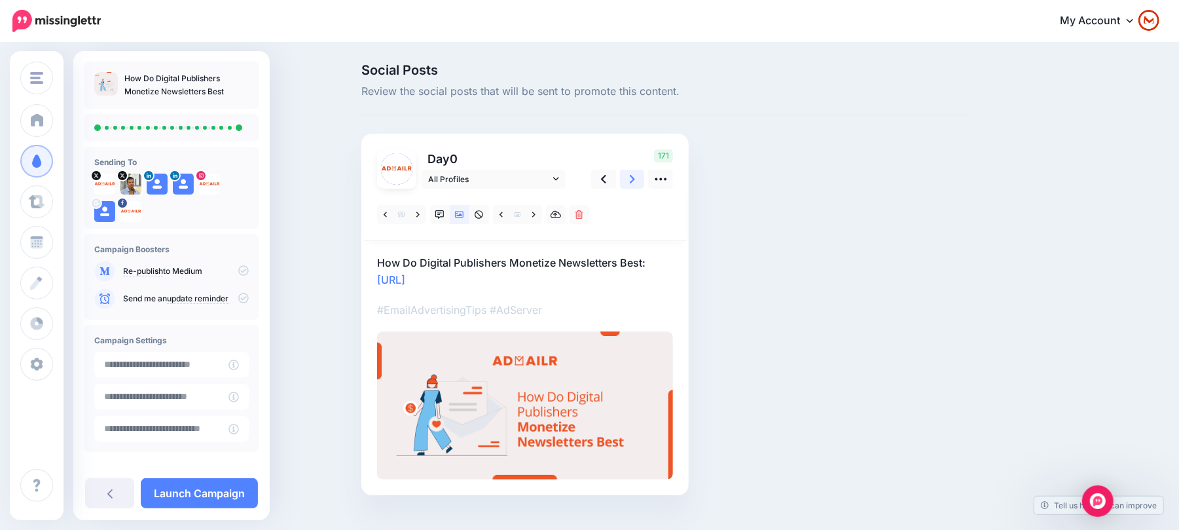
click at [643, 177] on link at bounding box center [632, 179] width 25 height 19
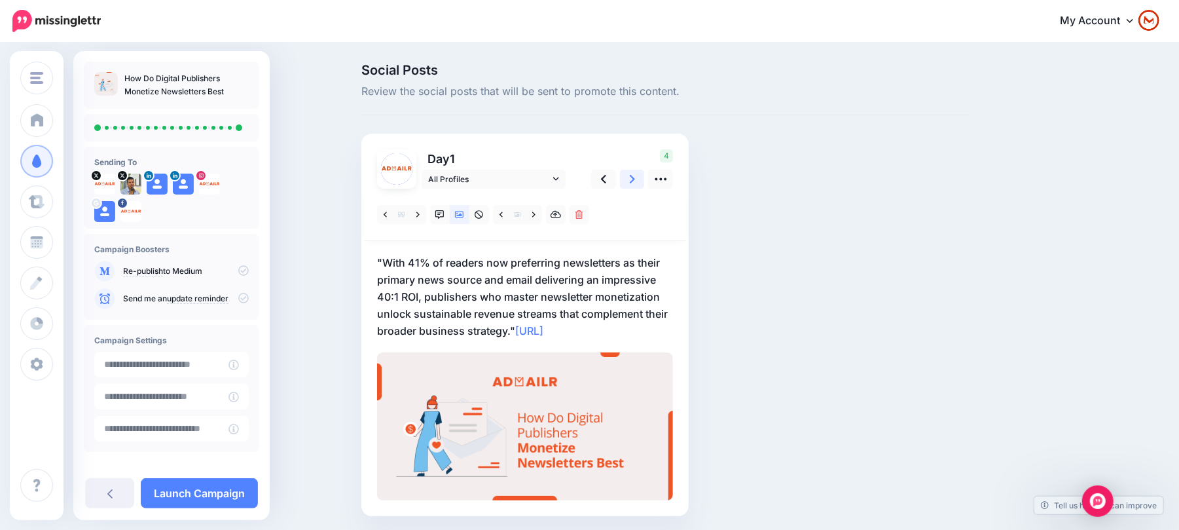
click at [643, 177] on link at bounding box center [632, 179] width 25 height 19
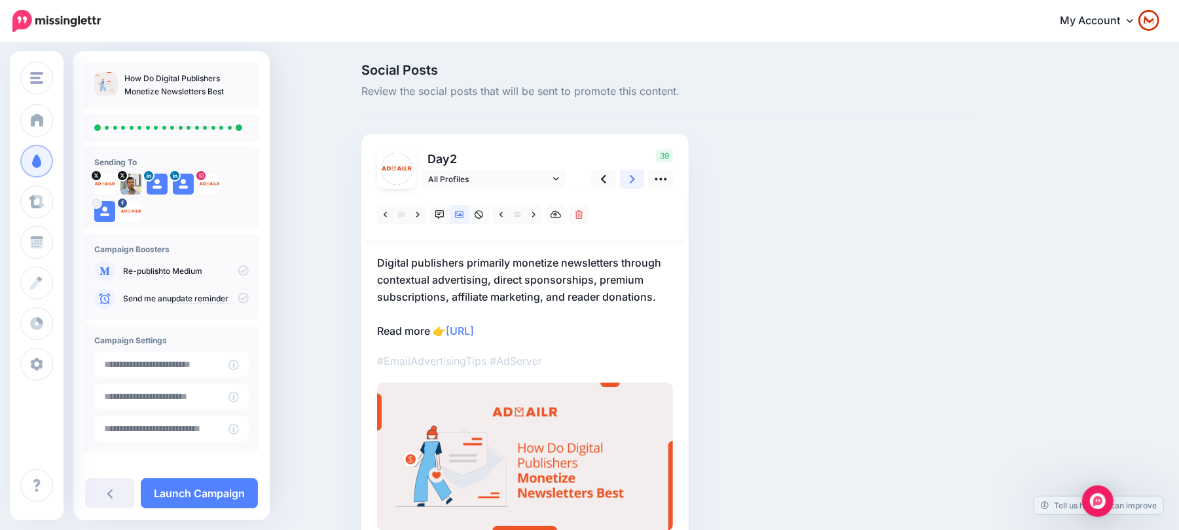
click at [643, 177] on link at bounding box center [632, 179] width 25 height 19
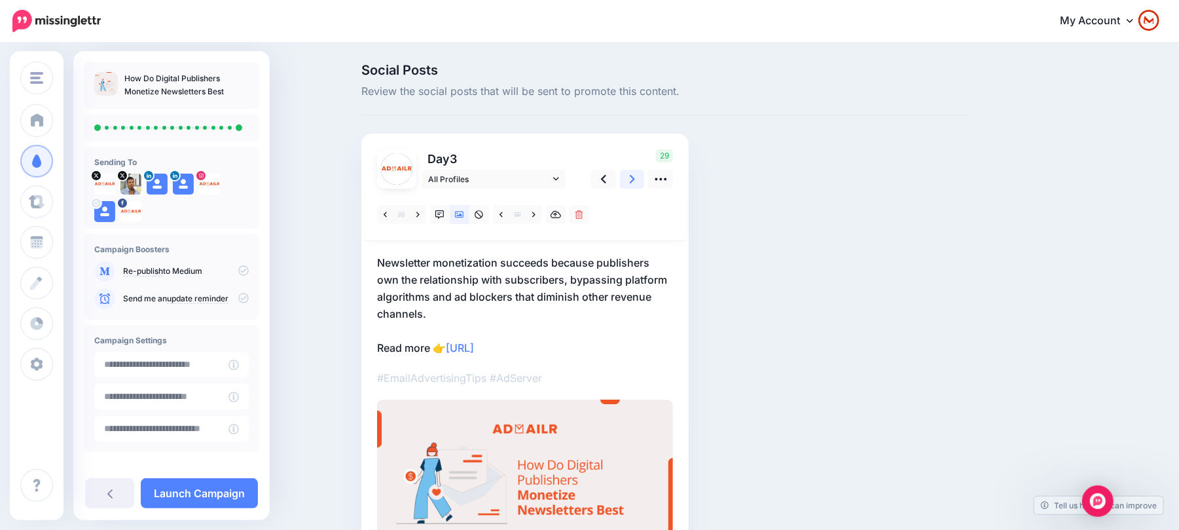
click at [643, 177] on link at bounding box center [632, 179] width 25 height 19
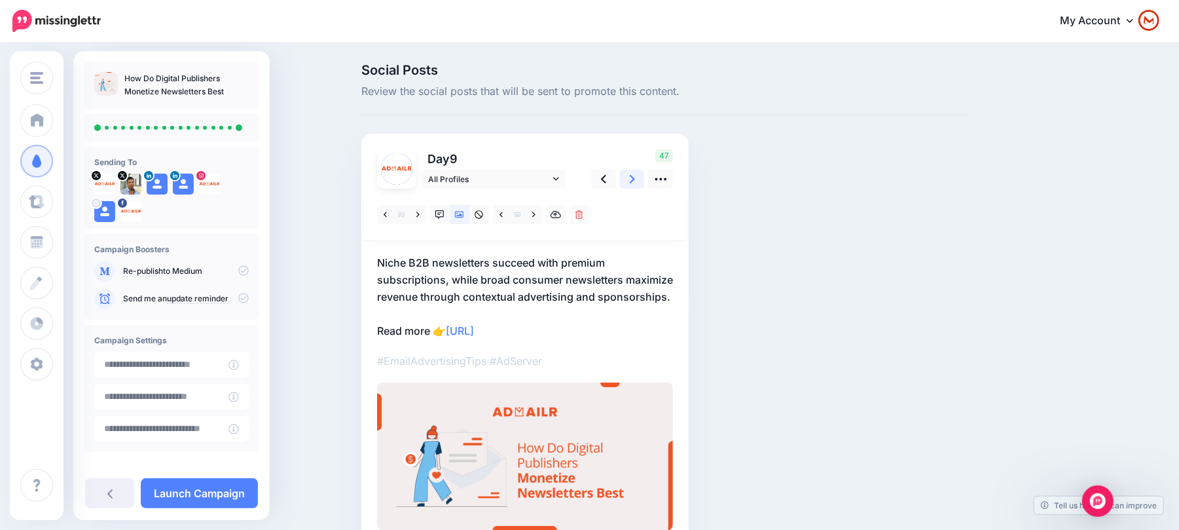
click at [643, 177] on link at bounding box center [632, 179] width 25 height 19
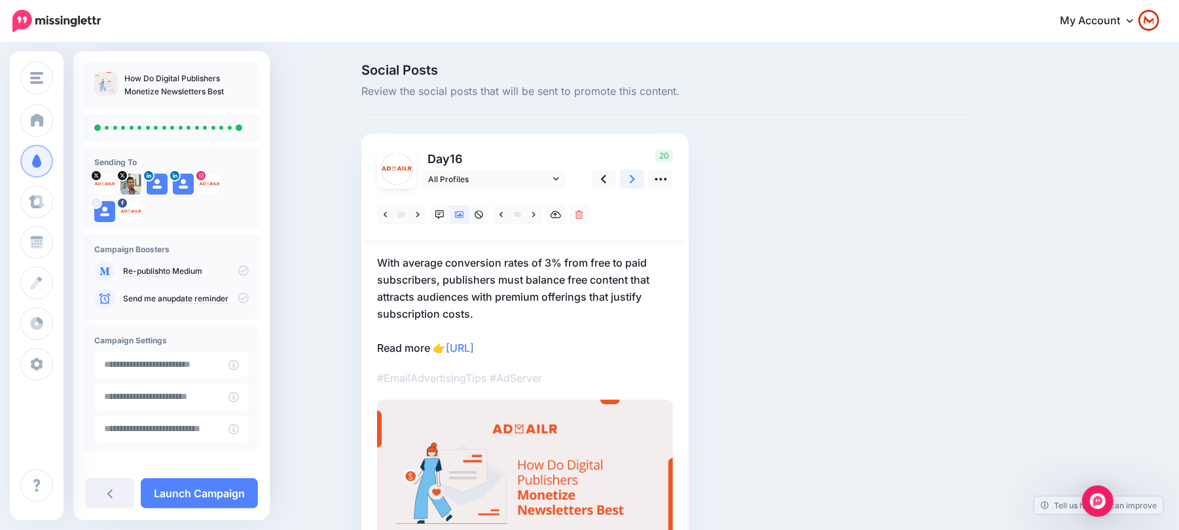
click at [643, 177] on link at bounding box center [632, 179] width 25 height 19
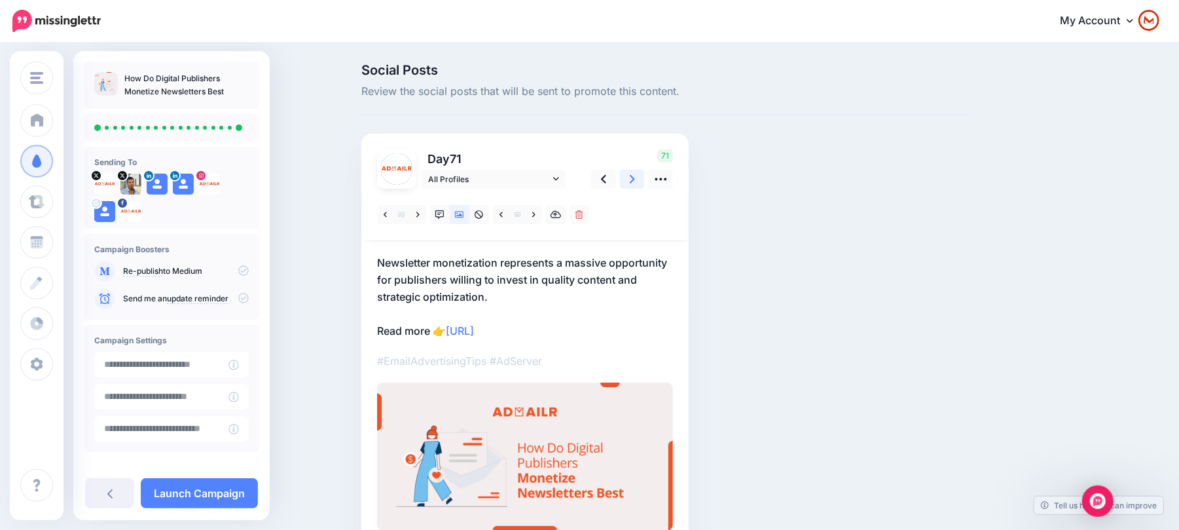
click at [643, 177] on link at bounding box center [632, 179] width 25 height 19
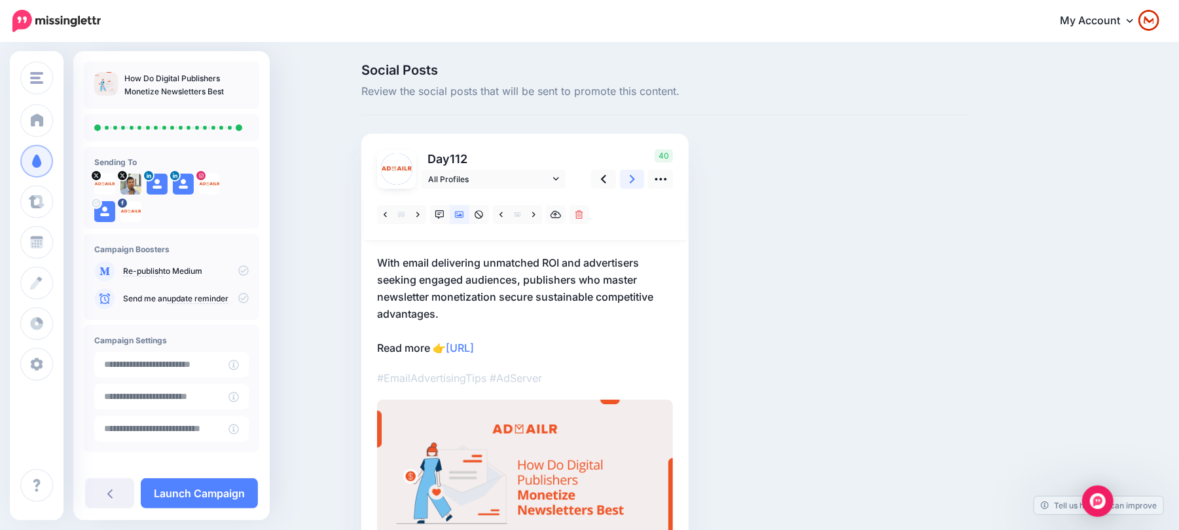
click at [643, 177] on link at bounding box center [632, 179] width 25 height 19
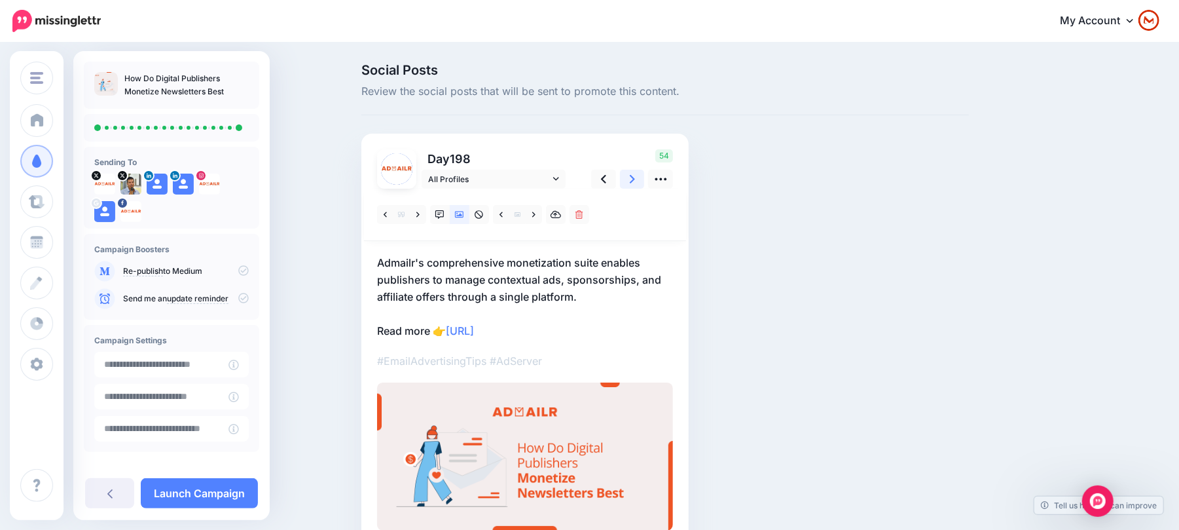
click at [643, 177] on link at bounding box center [632, 179] width 25 height 19
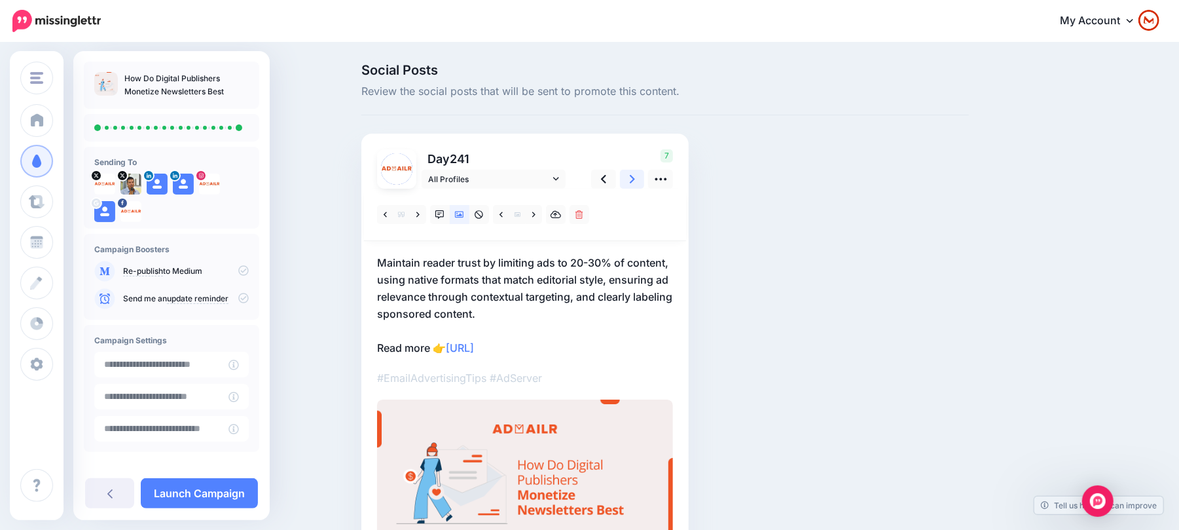
click at [643, 177] on link at bounding box center [632, 179] width 25 height 19
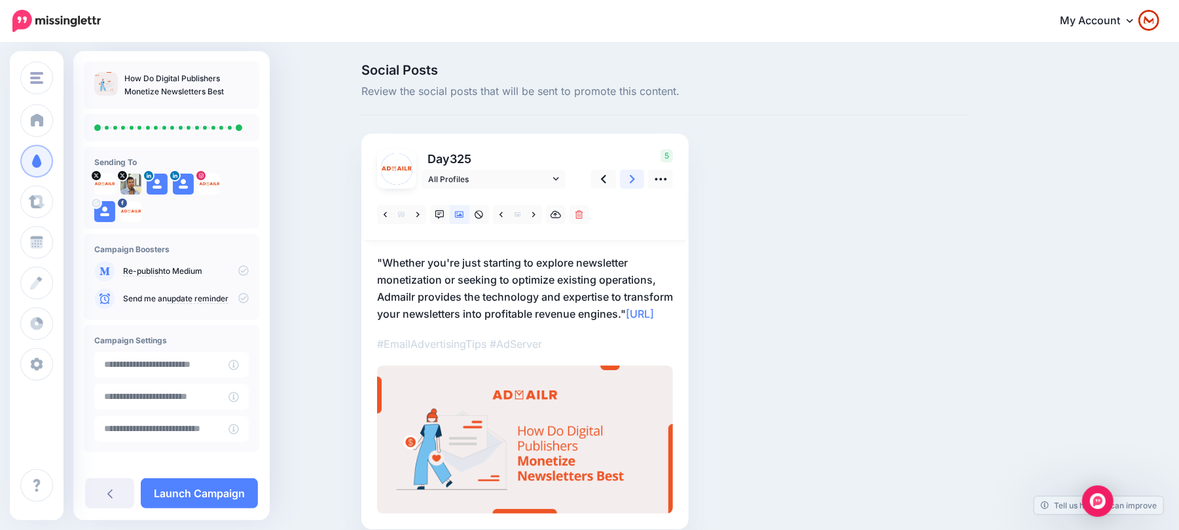
click at [643, 177] on link at bounding box center [632, 179] width 25 height 19
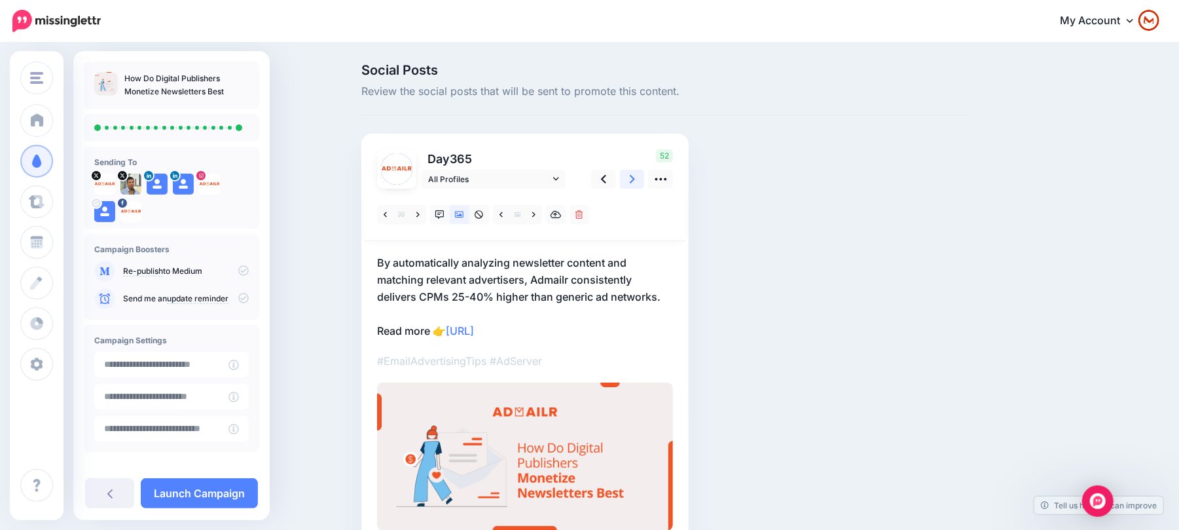
click at [643, 177] on link at bounding box center [632, 179] width 25 height 19
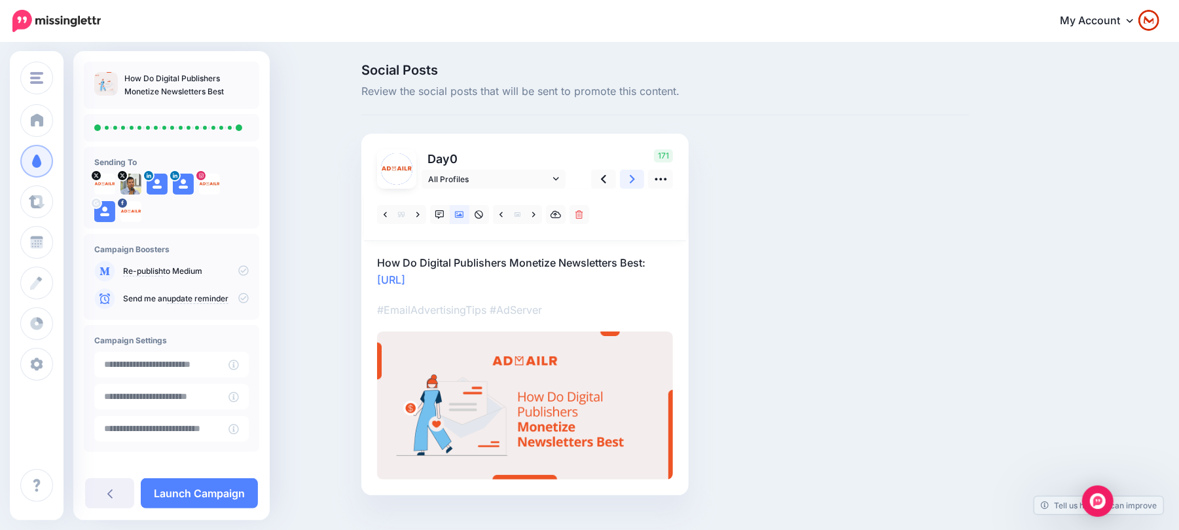
click at [643, 177] on link at bounding box center [632, 179] width 25 height 19
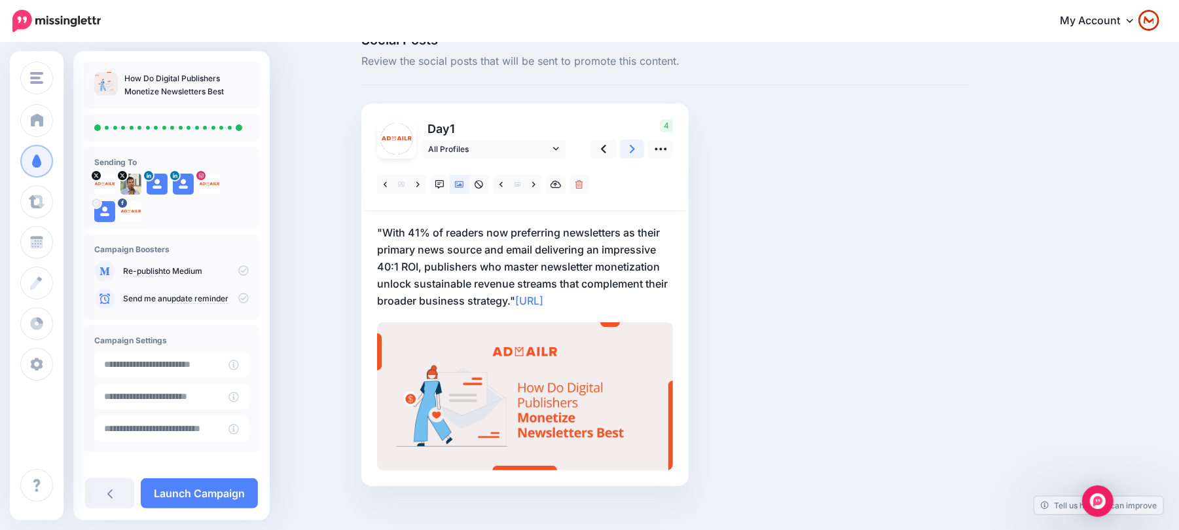
scroll to position [45, 0]
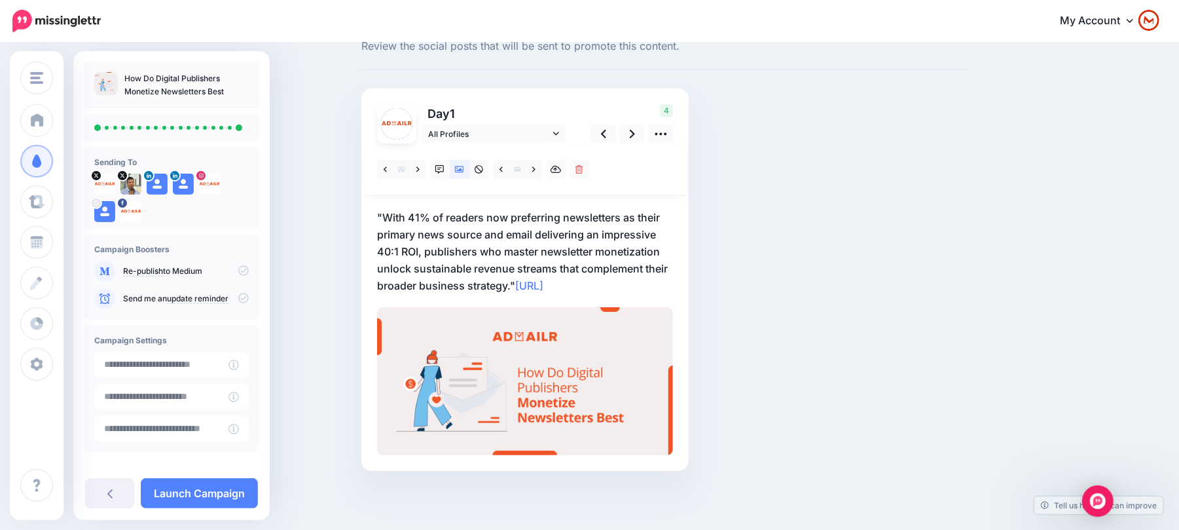
click at [238, 271] on icon at bounding box center [243, 270] width 10 height 10
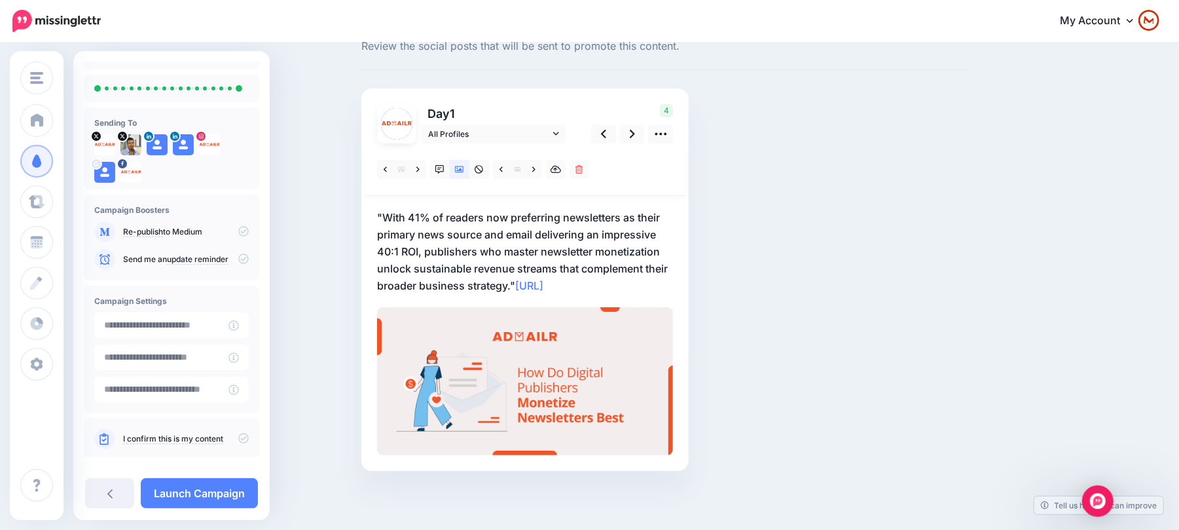
scroll to position [58, 0]
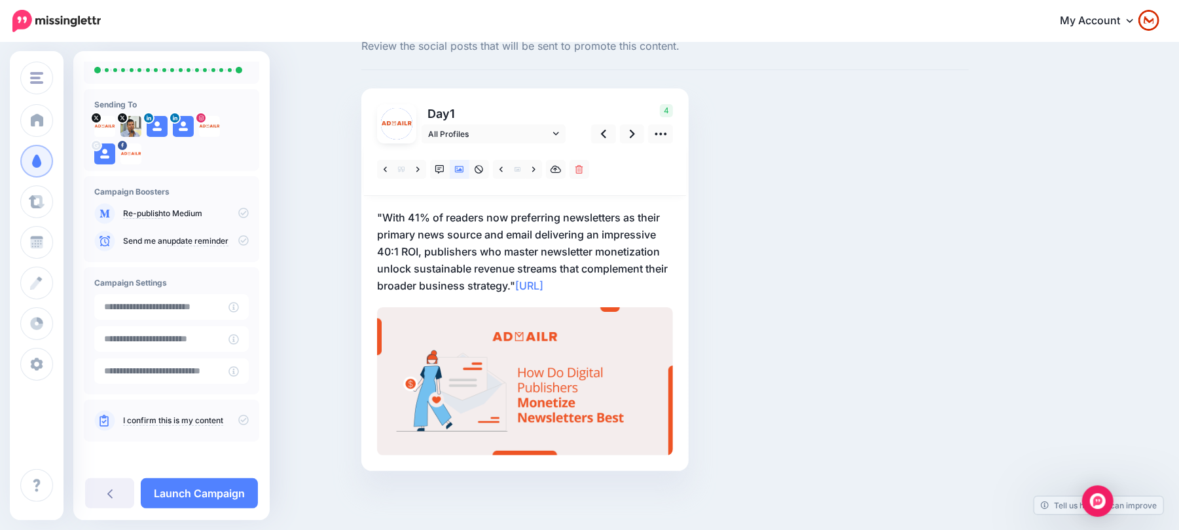
click at [238, 417] on icon at bounding box center [243, 420] width 10 height 10
click at [240, 211] on icon at bounding box center [243, 213] width 10 height 10
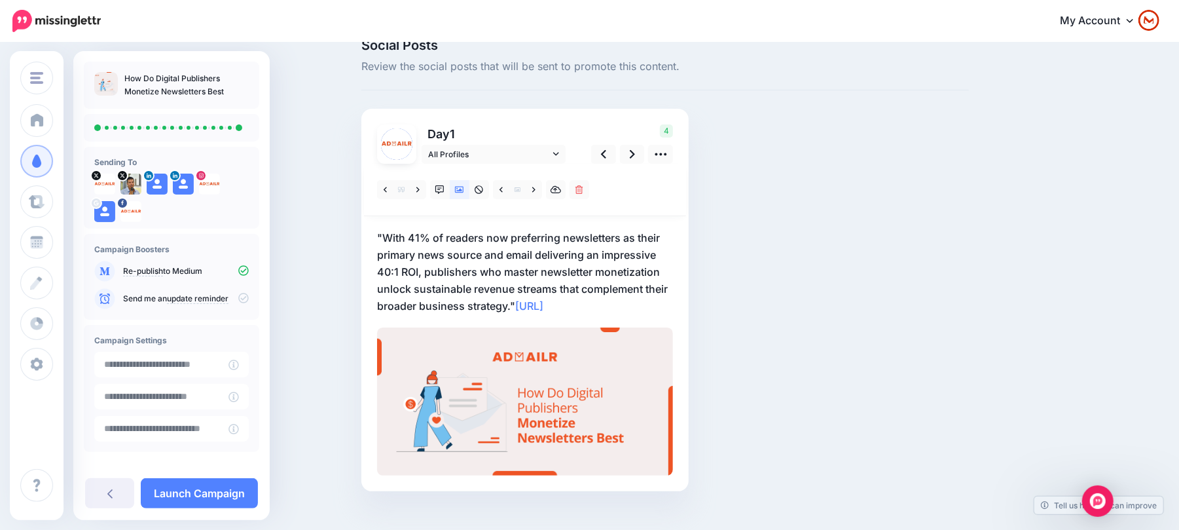
scroll to position [45, 0]
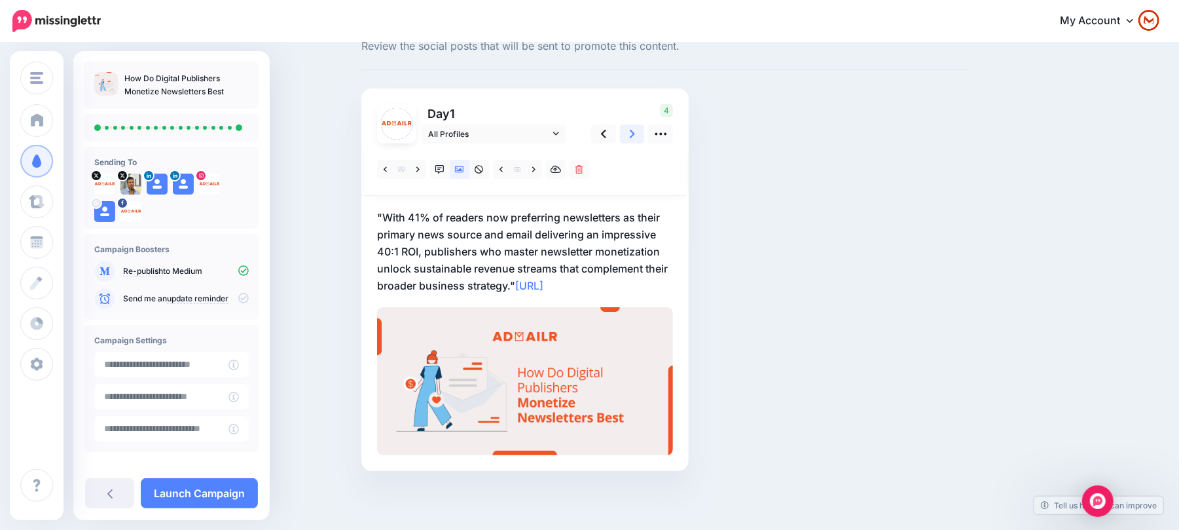
click at [642, 139] on link at bounding box center [632, 133] width 25 height 19
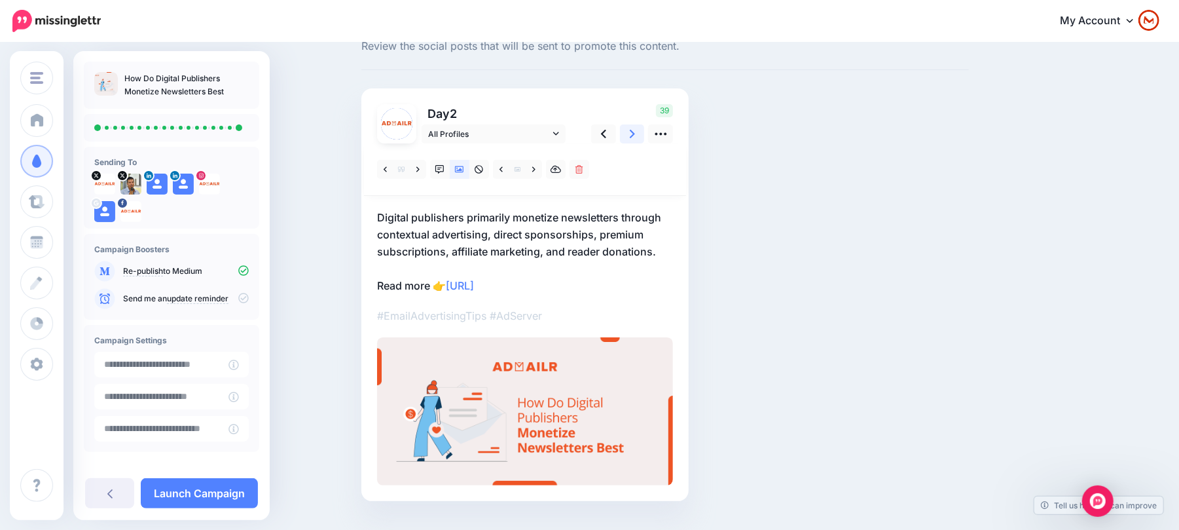
click at [642, 139] on link at bounding box center [632, 133] width 25 height 19
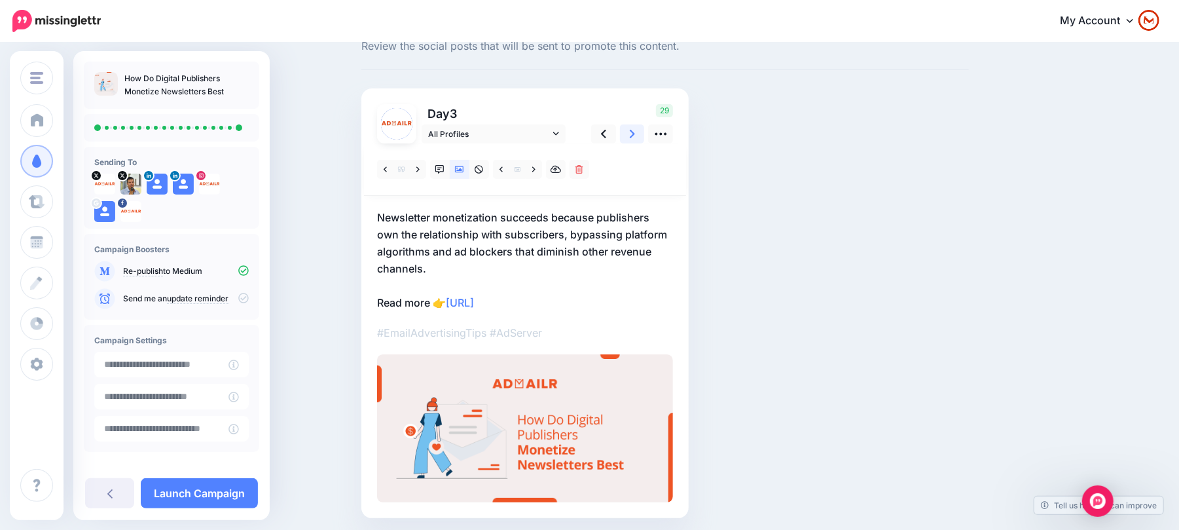
click at [642, 139] on link at bounding box center [632, 133] width 25 height 19
click at [194, 490] on link "Launch Campaign" at bounding box center [199, 493] width 117 height 30
